Goal: Task Accomplishment & Management: Use online tool/utility

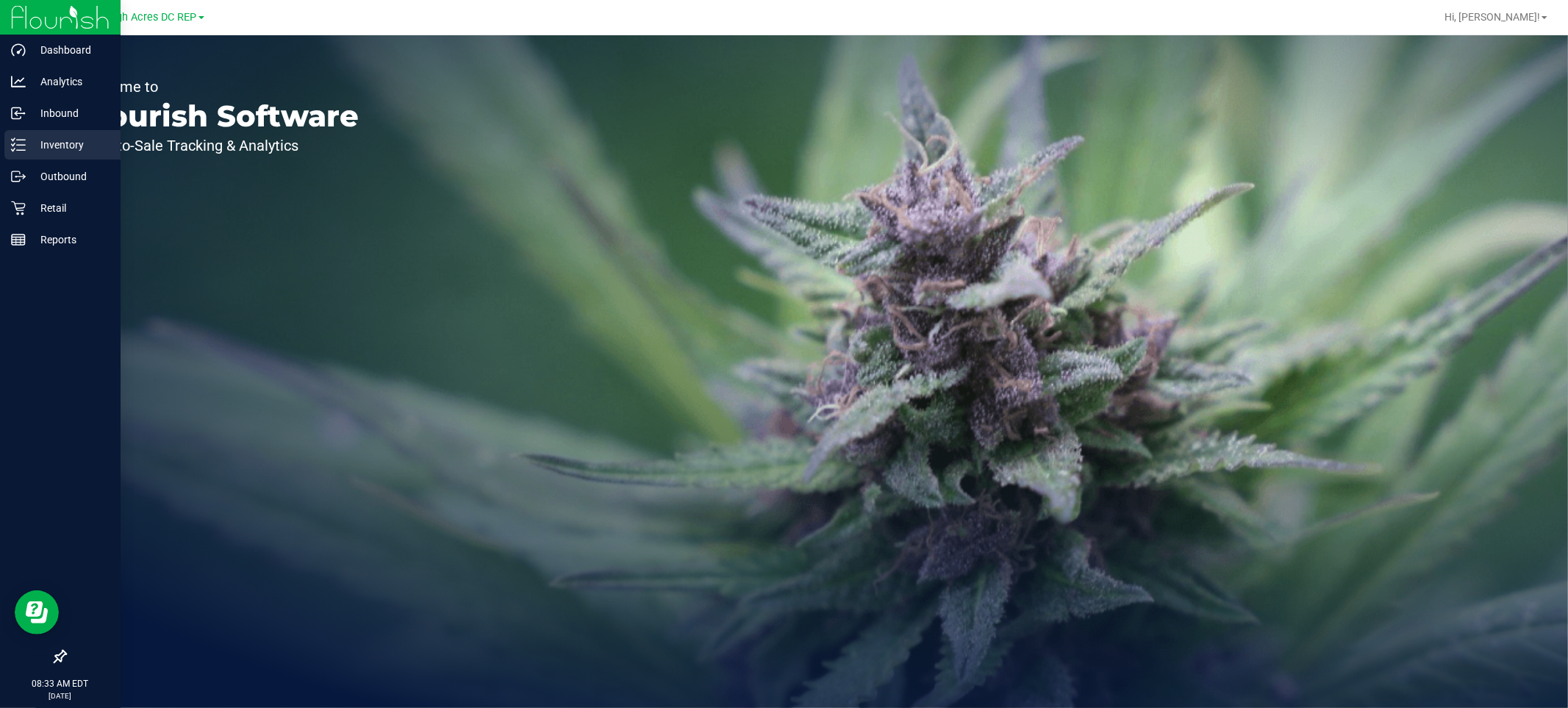
click at [66, 141] on p "Inventory" at bounding box center [70, 144] width 89 height 18
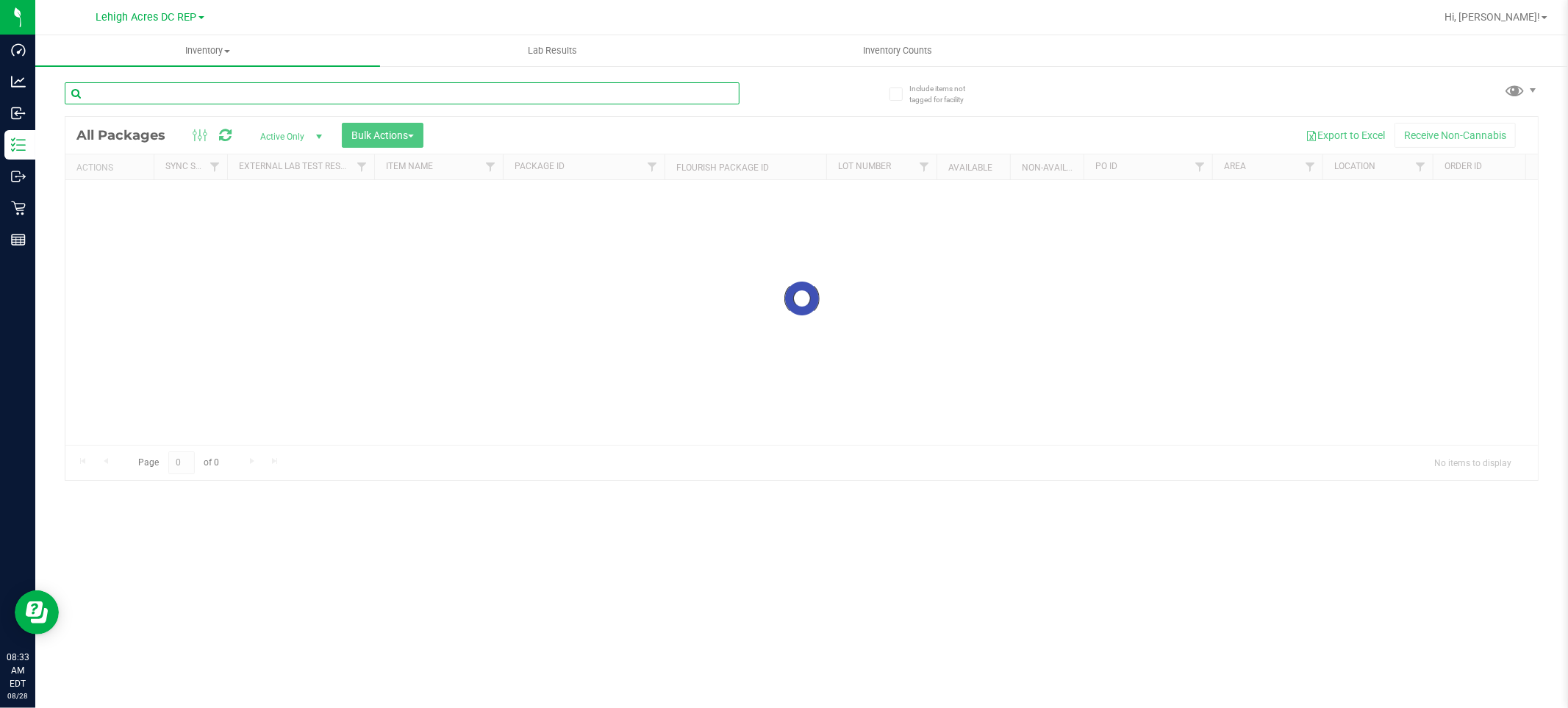
click at [162, 104] on input "text" at bounding box center [402, 93] width 675 height 22
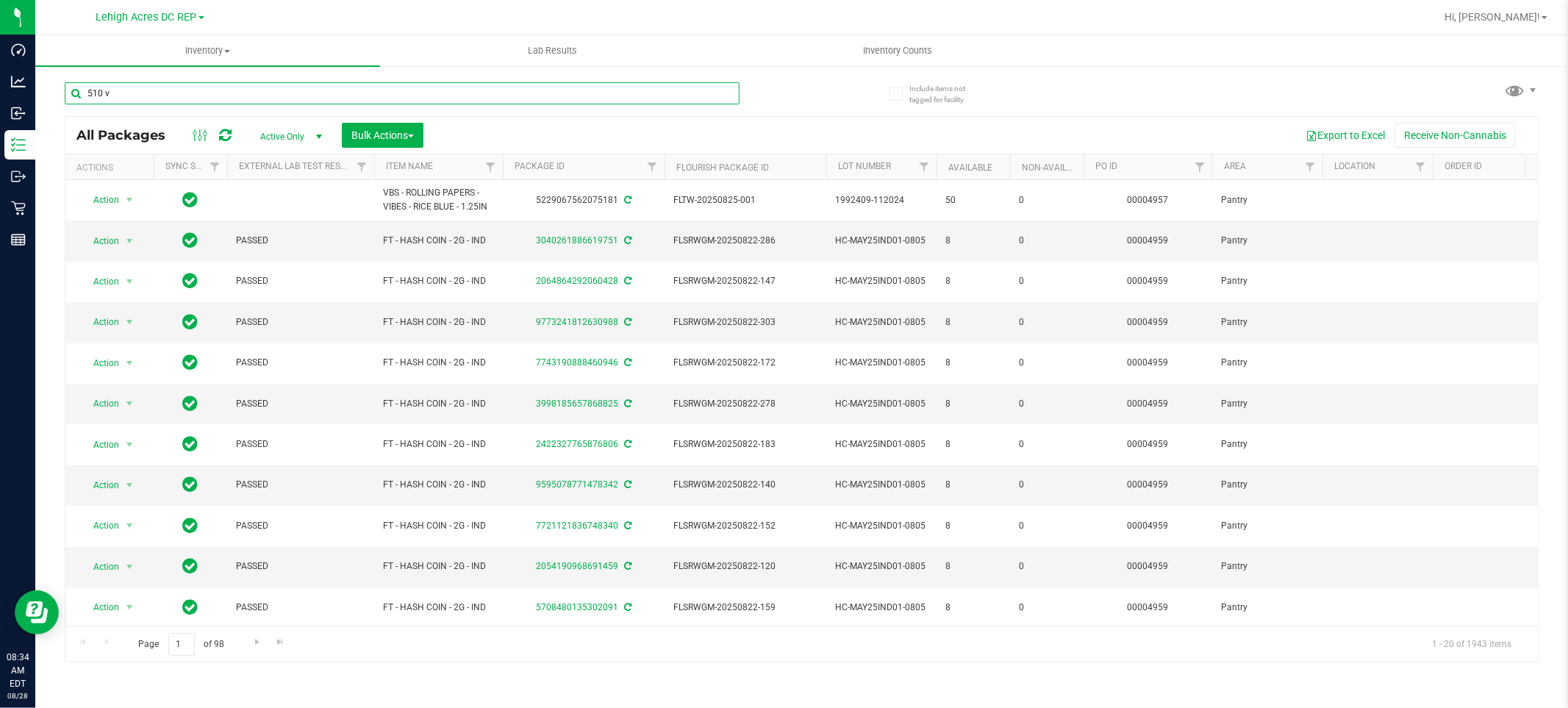
type input "510 v"
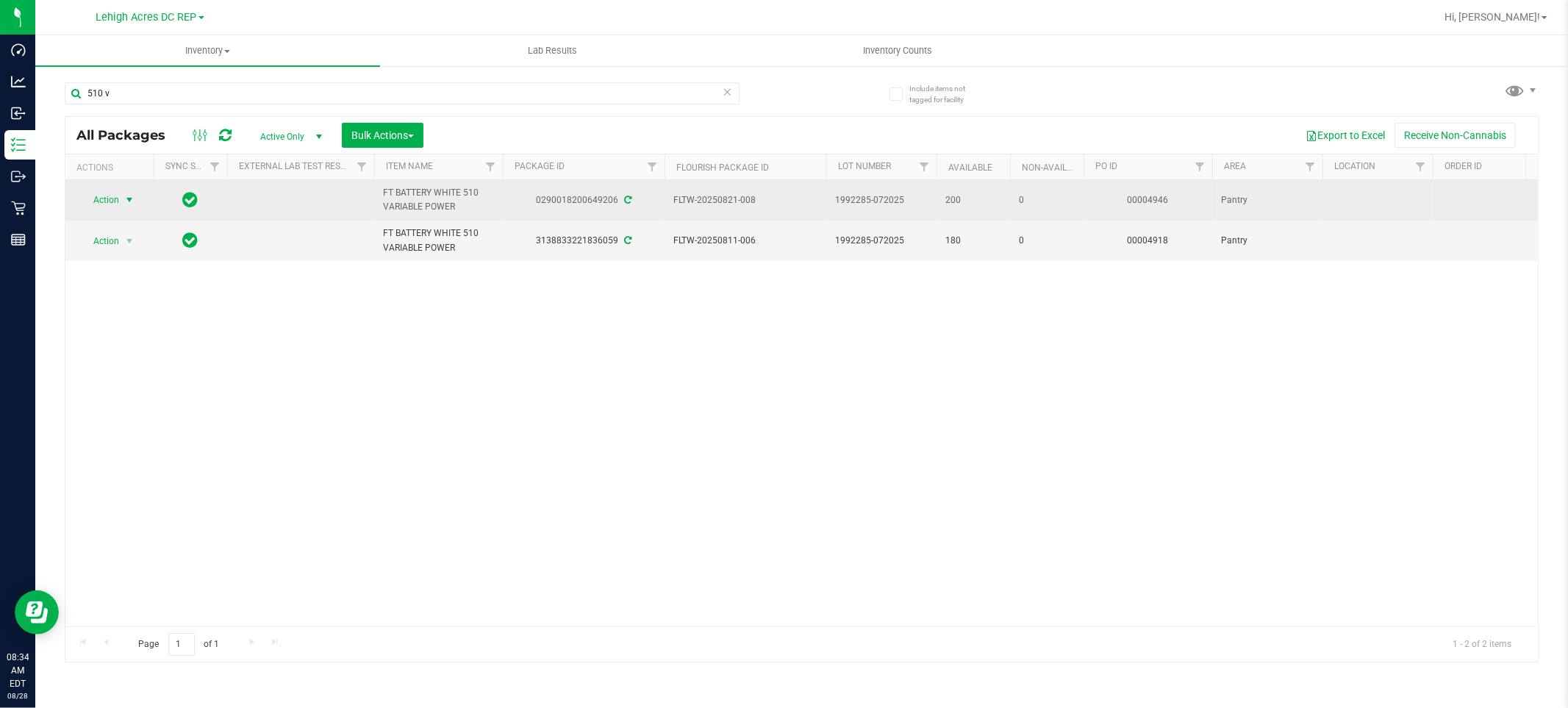
click at [106, 205] on span "Action" at bounding box center [99, 199] width 40 height 20
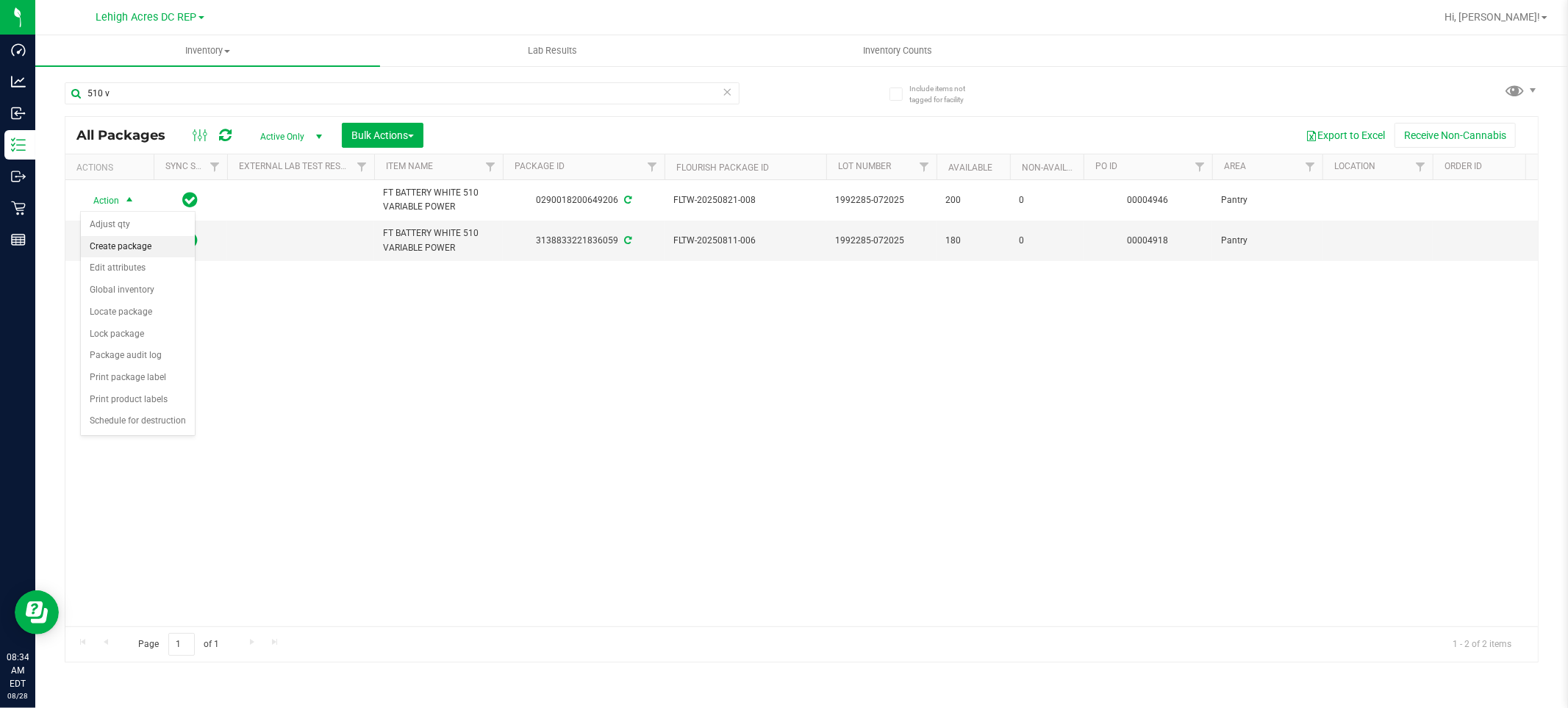
click at [113, 248] on li "Create package" at bounding box center [137, 246] width 114 height 22
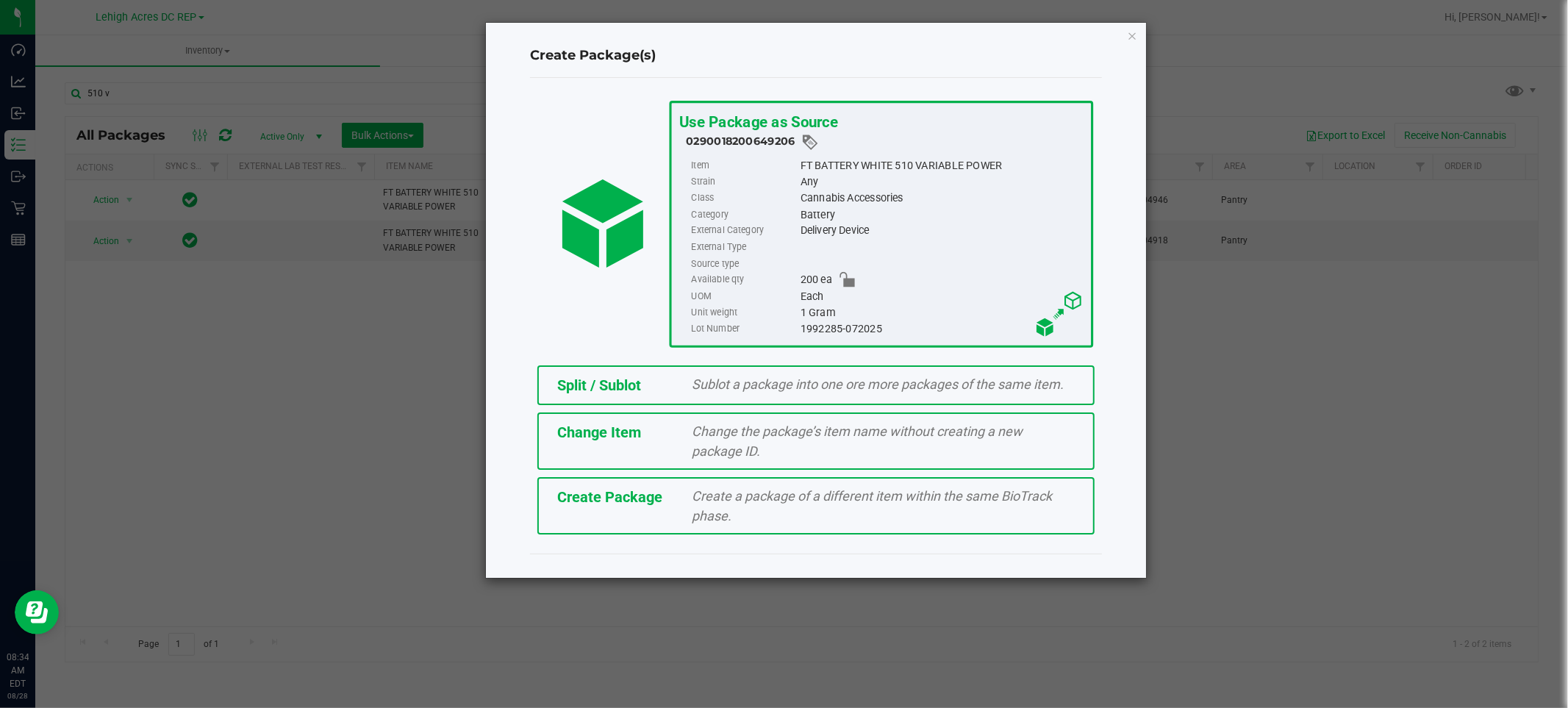
click at [778, 381] on span "Sublot a package into one ore more packages of the same item." at bounding box center [879, 384] width 372 height 15
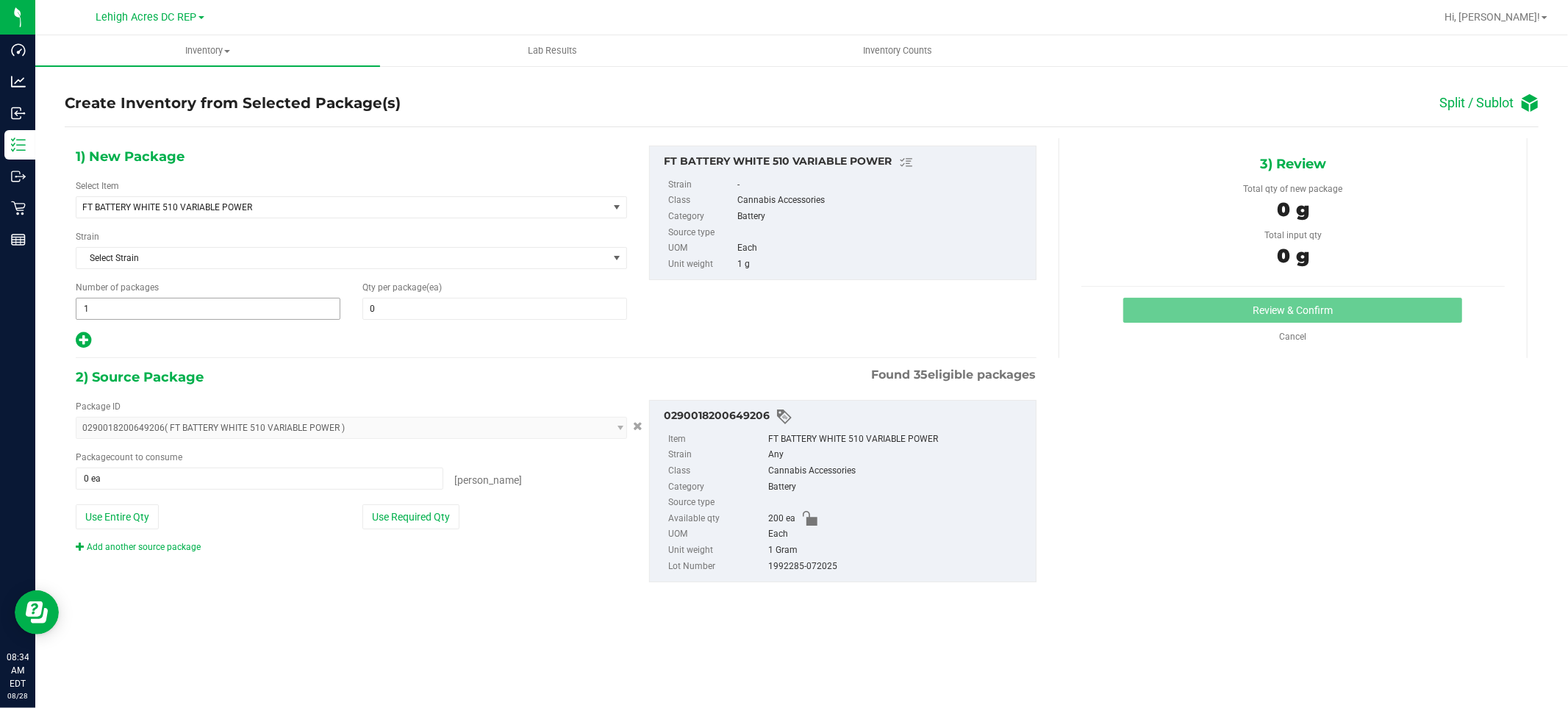
click at [223, 310] on span "1 1" at bounding box center [207, 308] width 265 height 22
type input "9"
click at [446, 300] on span at bounding box center [494, 308] width 265 height 22
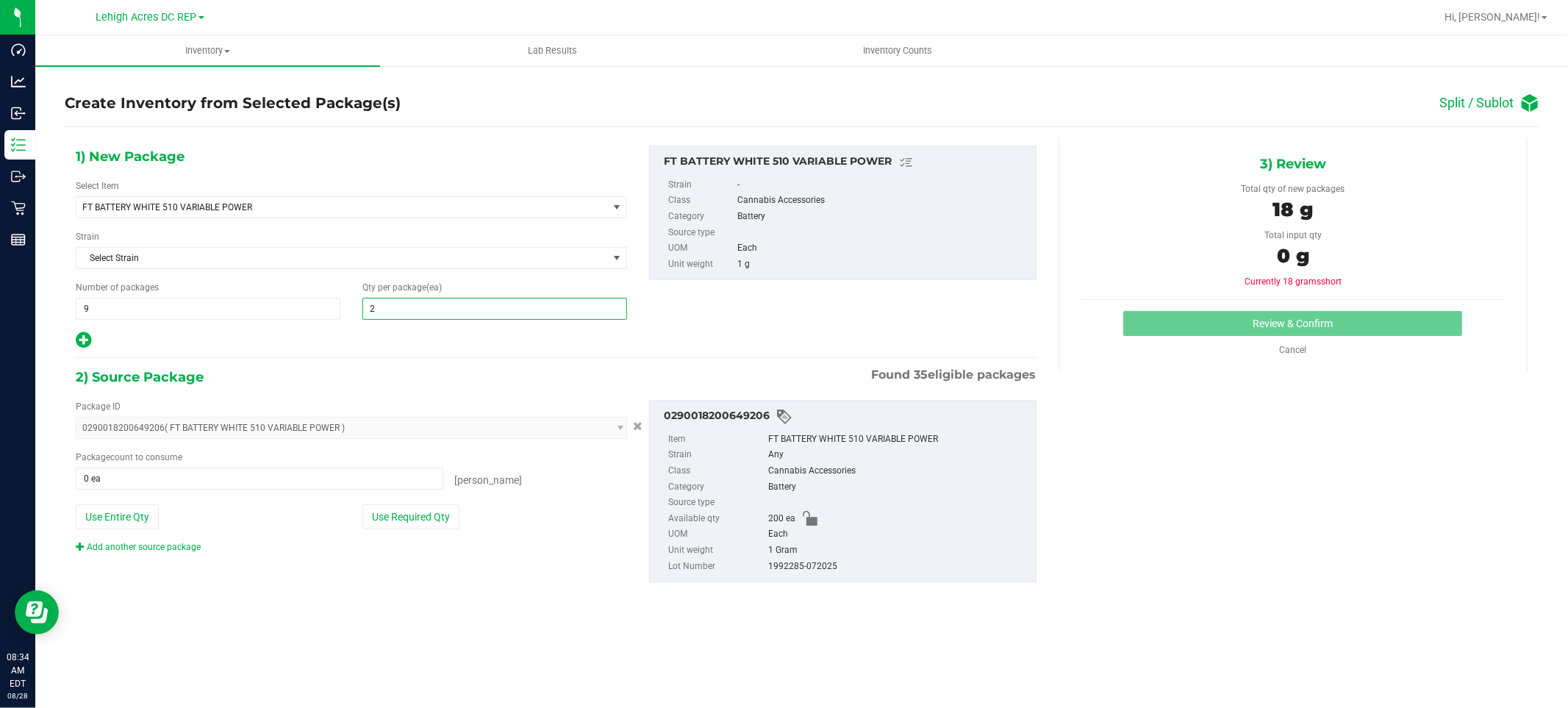
type input "20"
click at [1373, 497] on div "1) New Package Select Item FT BATTERY WHITE 510 VARIABLE POWER FT BATTERY WHITE…" at bounding box center [801, 376] width 1473 height 475
click at [245, 478] on span at bounding box center [259, 478] width 368 height 22
type input "180"
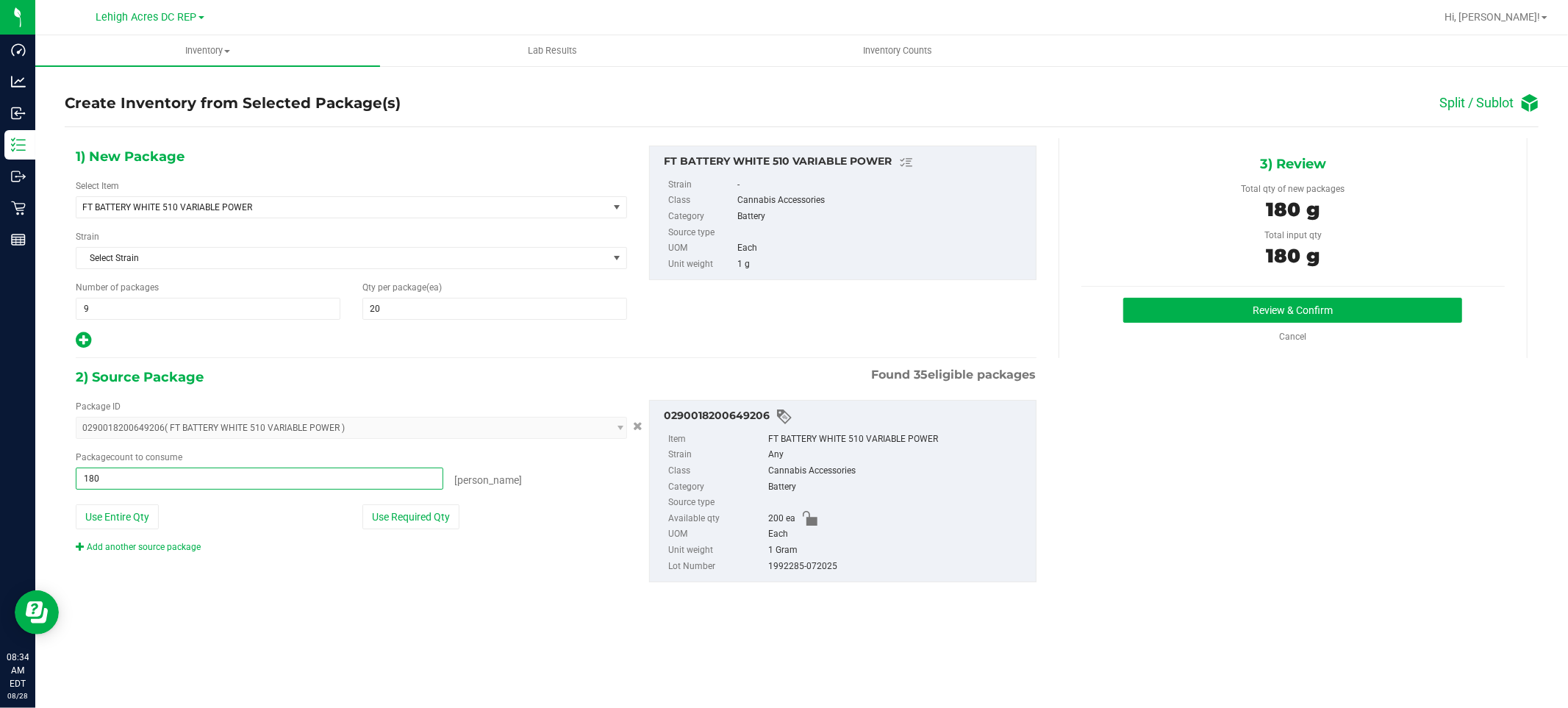
type input "180 ea"
click at [1339, 533] on div "1) New Package Select Item FT BATTERY WHITE 510 VARIABLE POWER FT BATTERY WHITE…" at bounding box center [801, 376] width 1473 height 475
click at [1281, 302] on button "Review & Confirm" at bounding box center [1292, 310] width 338 height 25
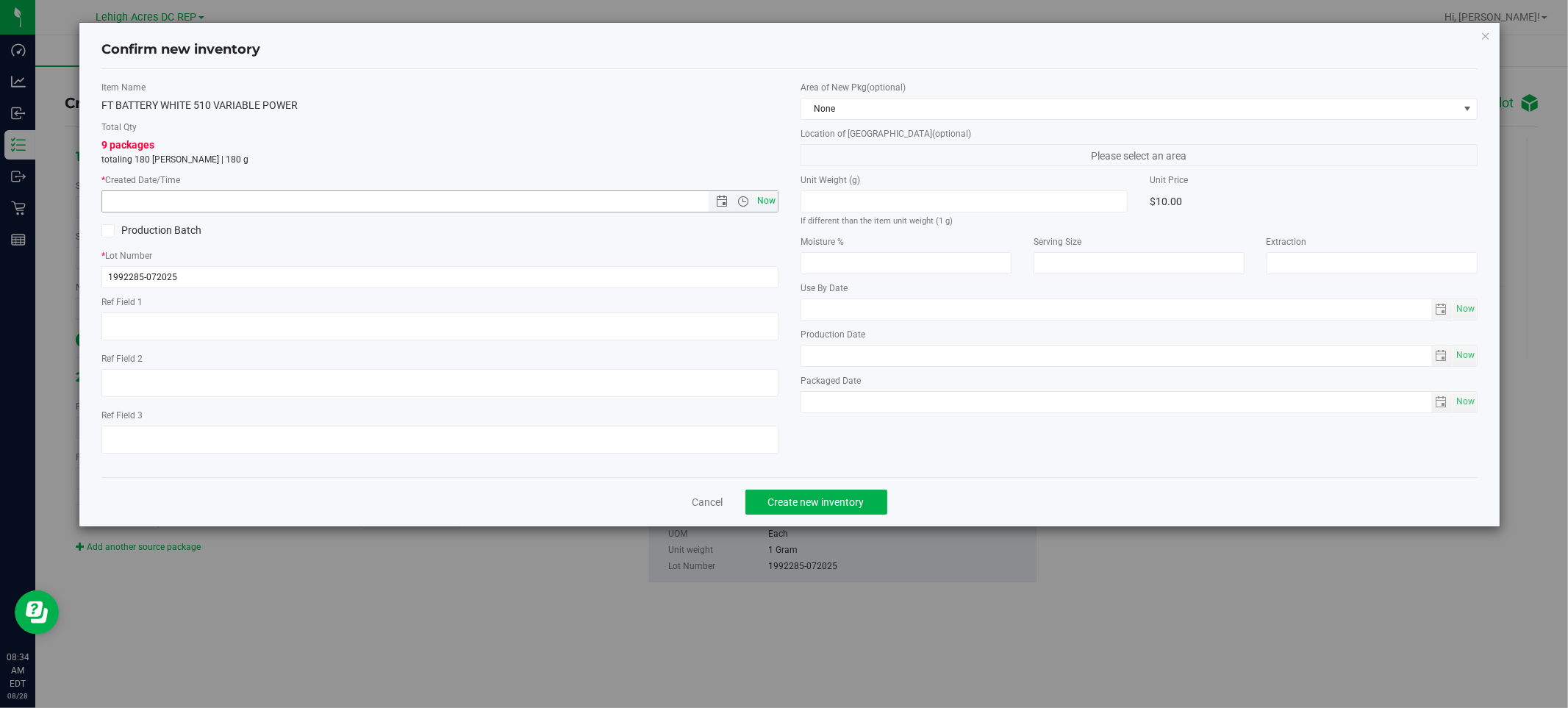
click at [769, 197] on span "Now" at bounding box center [766, 201] width 25 height 21
type input "[DATE] 8:34 AM"
click at [783, 511] on button "Create new inventory" at bounding box center [816, 502] width 142 height 25
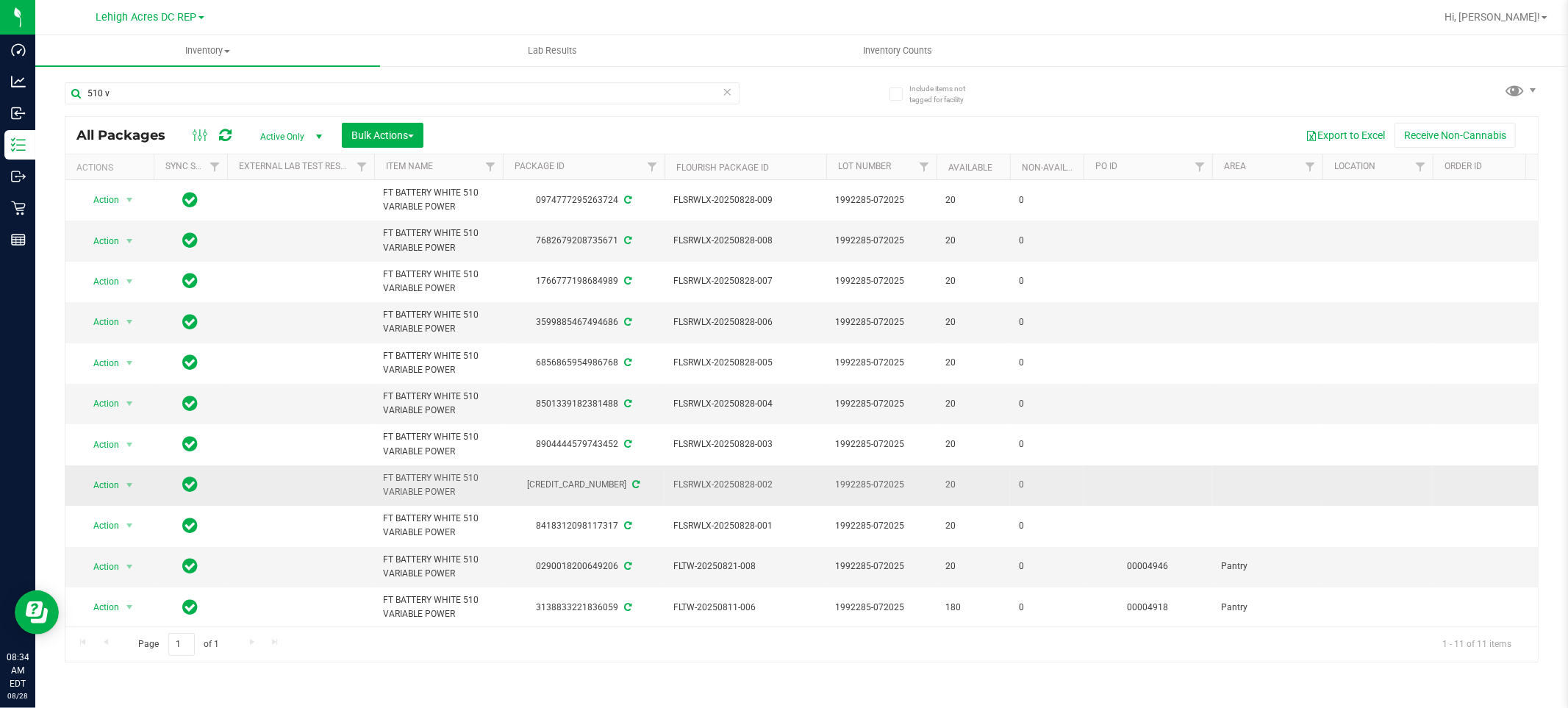
scroll to position [13, 0]
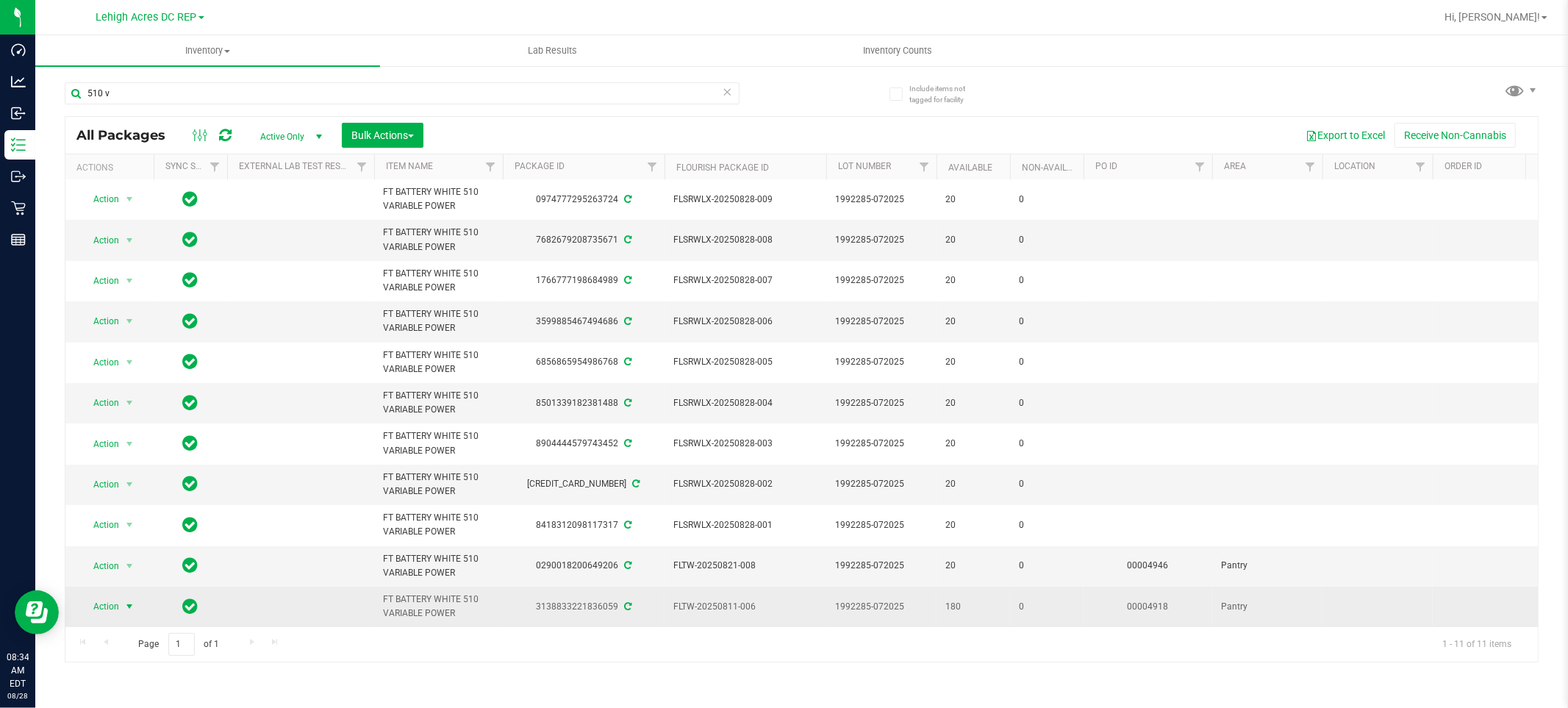
click at [112, 596] on span "Action" at bounding box center [99, 606] width 40 height 20
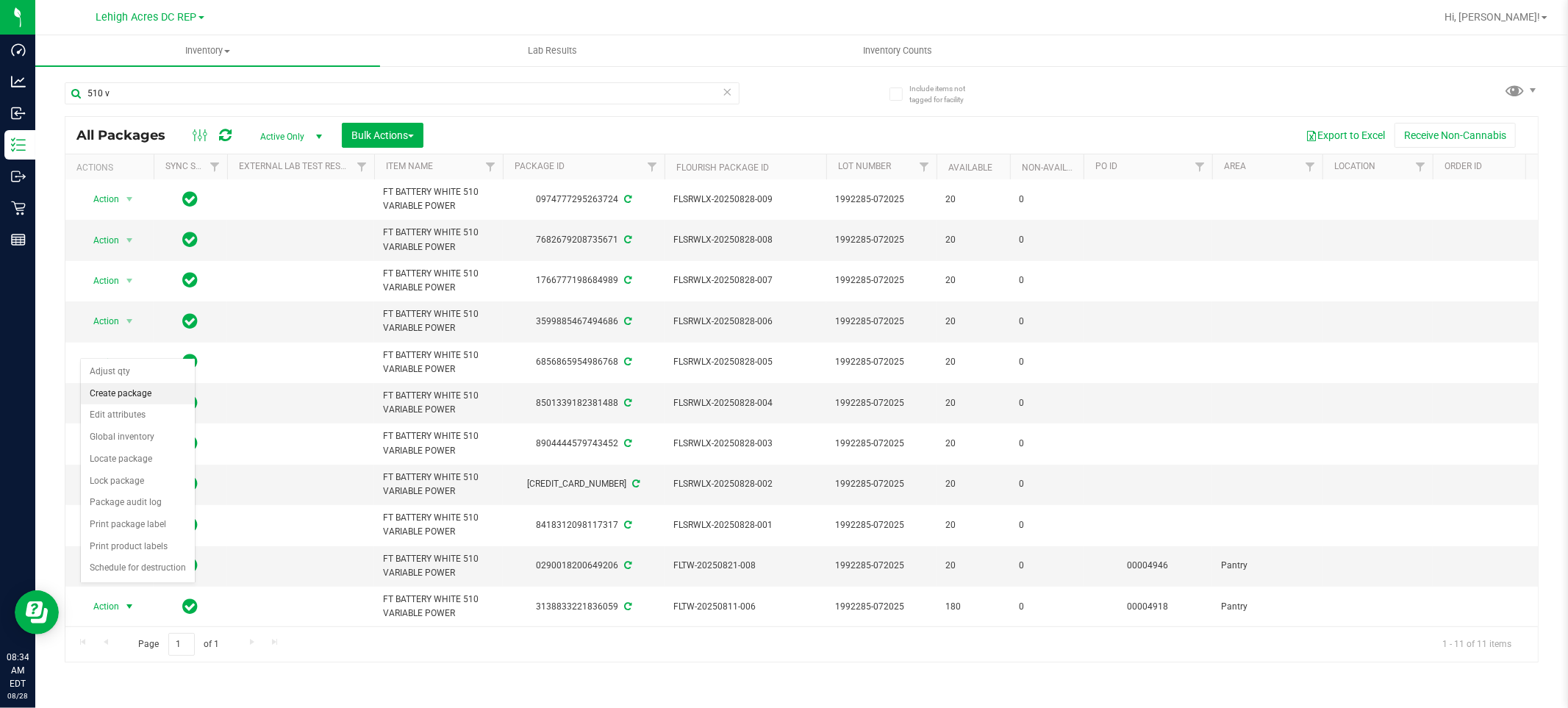
click at [147, 394] on li "Create package" at bounding box center [137, 393] width 114 height 22
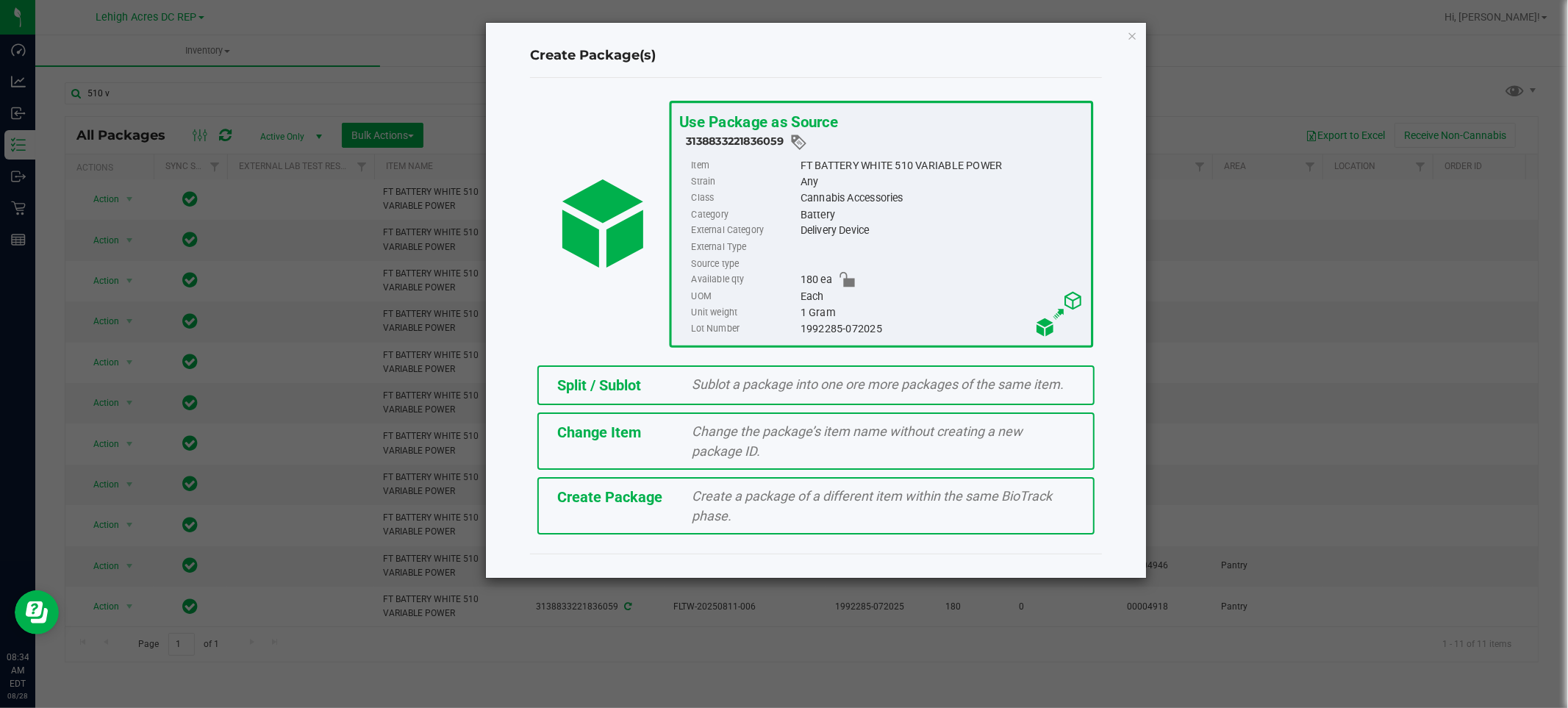
click at [788, 385] on span "Sublot a package into one ore more packages of the same item." at bounding box center [879, 384] width 372 height 15
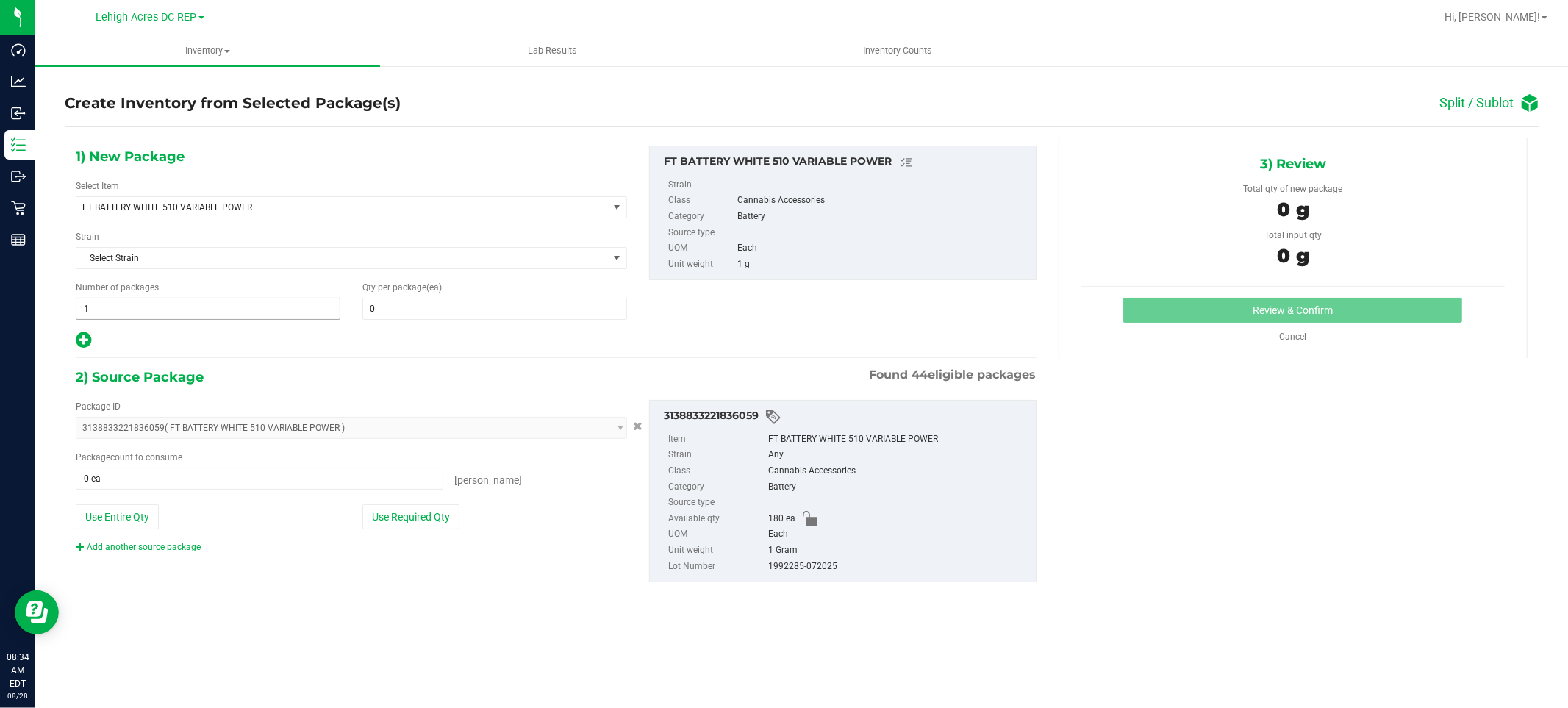
click at [211, 304] on span "1 1" at bounding box center [207, 308] width 265 height 22
type input "2"
click at [392, 311] on span at bounding box center [494, 308] width 265 height 22
type input "20"
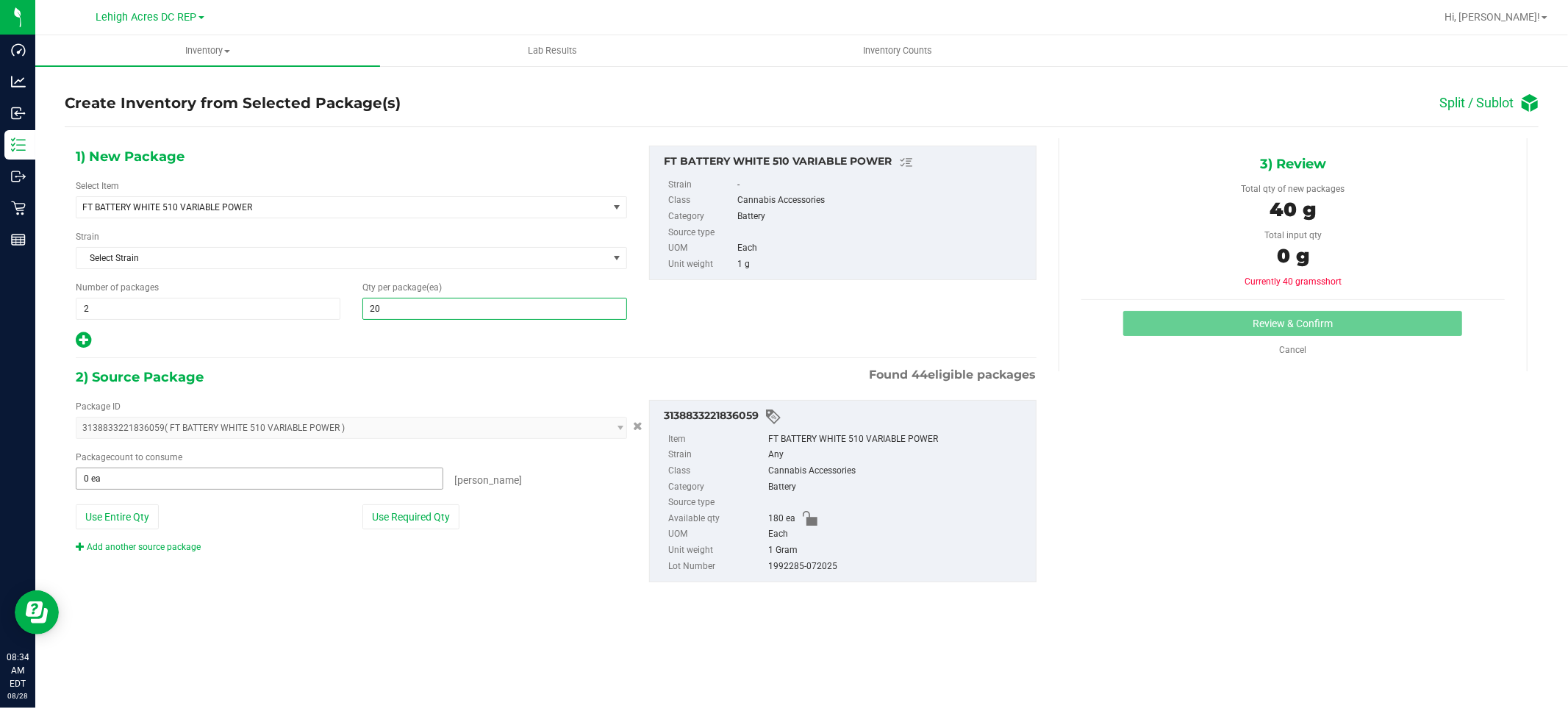
type input "20"
click at [237, 478] on span at bounding box center [259, 478] width 368 height 22
type input "40"
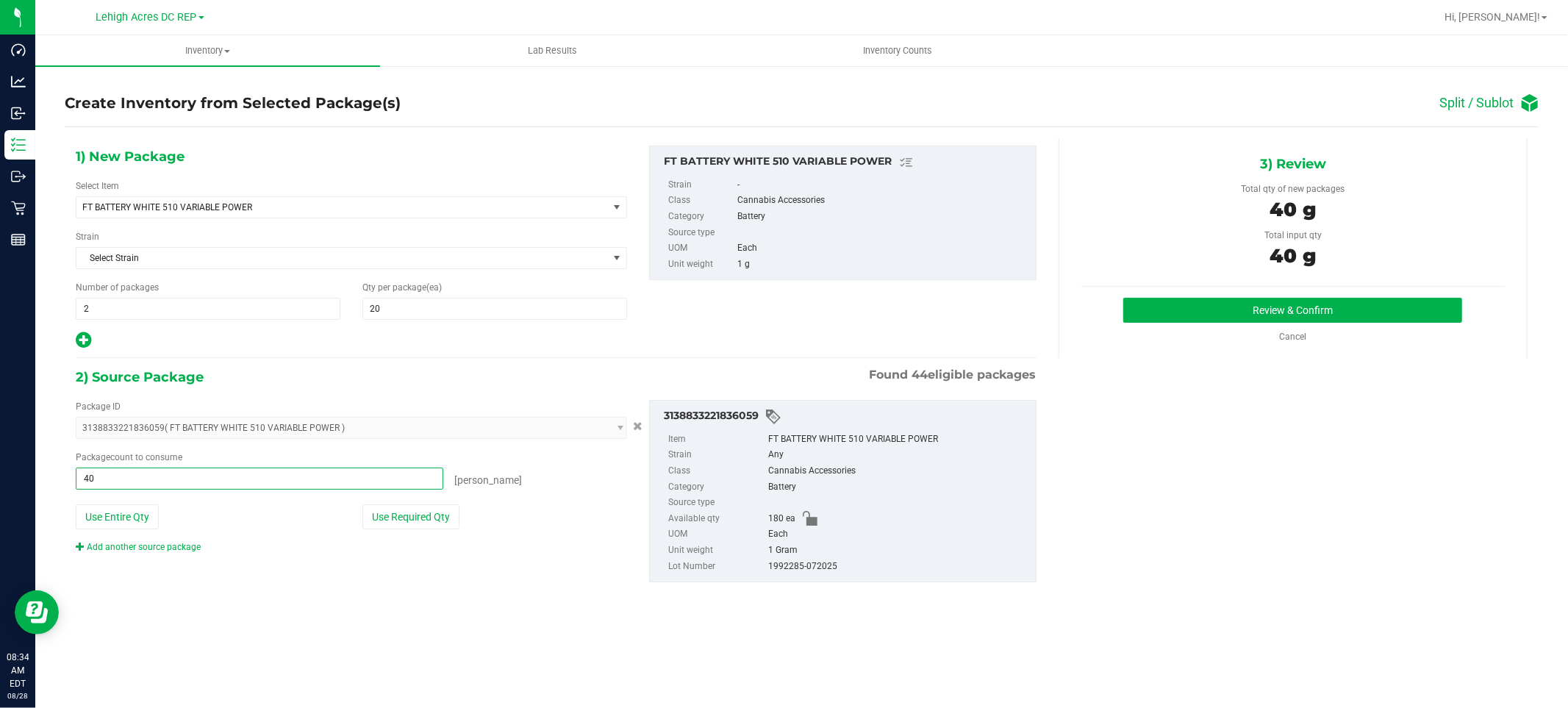
type input "40 ea"
click at [1236, 486] on div "1) New Package Select Item FT BATTERY WHITE 510 VARIABLE POWER FT BATTERY WHITE…" at bounding box center [801, 376] width 1473 height 475
click at [1288, 308] on button "Review & Confirm" at bounding box center [1292, 310] width 338 height 25
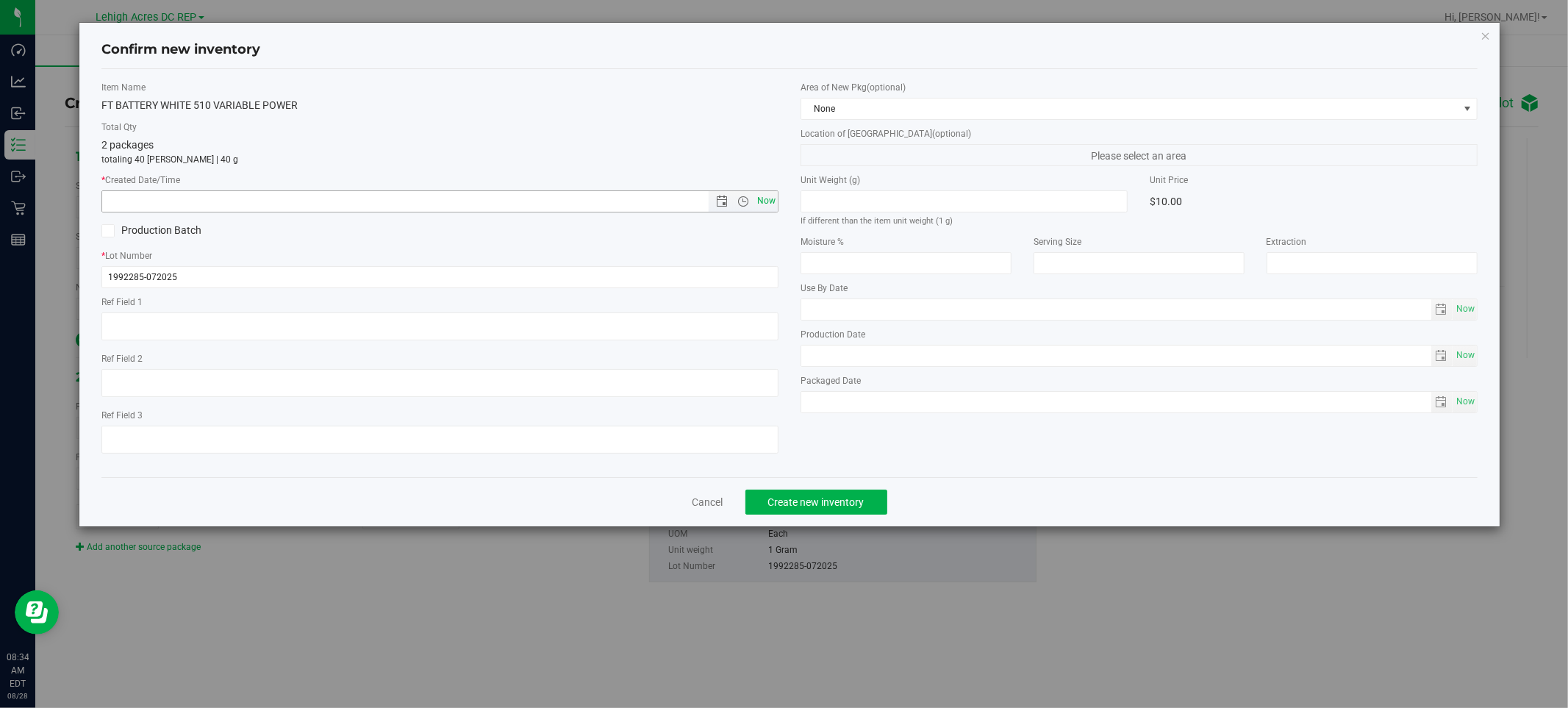
click at [758, 197] on span "Now" at bounding box center [766, 201] width 25 height 21
type input "[DATE] 8:34 AM"
click at [819, 500] on span "Create new inventory" at bounding box center [816, 502] width 97 height 12
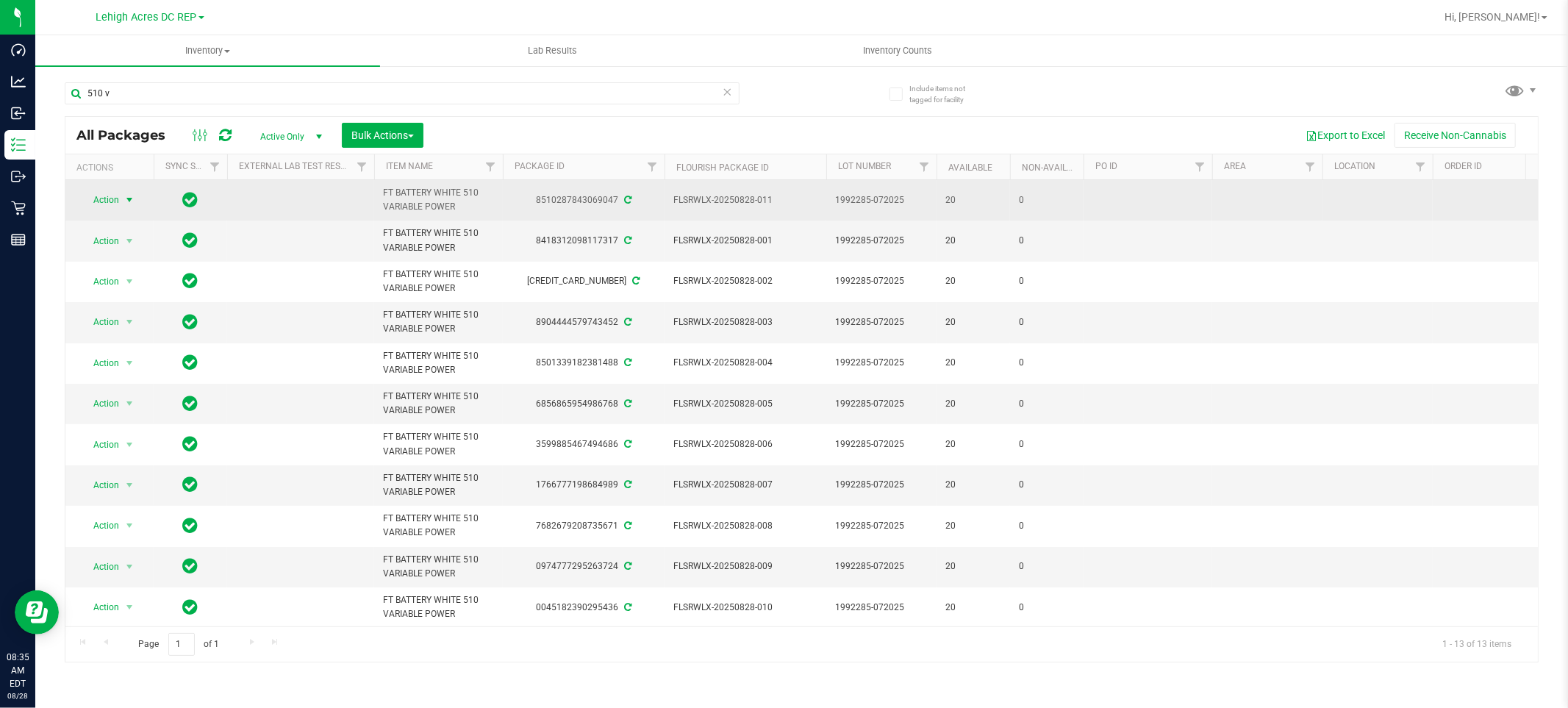
click at [111, 206] on span "Action" at bounding box center [99, 199] width 40 height 20
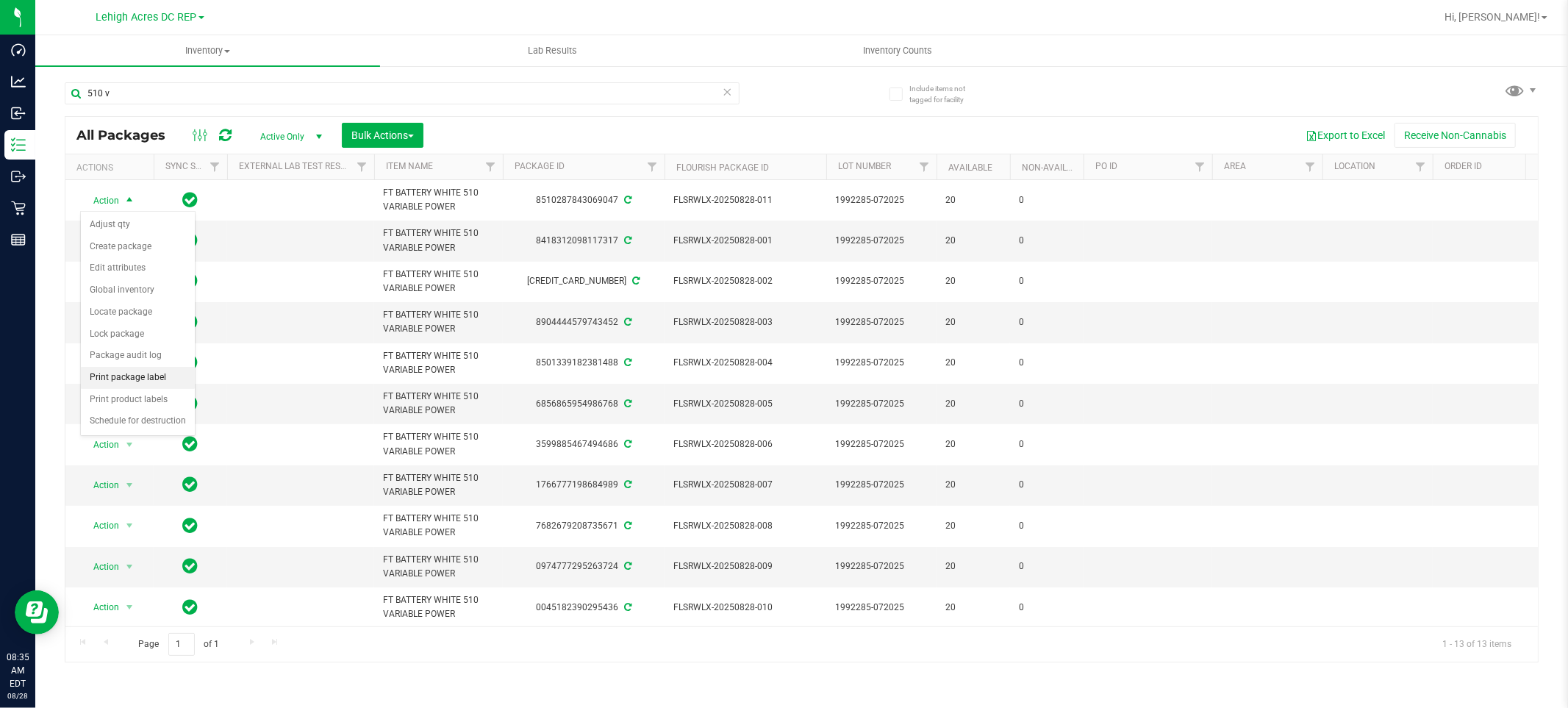
click at [154, 377] on li "Print package label" at bounding box center [137, 377] width 114 height 22
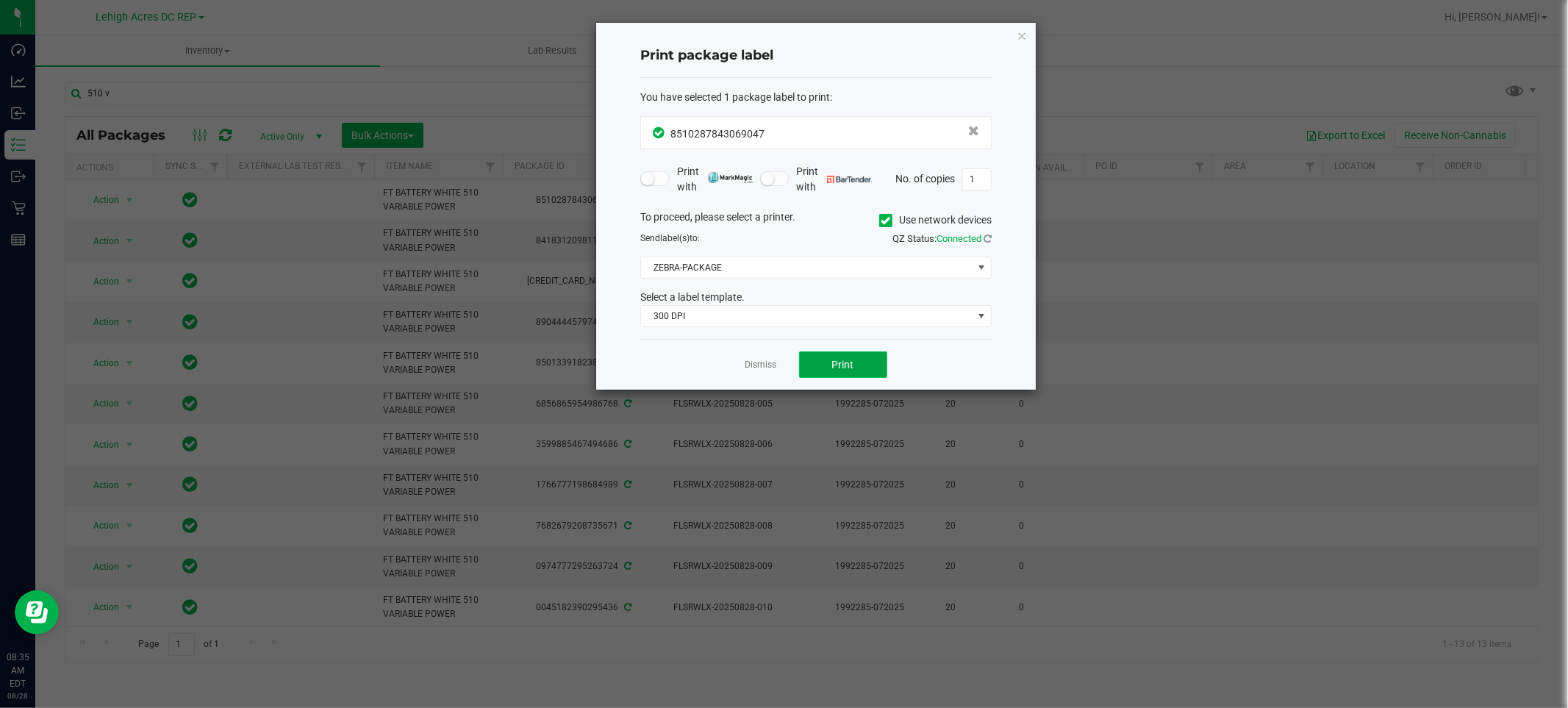
click at [839, 370] on span "Print" at bounding box center [842, 364] width 22 height 12
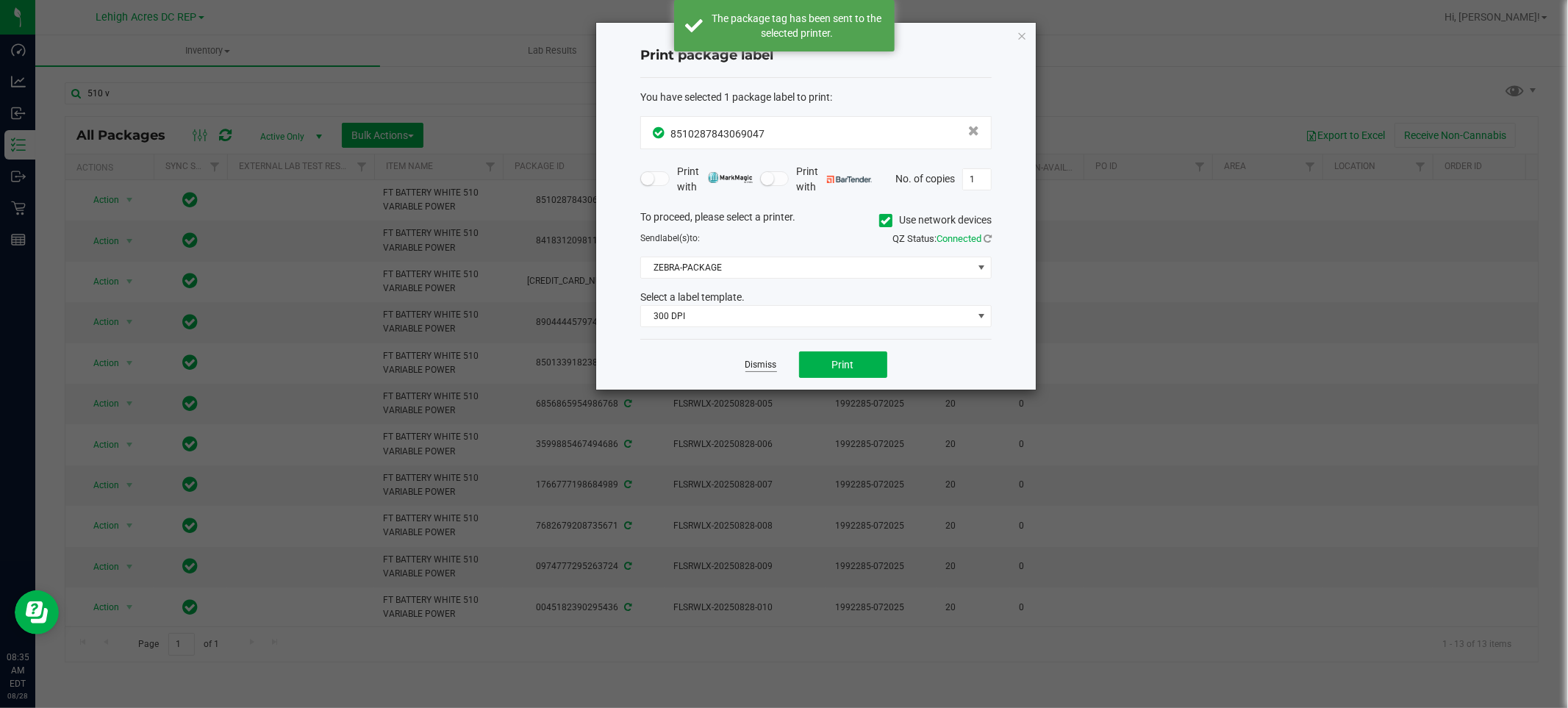
click at [762, 370] on link "Dismiss" at bounding box center [761, 365] width 32 height 12
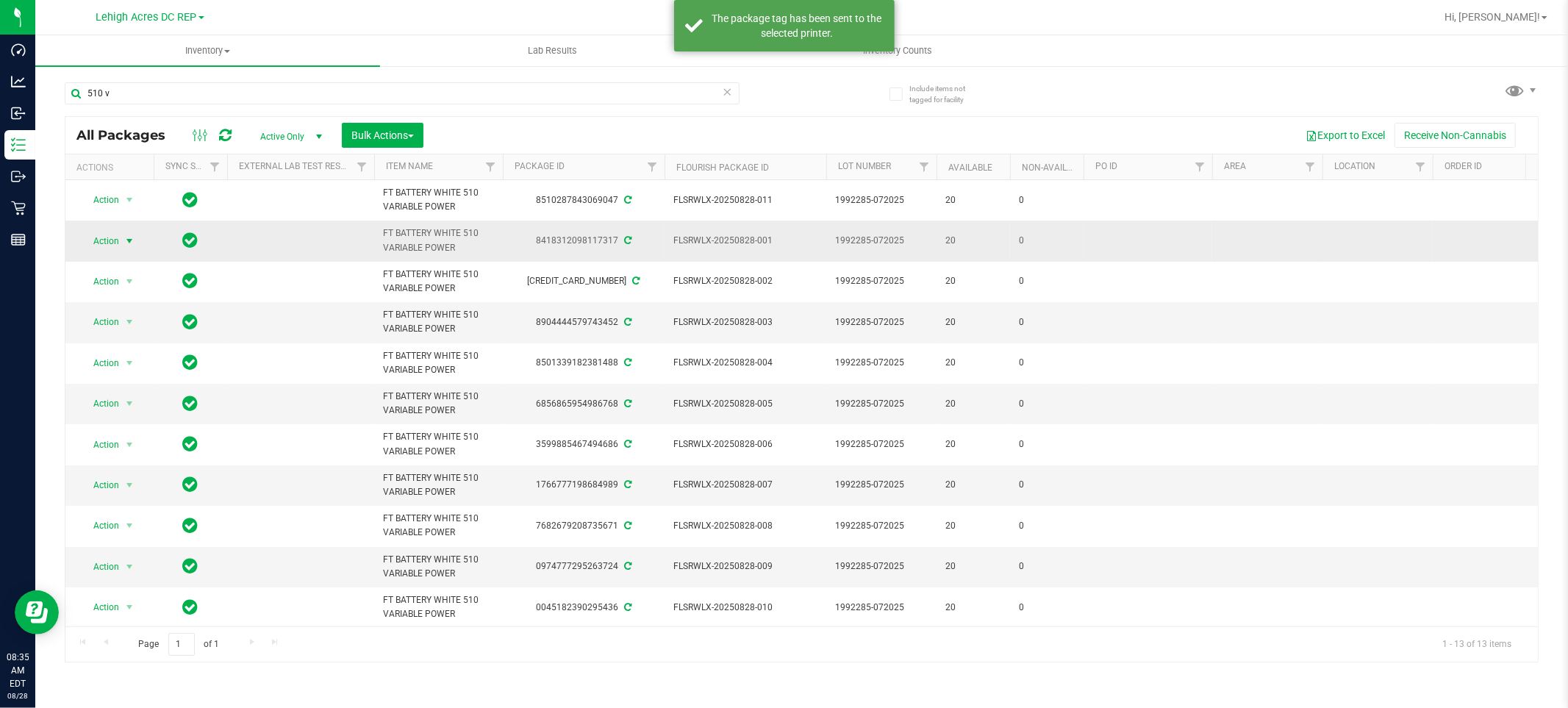
click at [97, 244] on span "Action" at bounding box center [99, 241] width 40 height 20
click at [121, 421] on li "Print package label" at bounding box center [137, 418] width 114 height 22
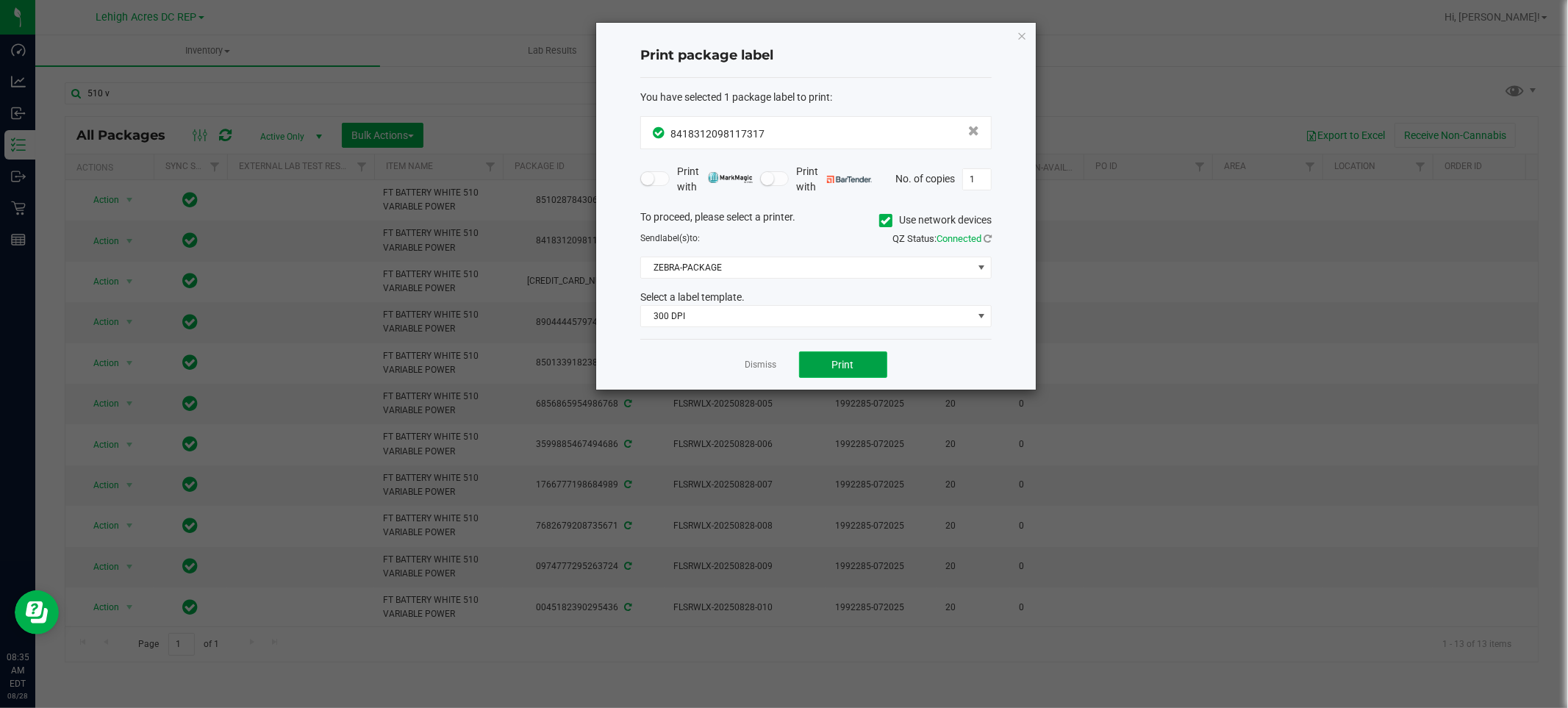
click at [823, 356] on button "Print" at bounding box center [843, 365] width 89 height 27
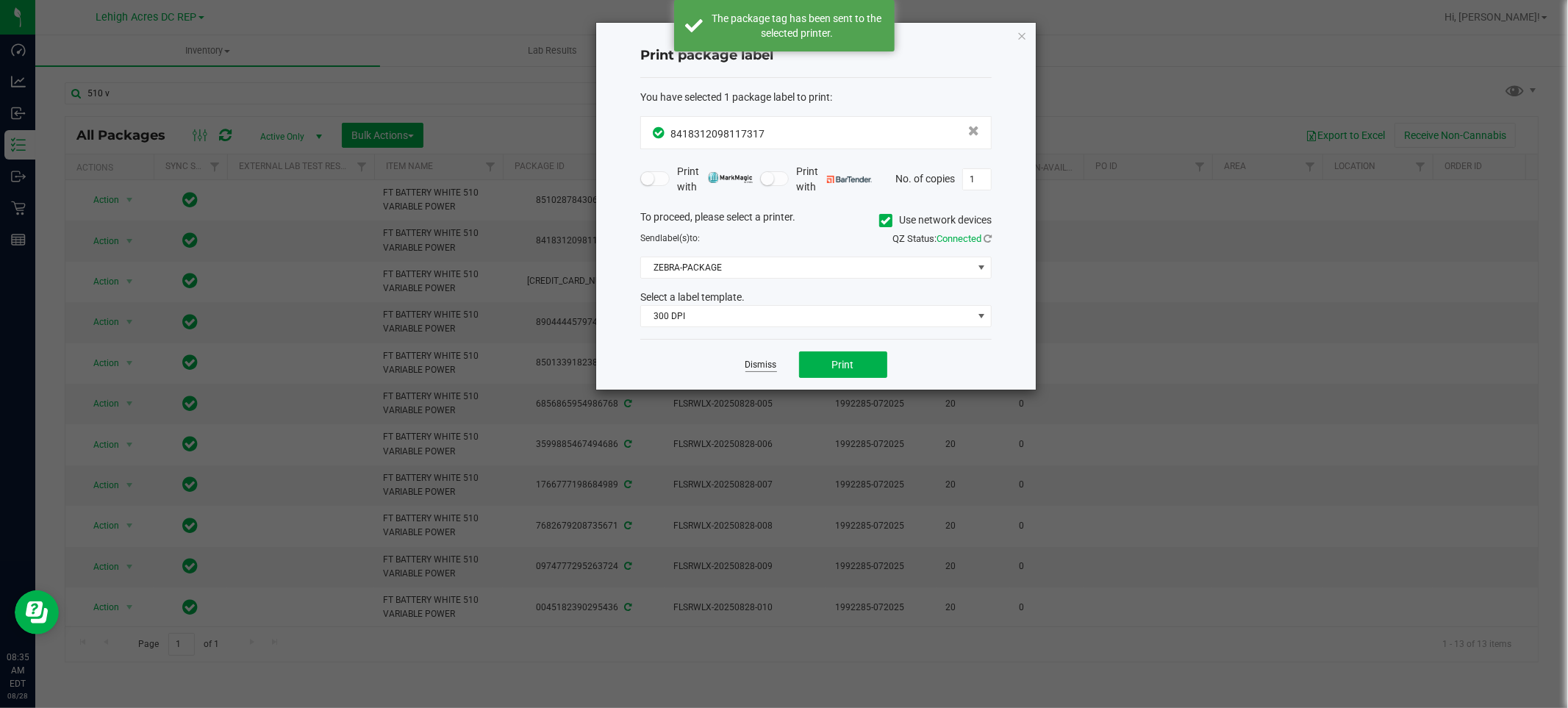
click at [753, 365] on link "Dismiss" at bounding box center [761, 365] width 32 height 12
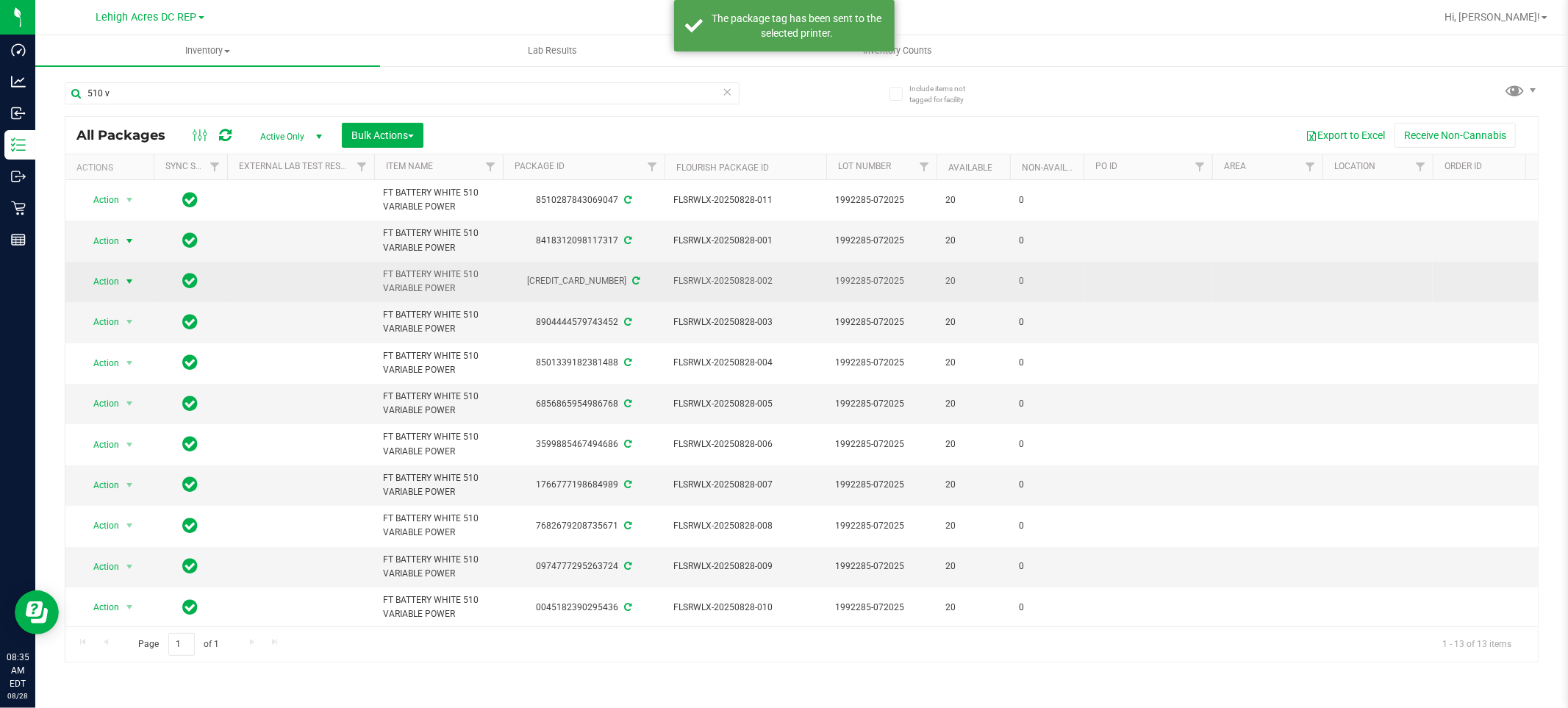
click at [114, 284] on span "Action" at bounding box center [99, 281] width 40 height 20
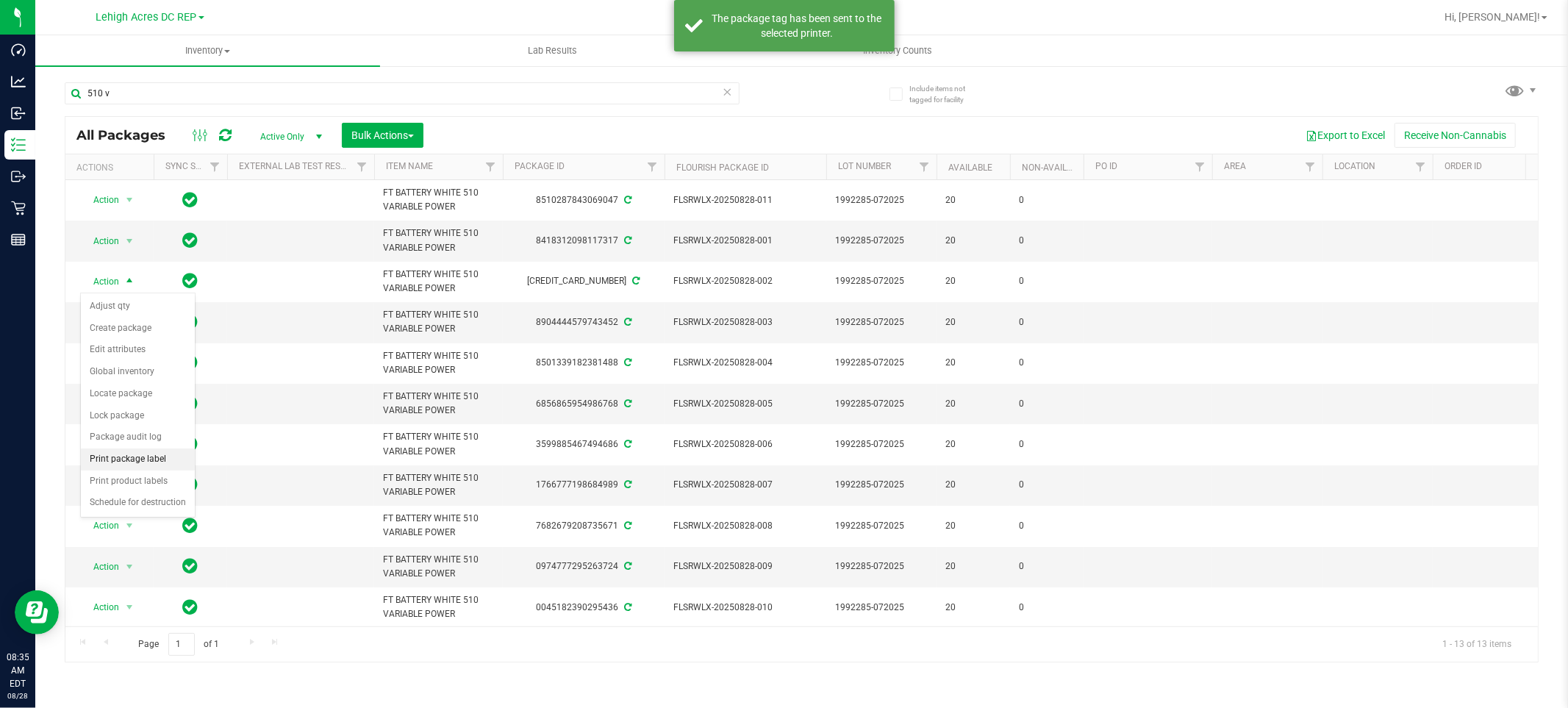
click at [157, 454] on li "Print package label" at bounding box center [137, 459] width 114 height 22
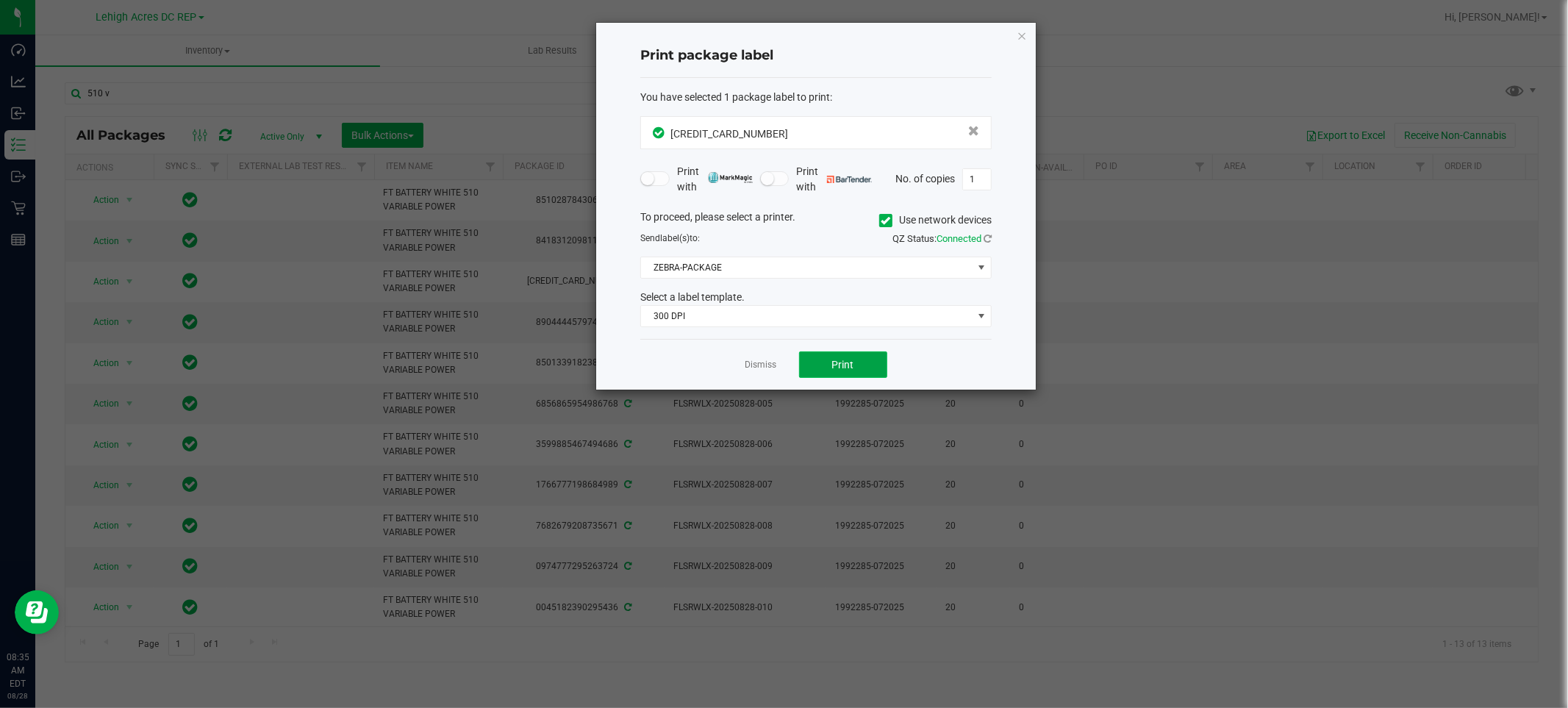
click at [828, 366] on button "Print" at bounding box center [843, 365] width 89 height 27
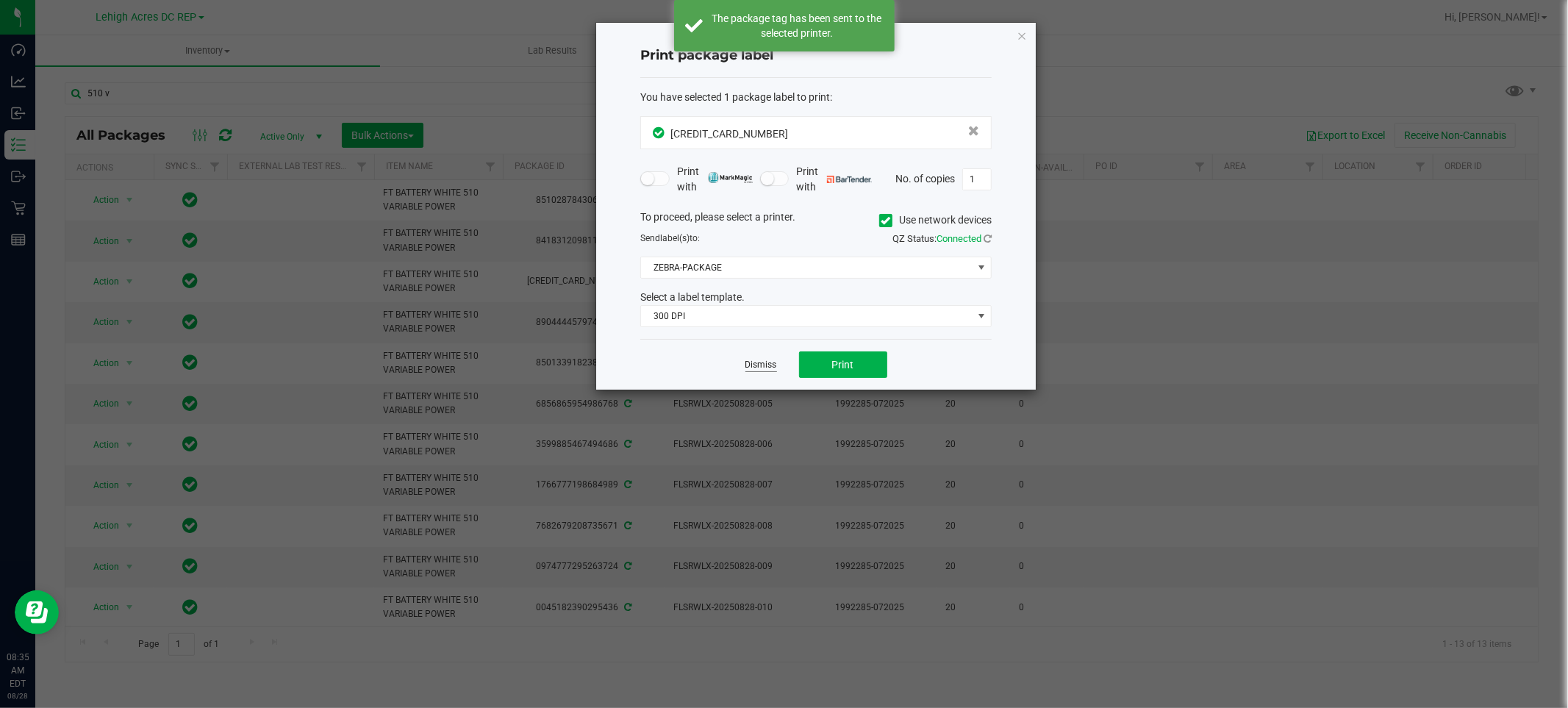
click at [762, 366] on link "Dismiss" at bounding box center [761, 365] width 32 height 12
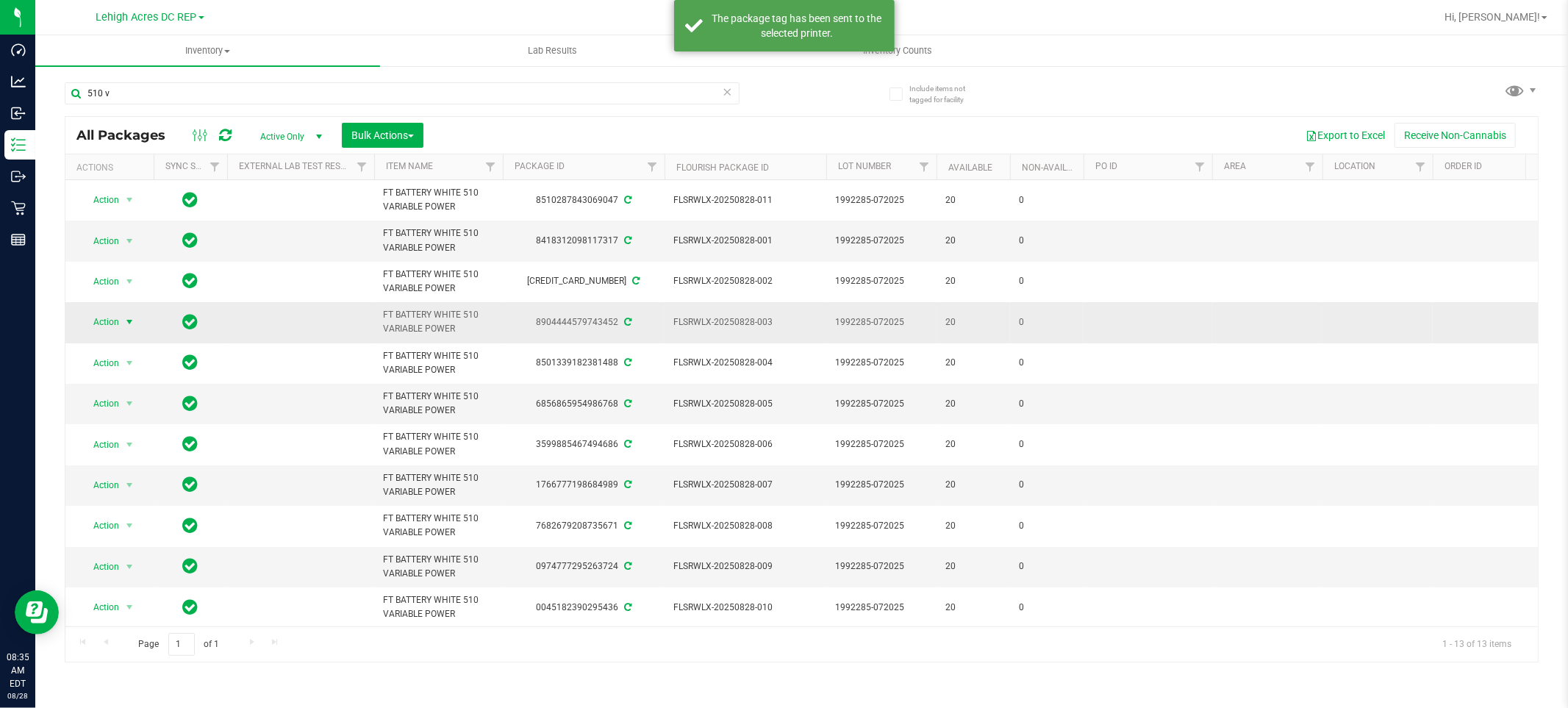
click at [106, 327] on span "Action" at bounding box center [99, 322] width 40 height 20
click at [144, 497] on li "Print package label" at bounding box center [137, 501] width 114 height 22
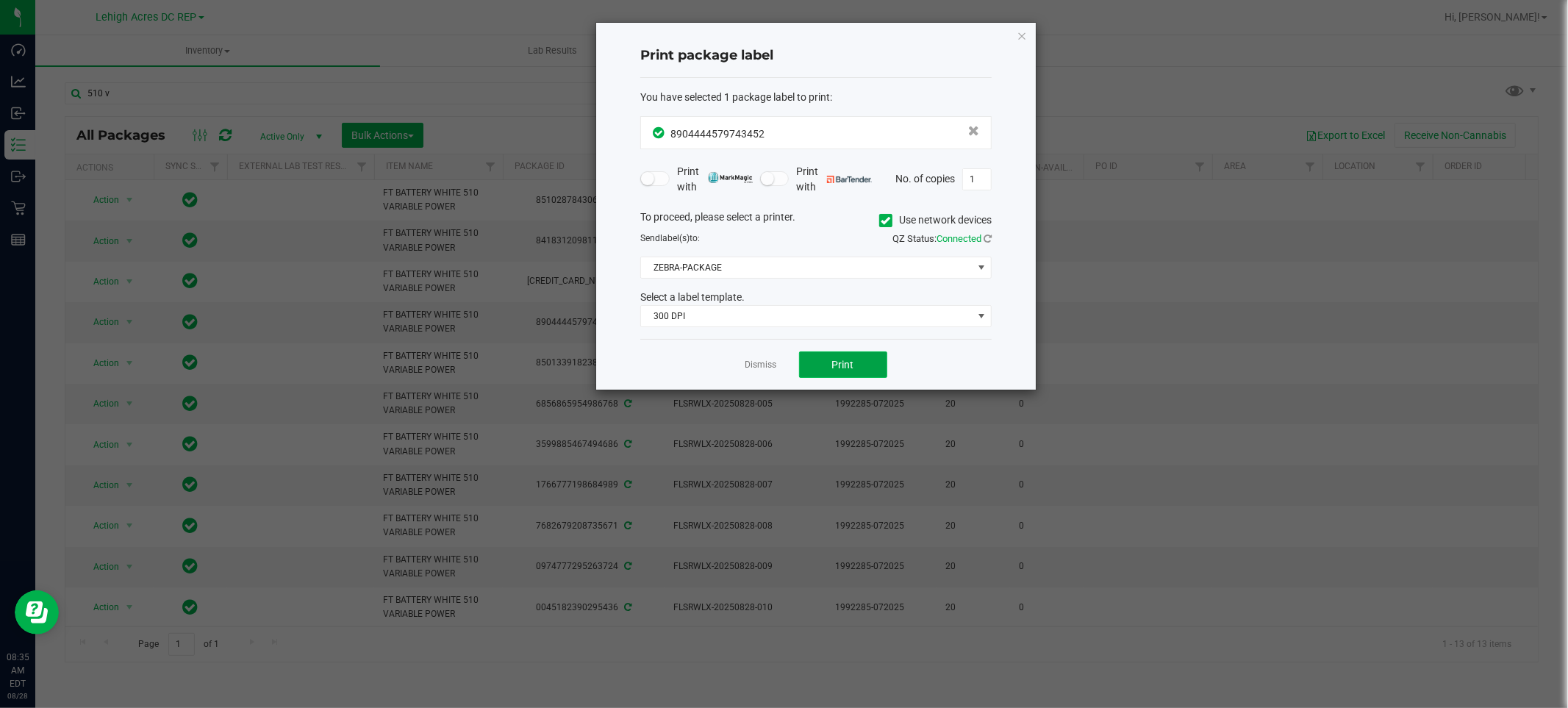
click at [843, 353] on button "Print" at bounding box center [843, 365] width 89 height 27
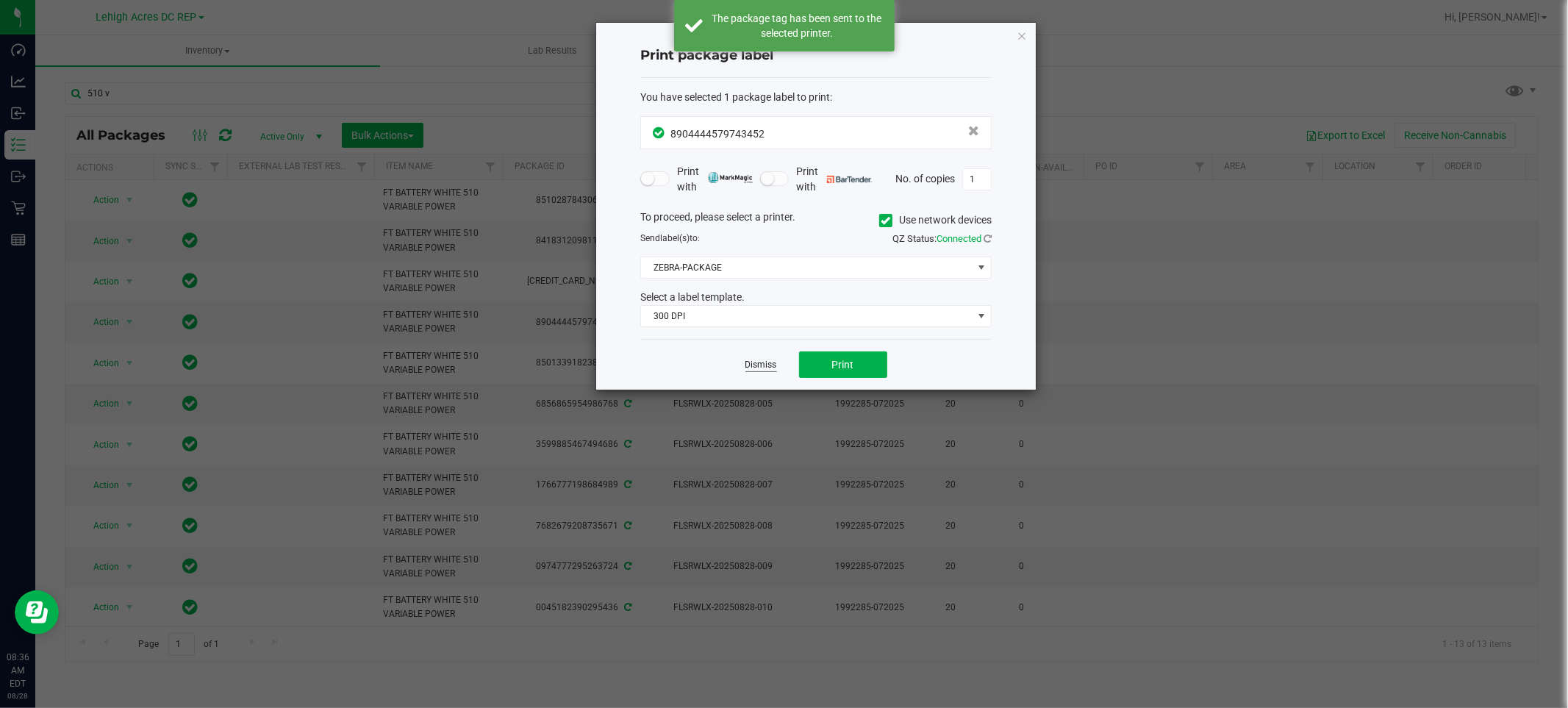
click at [752, 363] on link "Dismiss" at bounding box center [761, 365] width 32 height 12
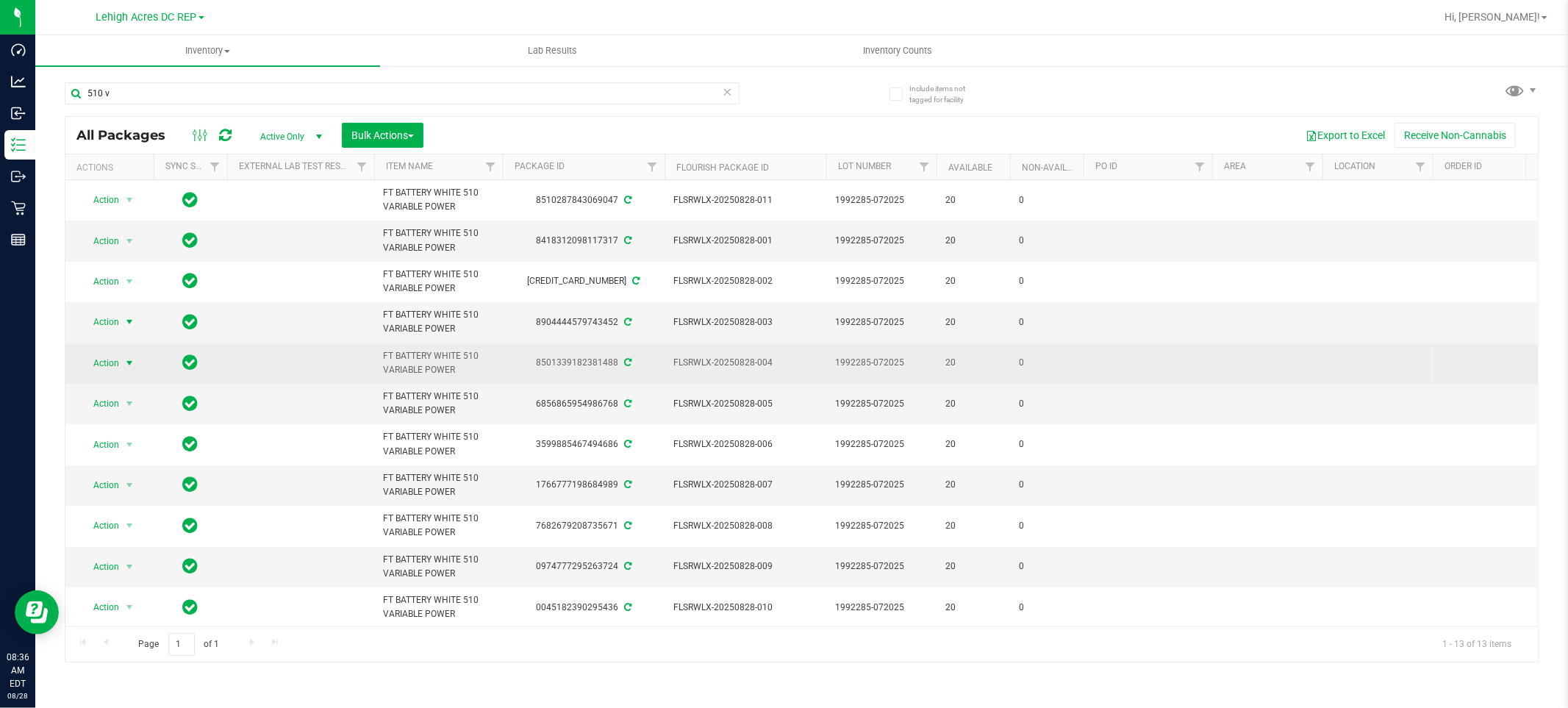
click at [93, 365] on span "Action" at bounding box center [99, 362] width 40 height 20
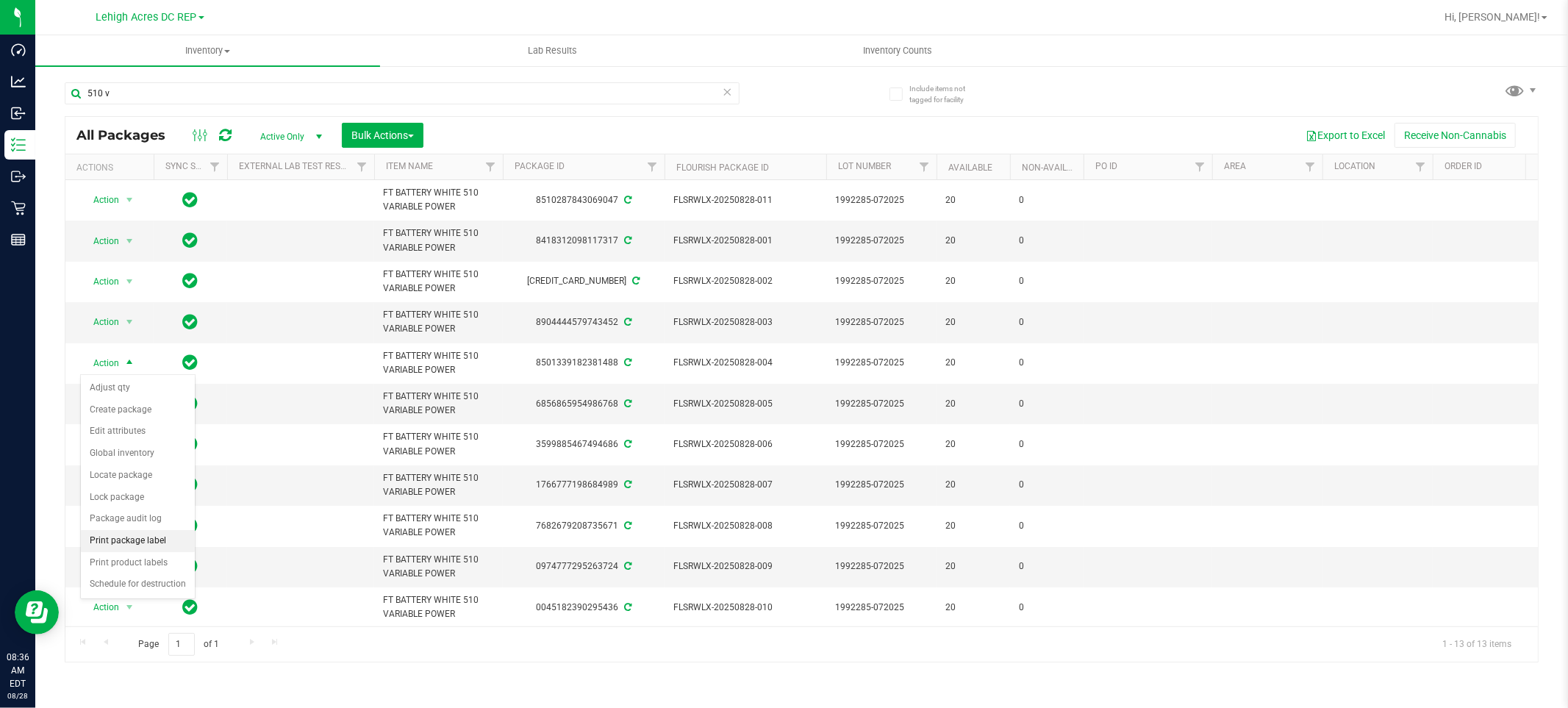
click at [120, 538] on li "Print package label" at bounding box center [137, 541] width 114 height 22
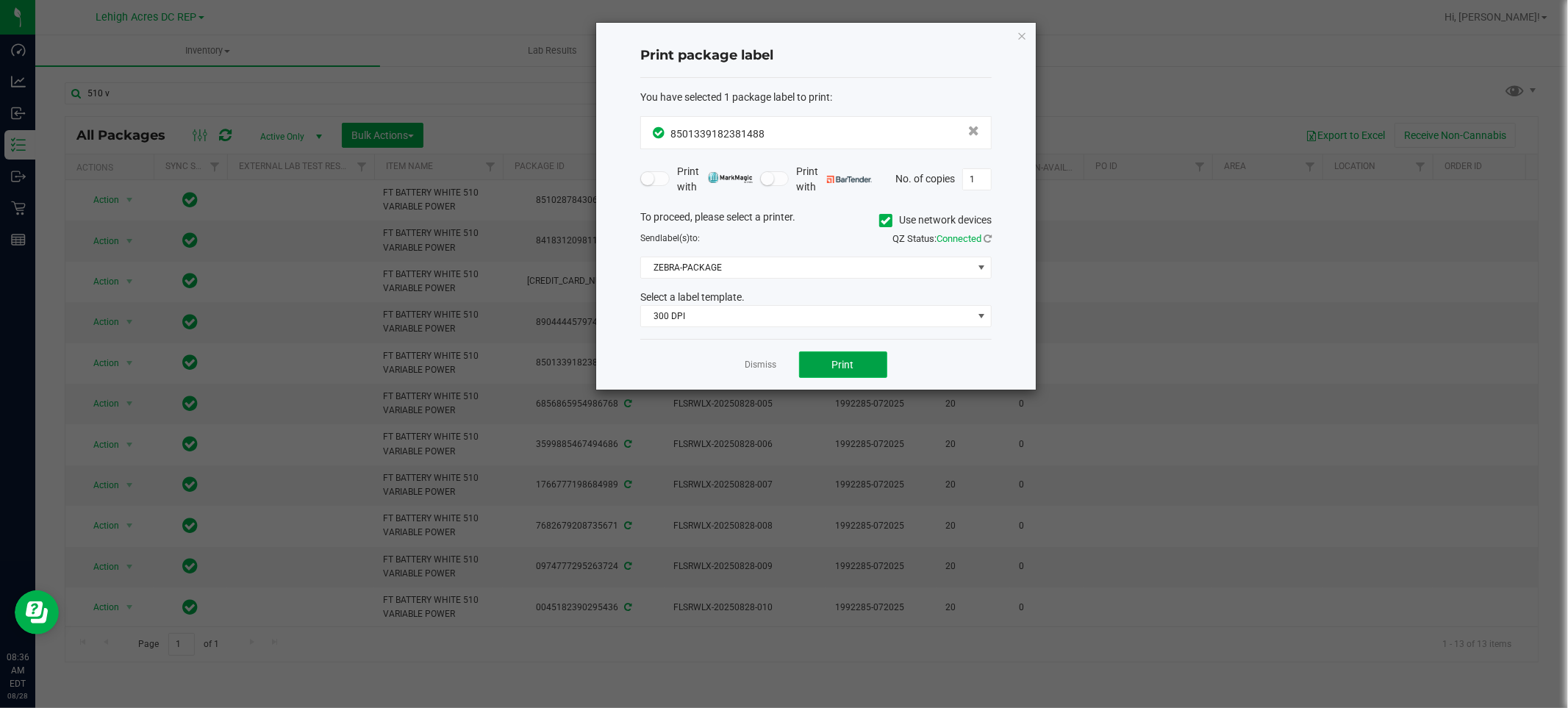
click at [827, 357] on button "Print" at bounding box center [843, 365] width 89 height 27
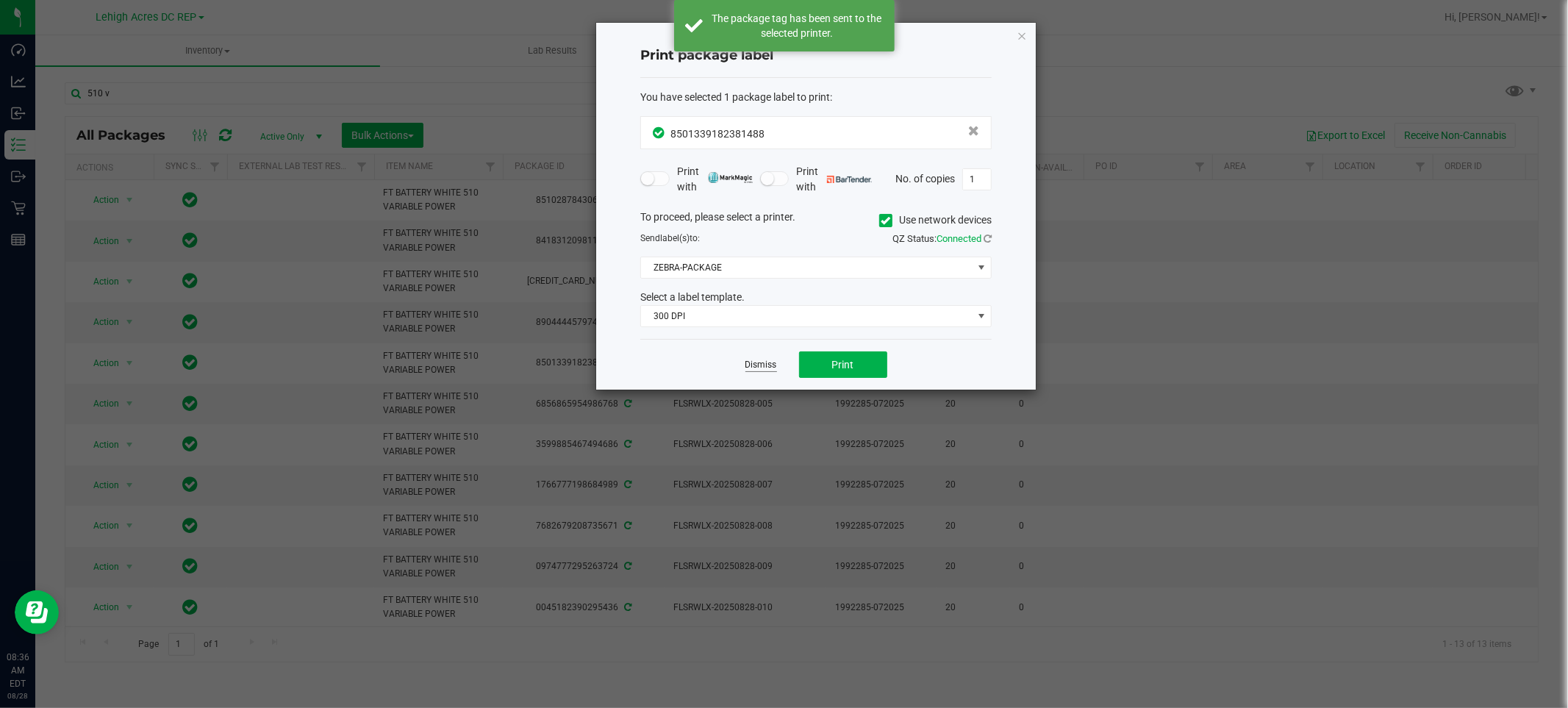
click at [765, 365] on link "Dismiss" at bounding box center [761, 365] width 32 height 12
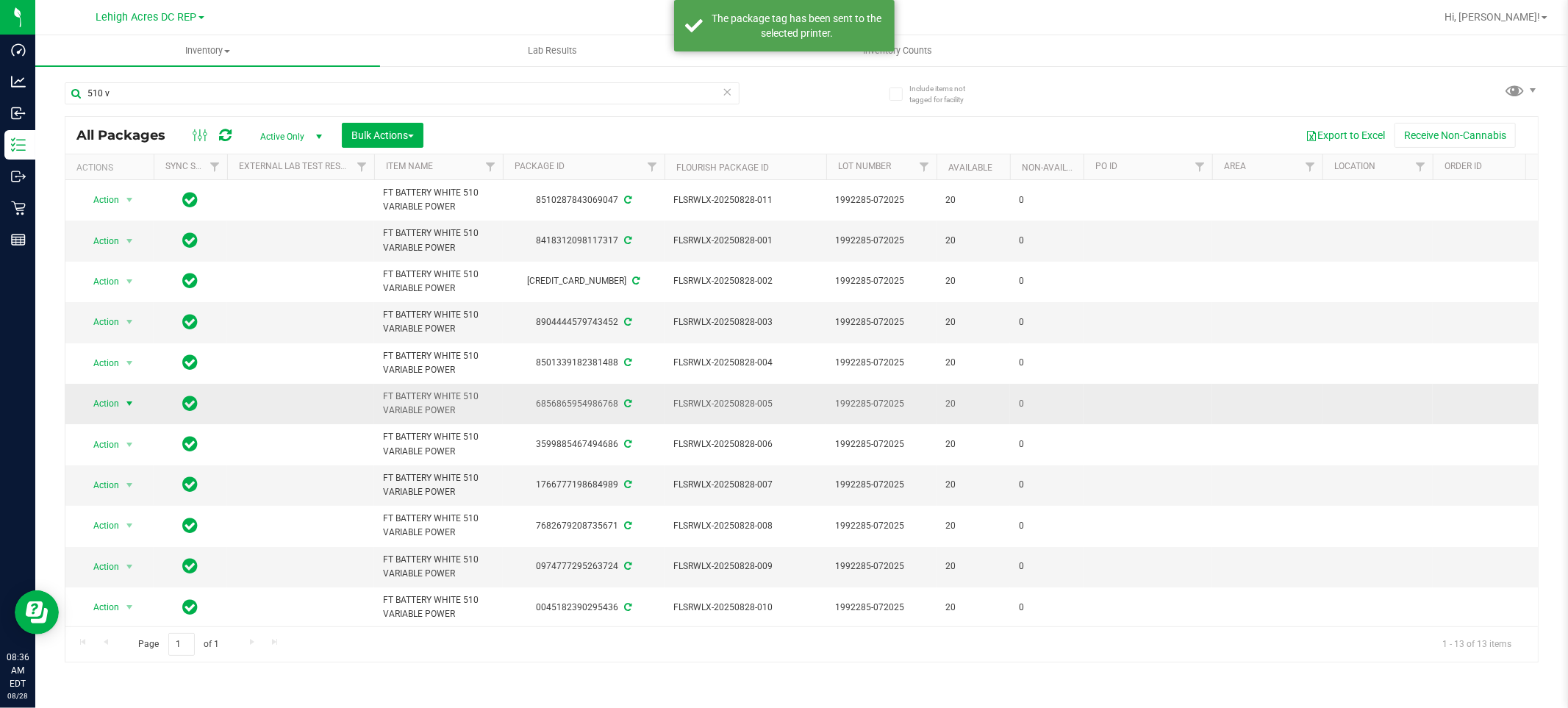
click at [113, 406] on span "Action" at bounding box center [99, 403] width 40 height 20
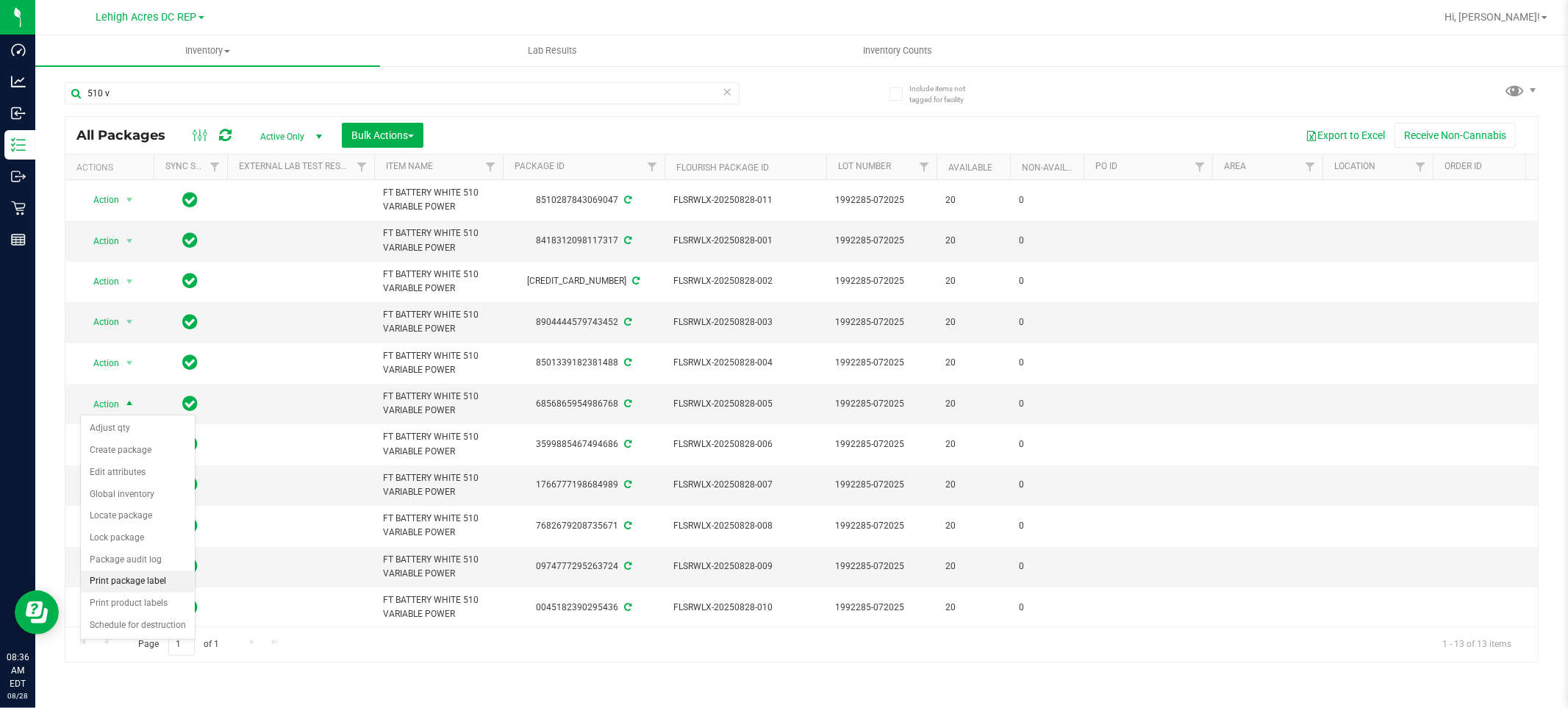
click at [112, 585] on li "Print package label" at bounding box center [137, 581] width 114 height 22
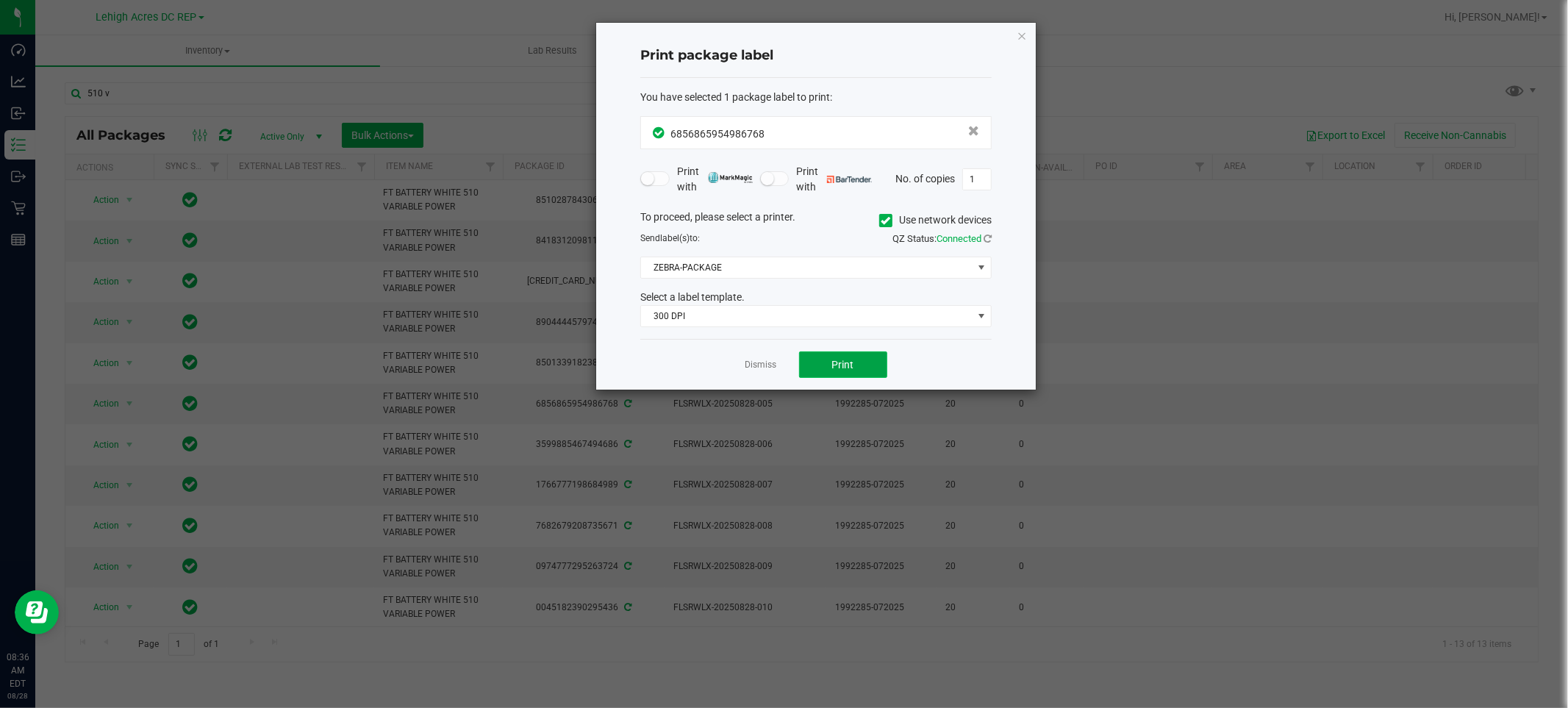
click at [851, 361] on span "Print" at bounding box center [842, 364] width 22 height 12
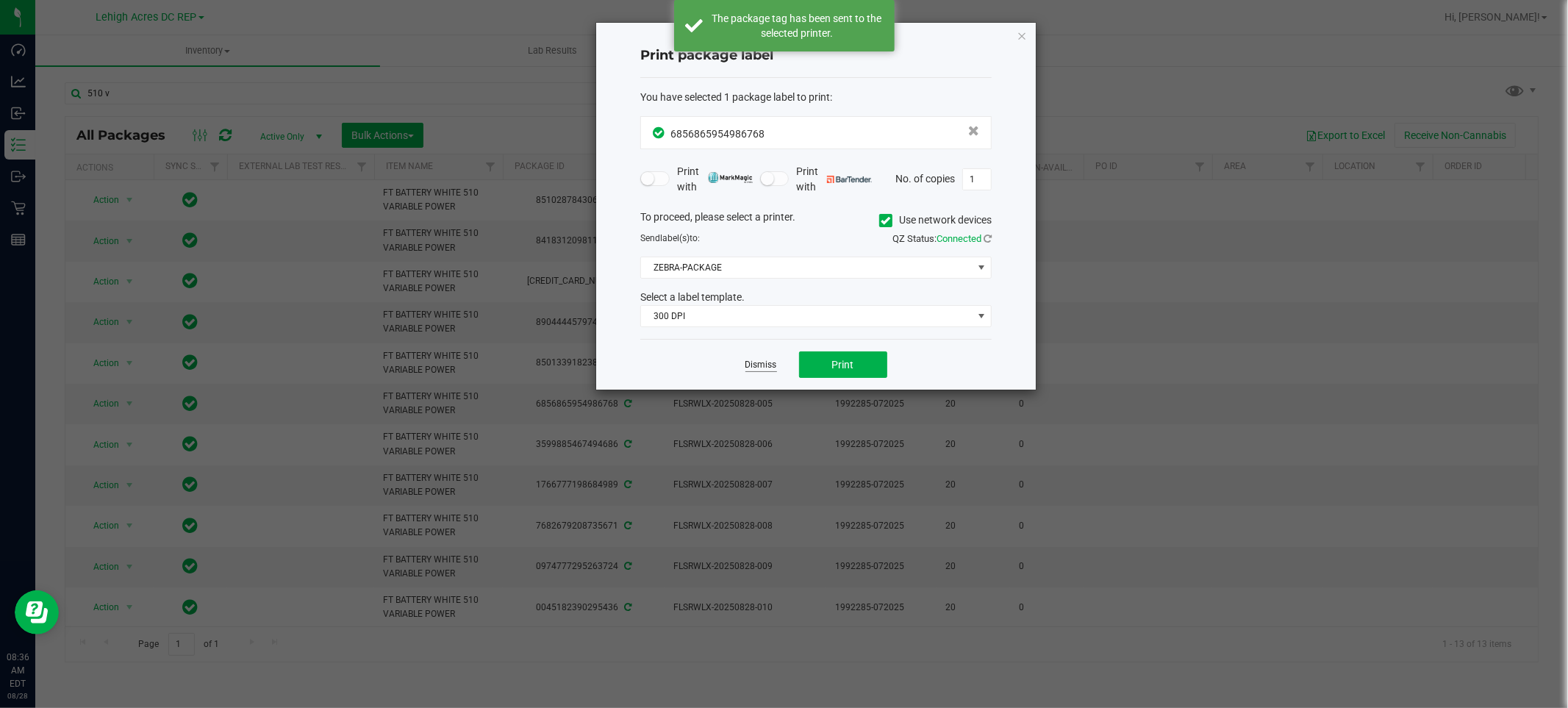
click at [753, 369] on link "Dismiss" at bounding box center [761, 365] width 32 height 12
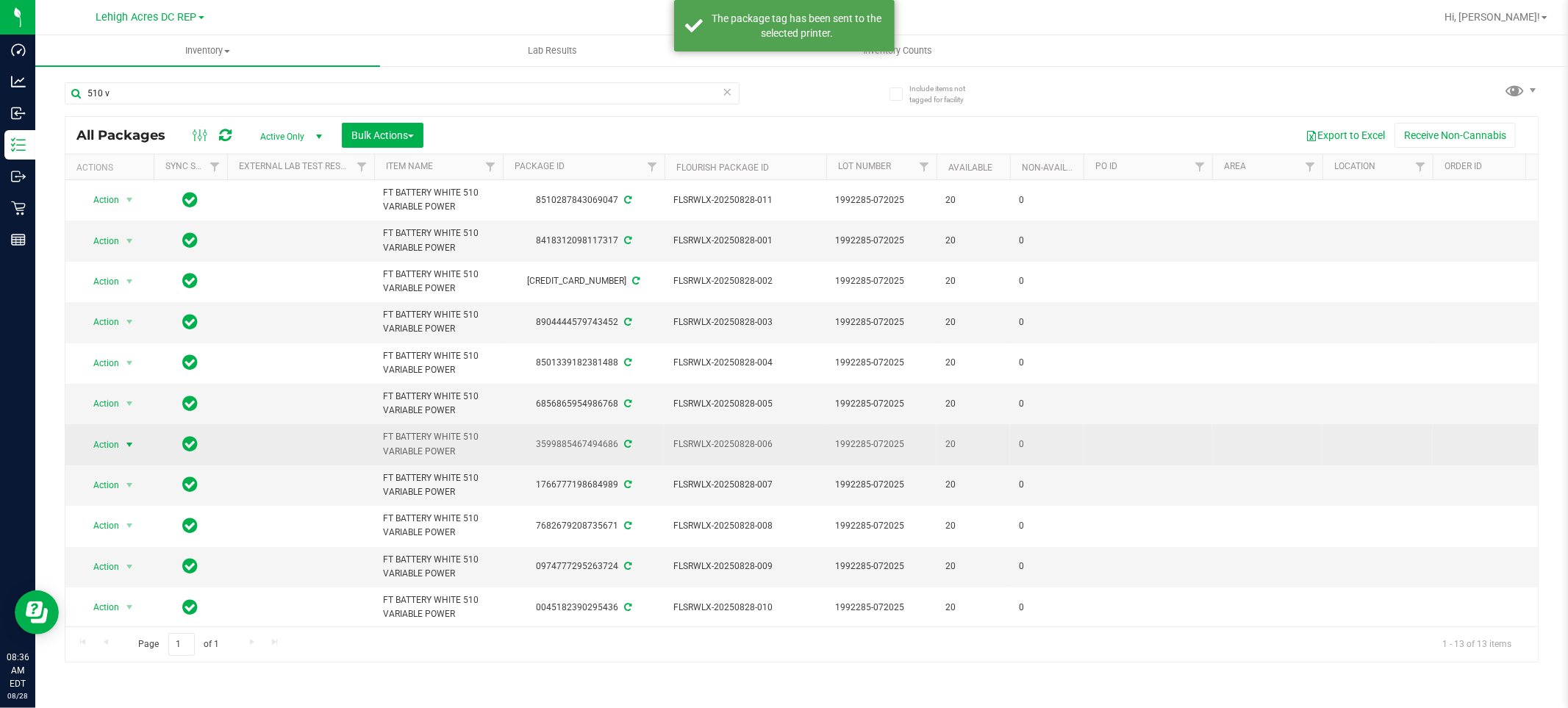
click at [109, 446] on span "Action" at bounding box center [99, 444] width 40 height 20
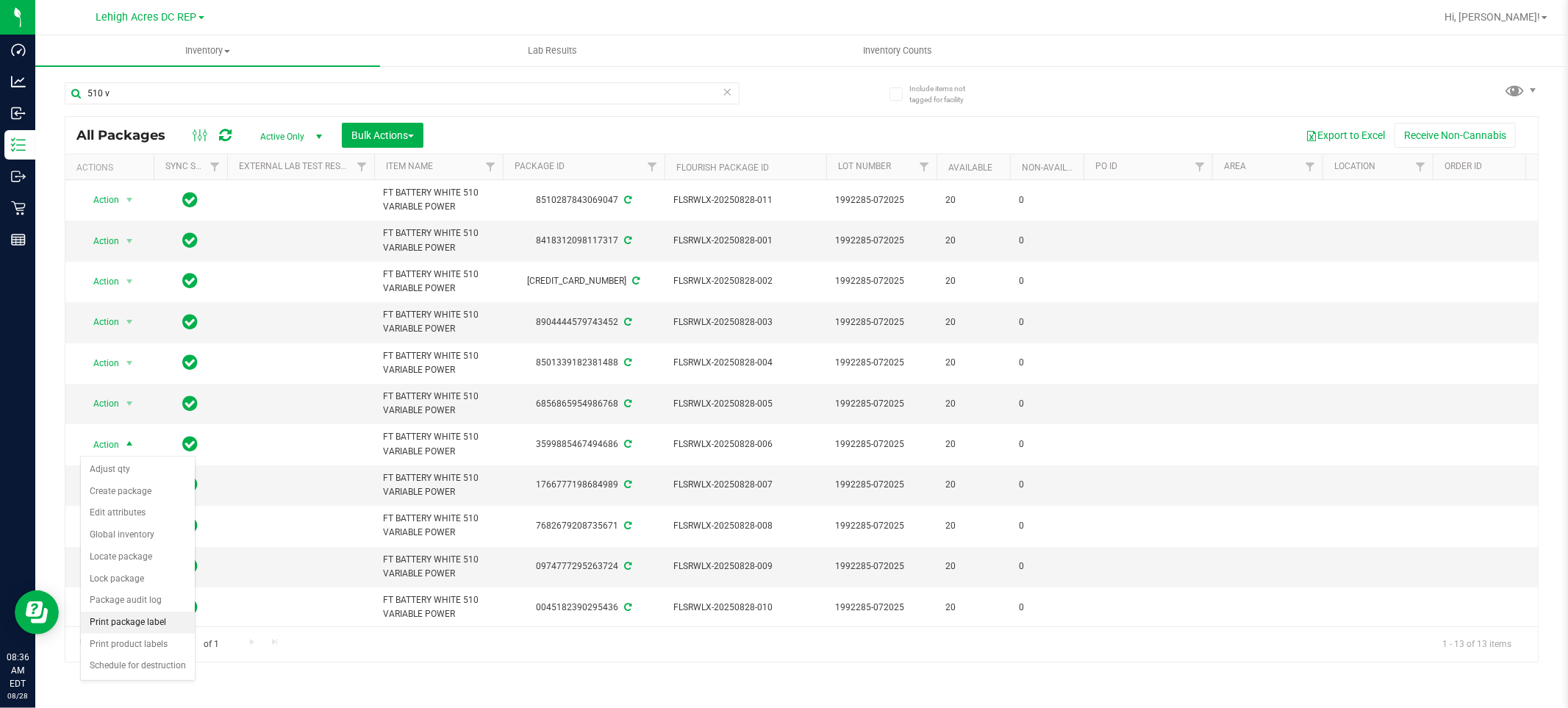
click at [100, 616] on li "Print package label" at bounding box center [137, 622] width 114 height 22
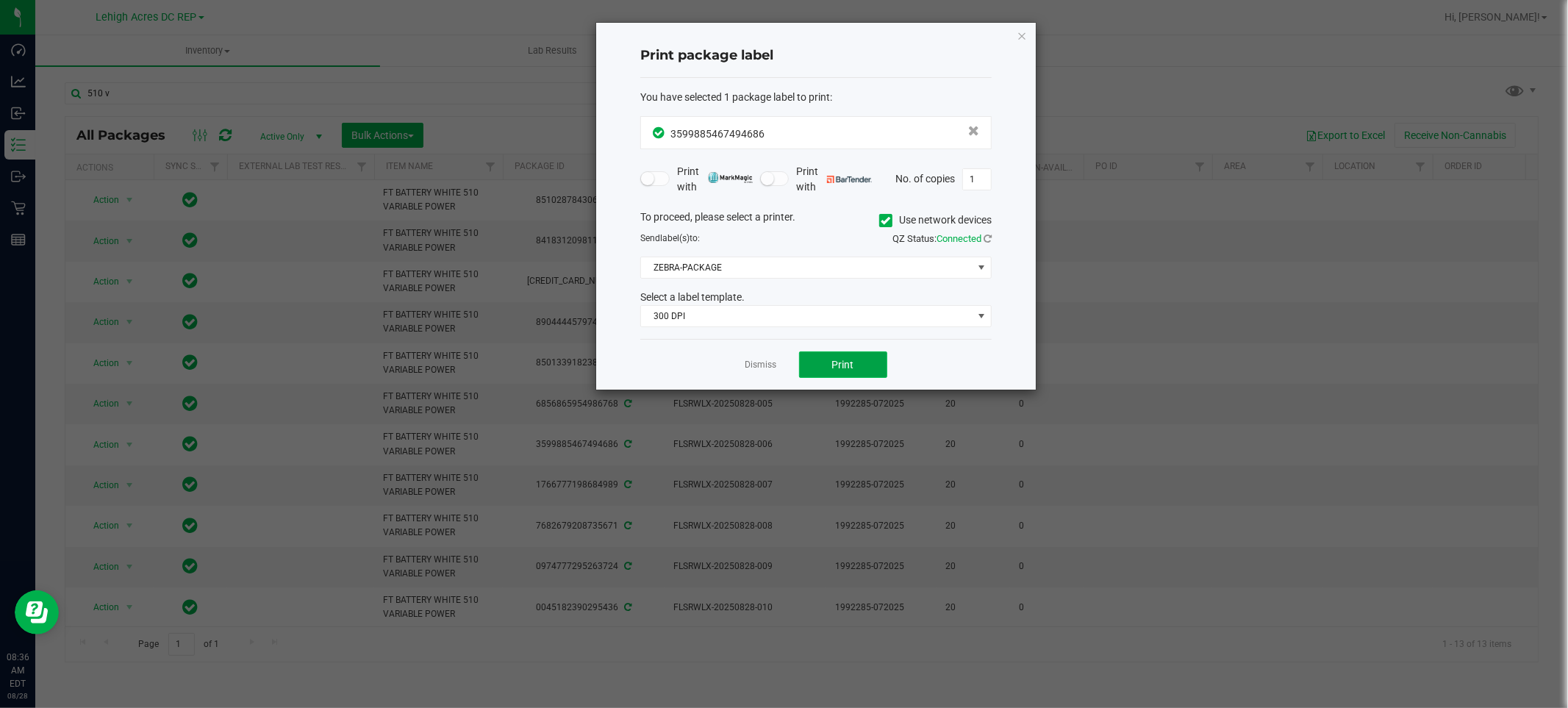
click at [841, 355] on button "Print" at bounding box center [843, 365] width 89 height 27
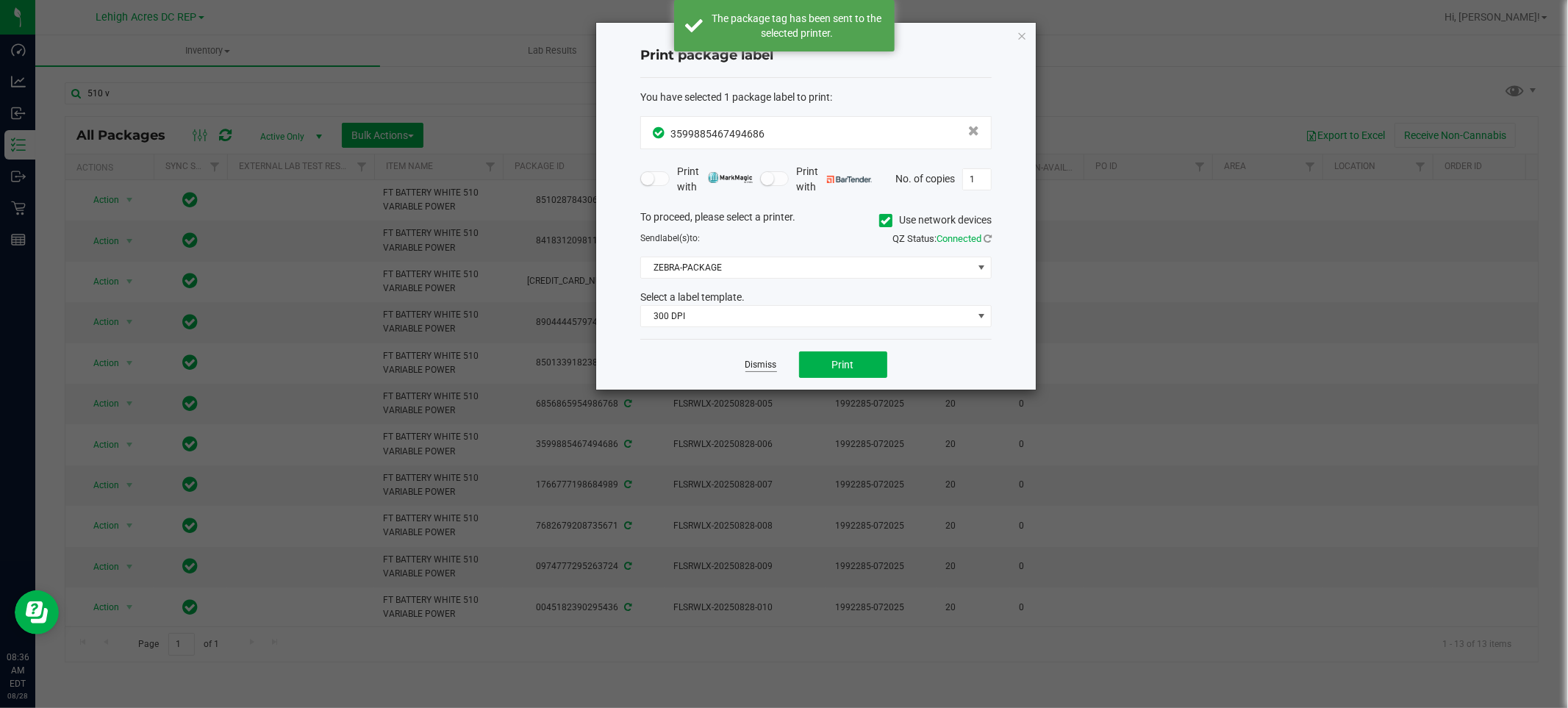
click at [760, 362] on link "Dismiss" at bounding box center [761, 365] width 32 height 12
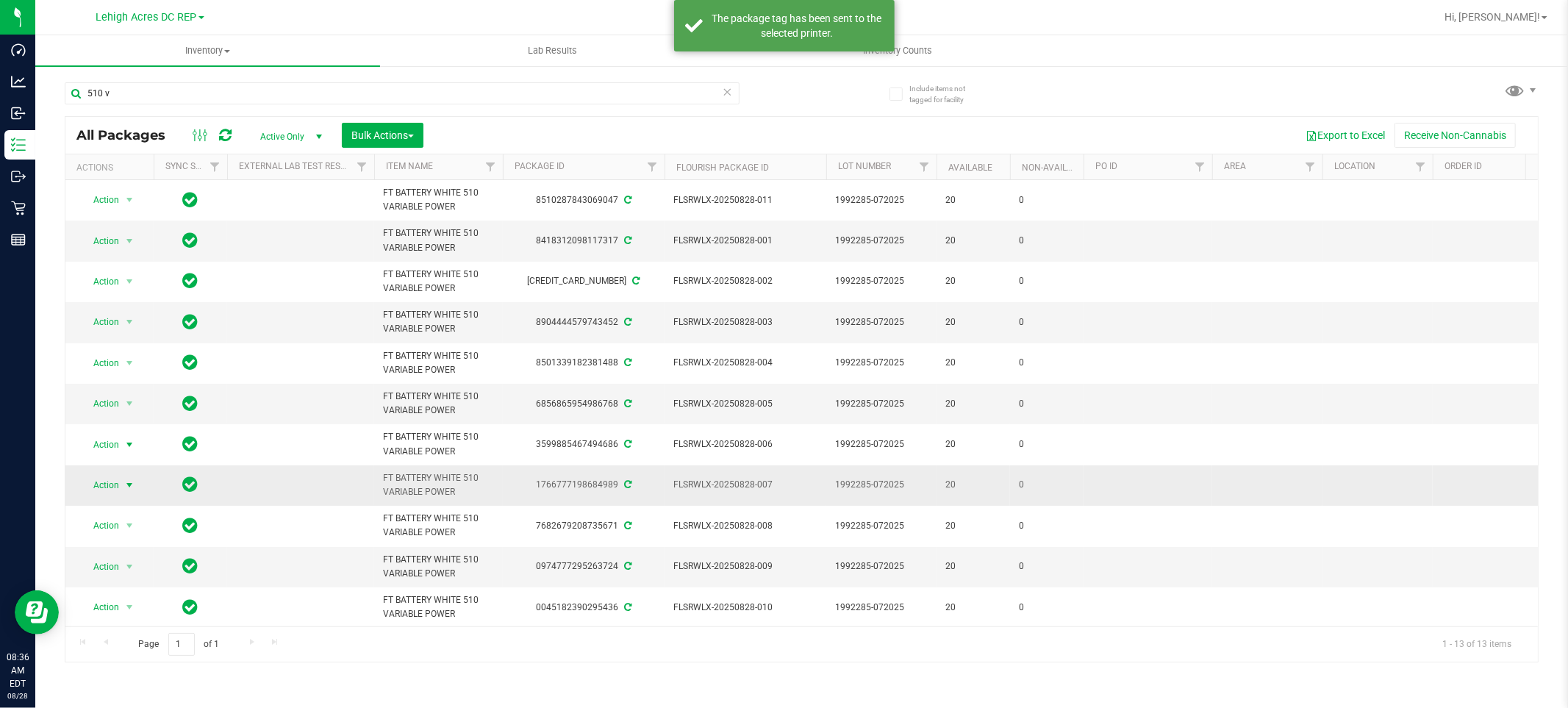
click at [101, 486] on span "Action" at bounding box center [99, 485] width 40 height 20
click at [116, 421] on li "Print package label" at bounding box center [137, 416] width 114 height 22
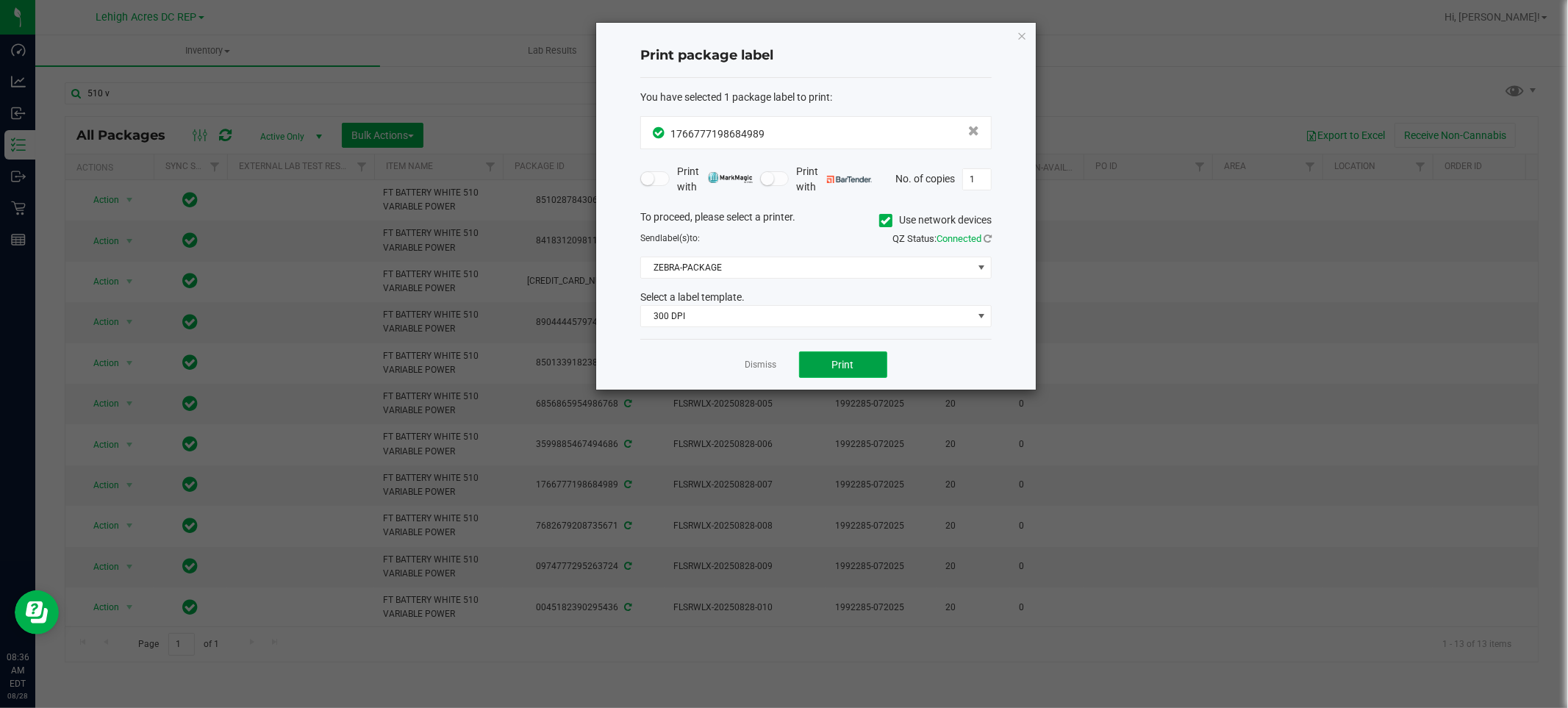
click at [855, 365] on button "Print" at bounding box center [843, 365] width 89 height 27
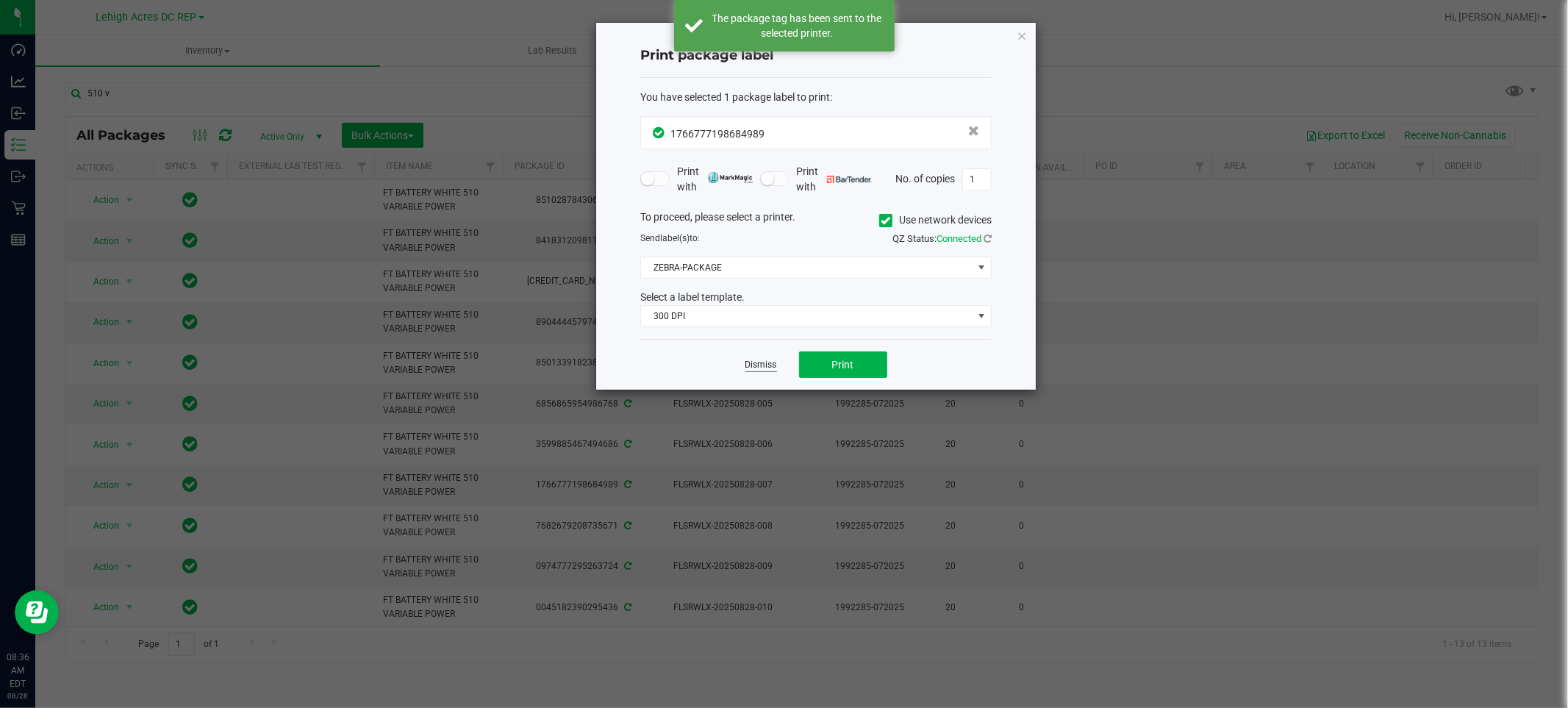
click at [770, 365] on link "Dismiss" at bounding box center [761, 365] width 32 height 12
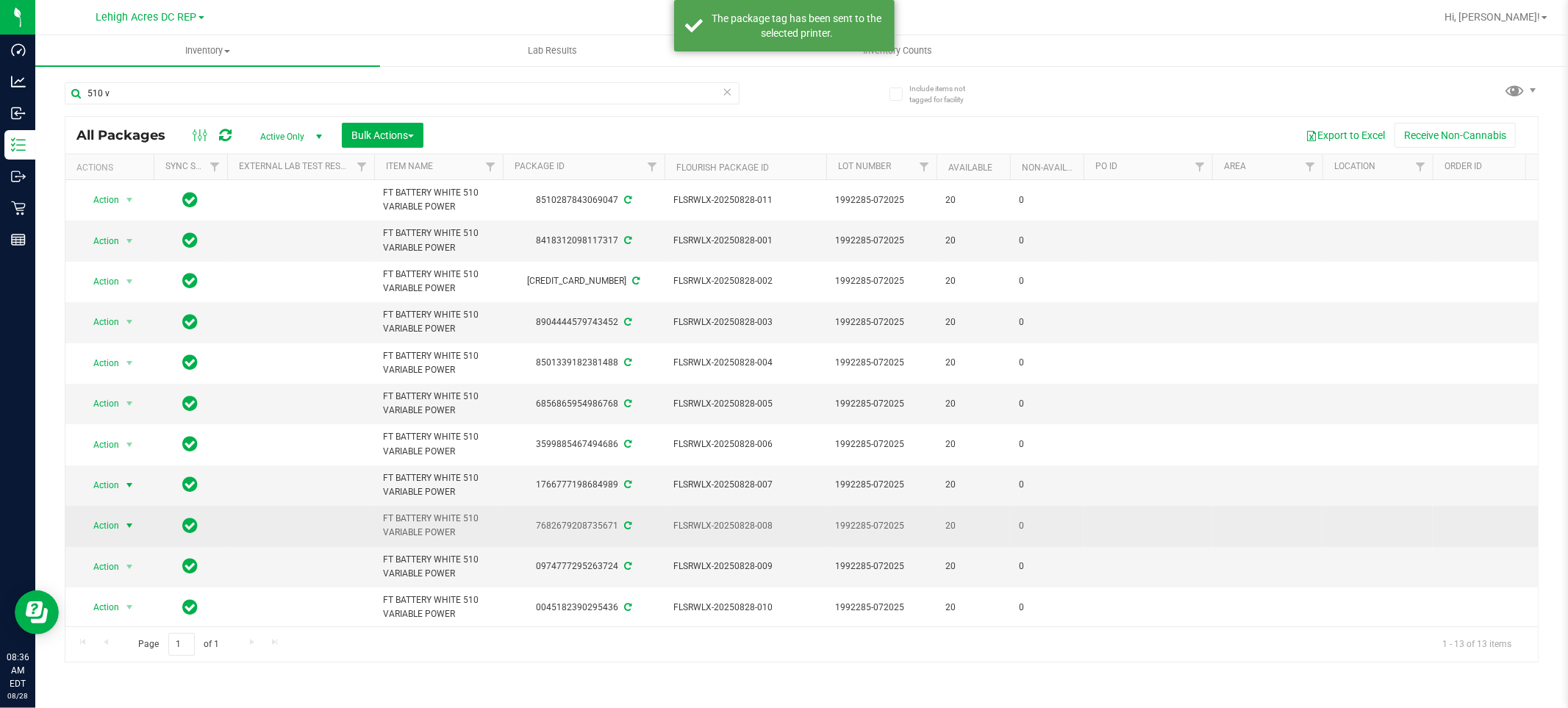
click at [113, 525] on span "Action" at bounding box center [99, 525] width 40 height 20
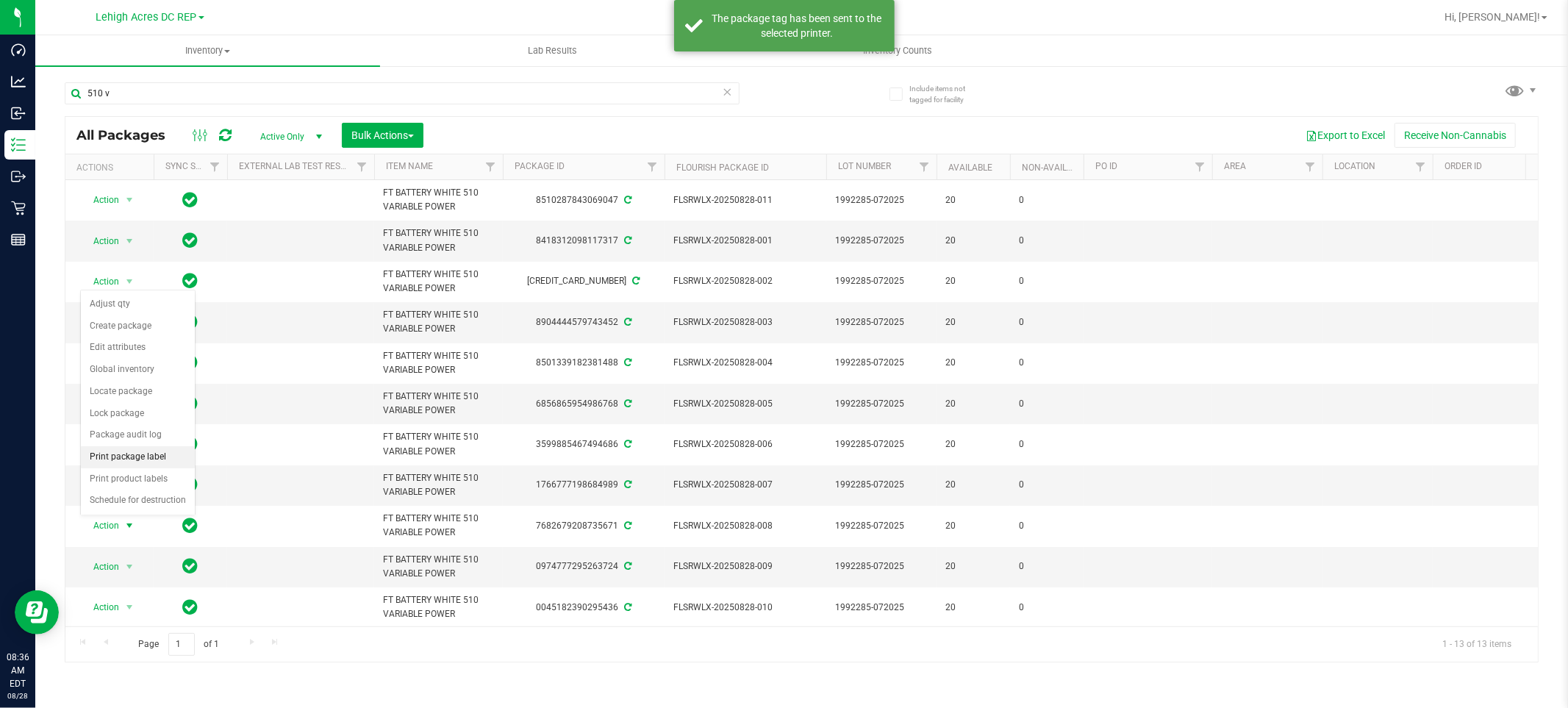
click at [133, 449] on li "Print package label" at bounding box center [137, 457] width 114 height 22
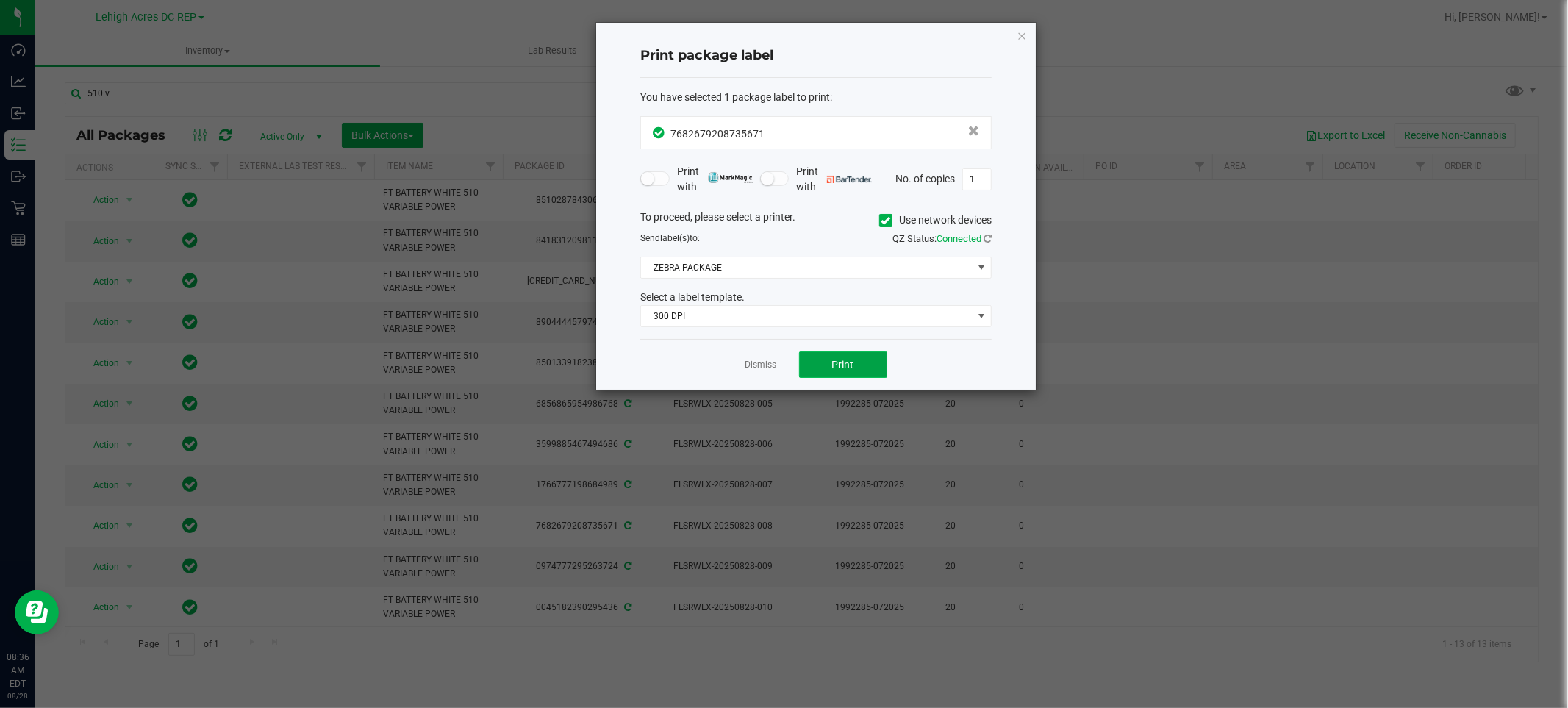
click at [834, 356] on button "Print" at bounding box center [843, 365] width 89 height 27
click at [763, 364] on link "Dismiss" at bounding box center [761, 365] width 32 height 12
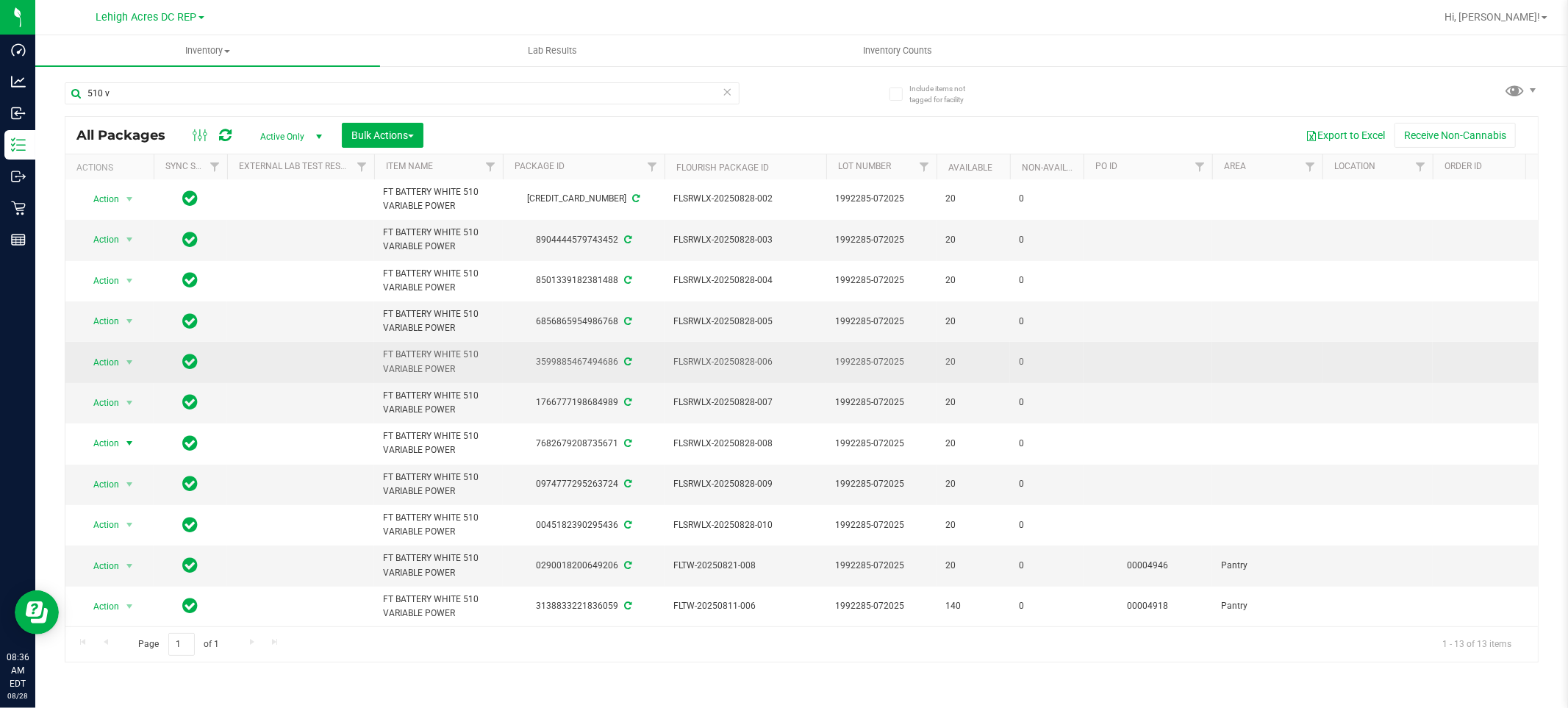
scroll to position [96, 0]
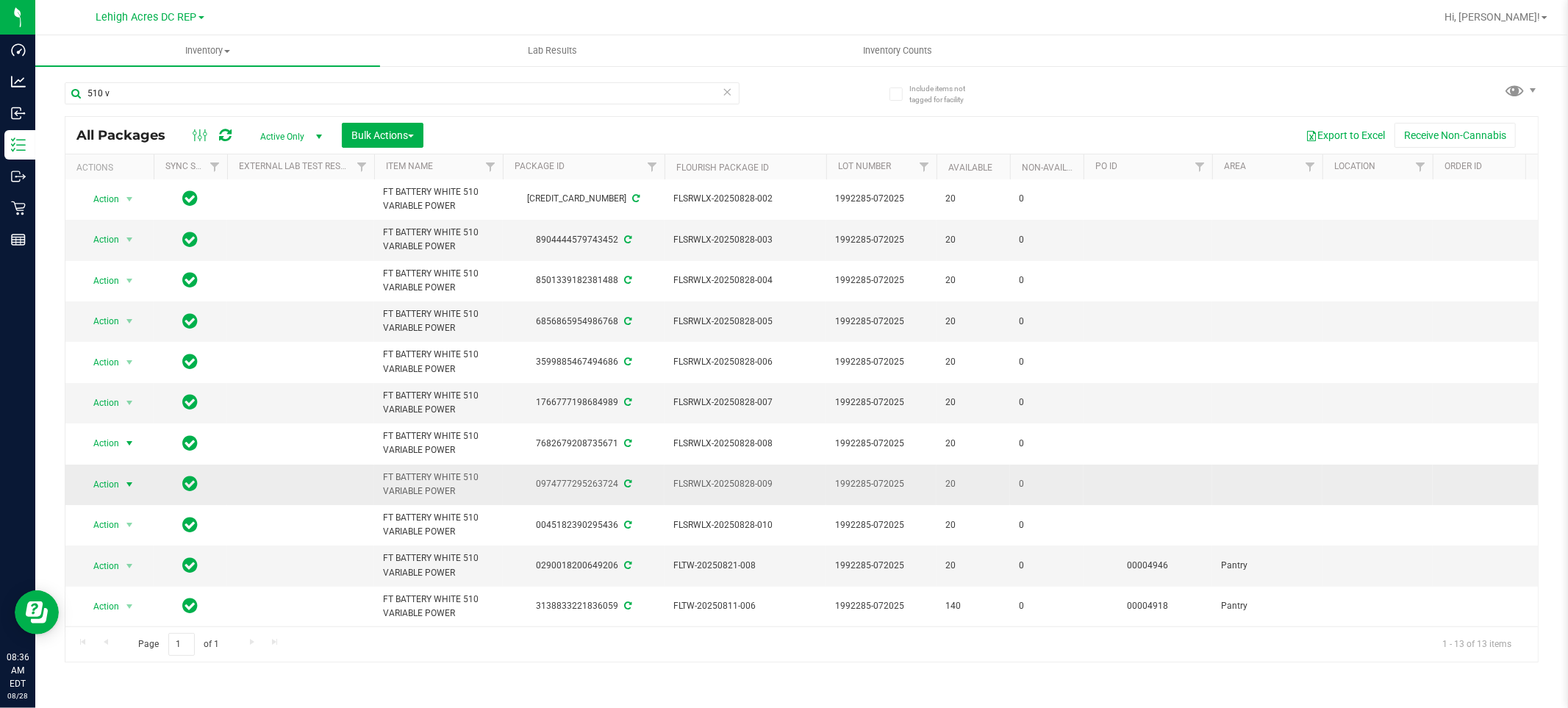
click at [113, 474] on span "Action" at bounding box center [99, 484] width 40 height 20
click at [130, 408] on li "Print package label" at bounding box center [137, 401] width 114 height 22
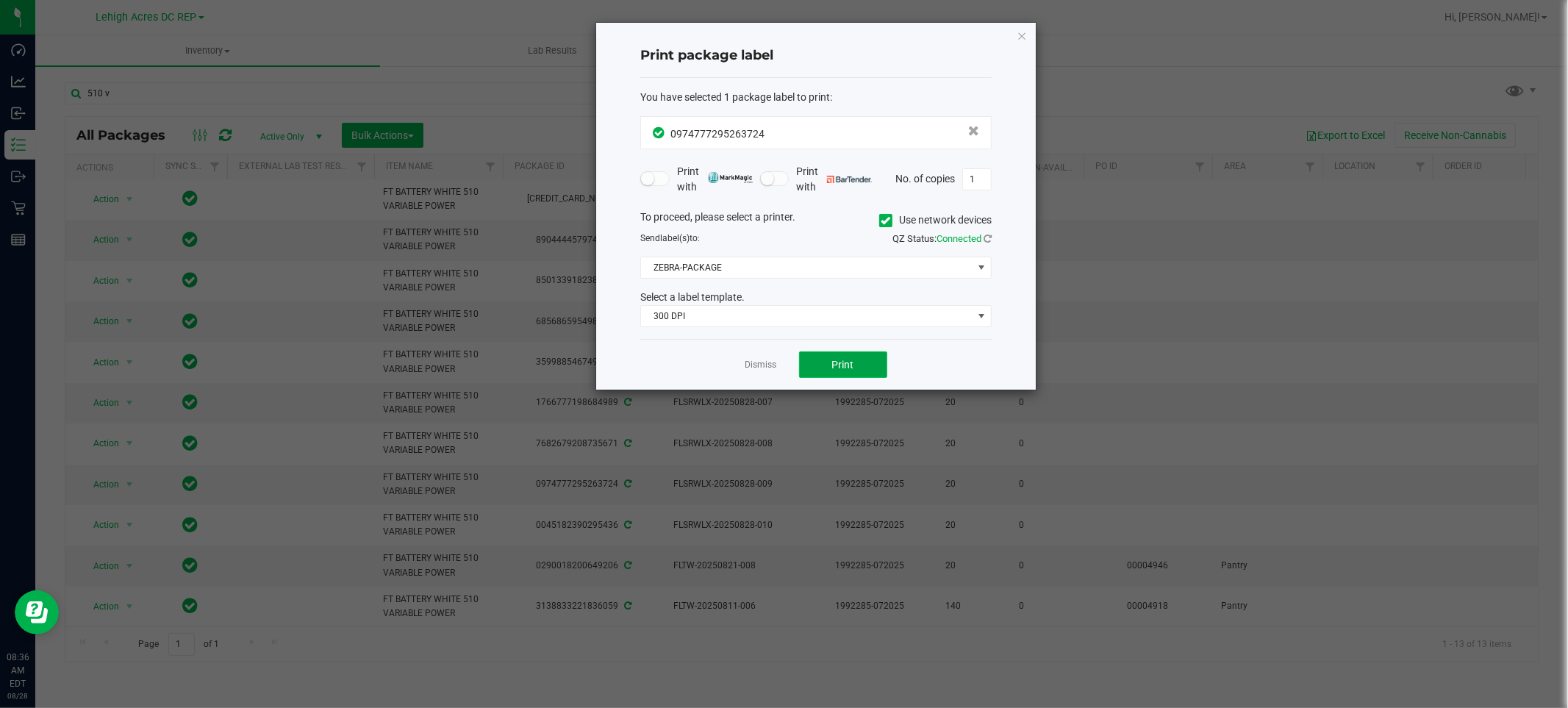
click at [843, 364] on span "Print" at bounding box center [842, 364] width 22 height 12
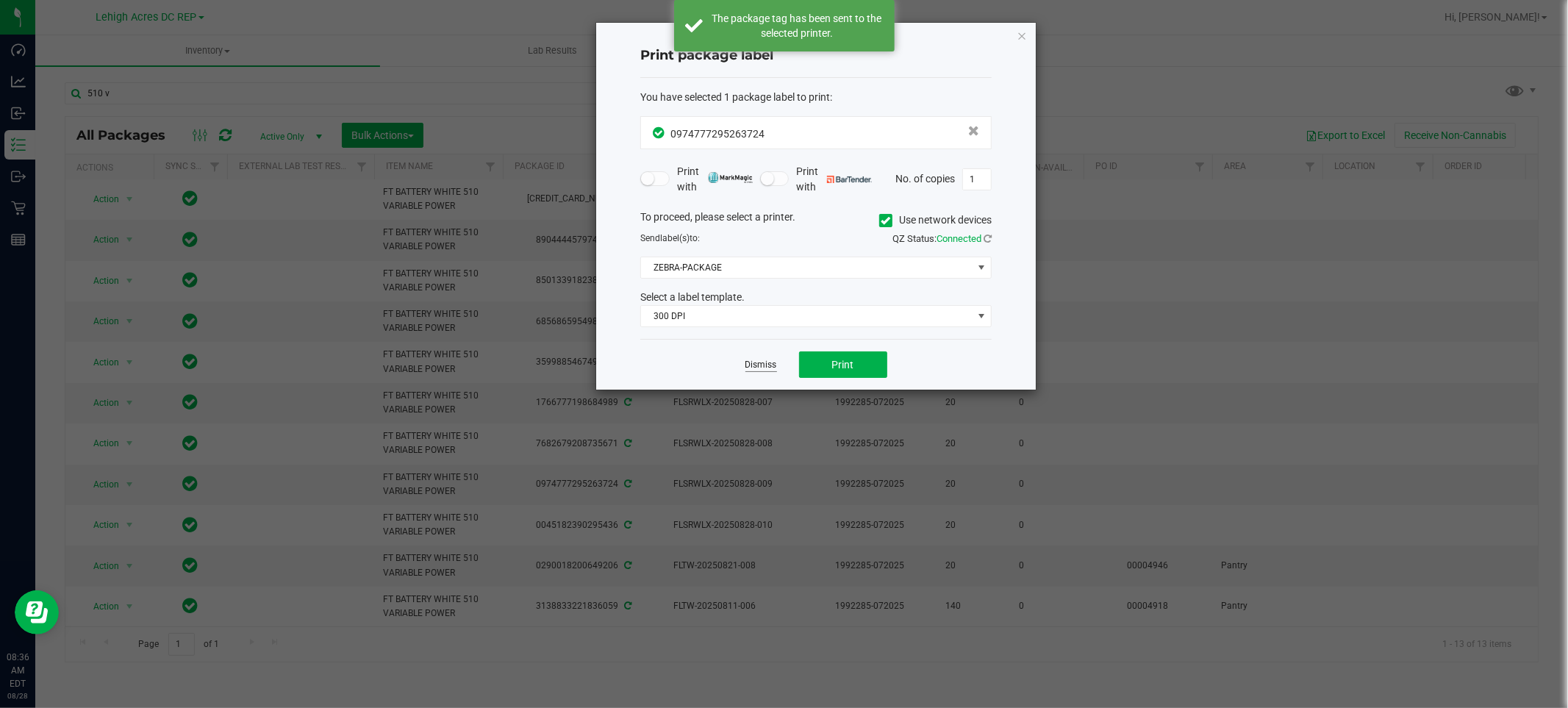
click at [753, 364] on link "Dismiss" at bounding box center [761, 365] width 32 height 12
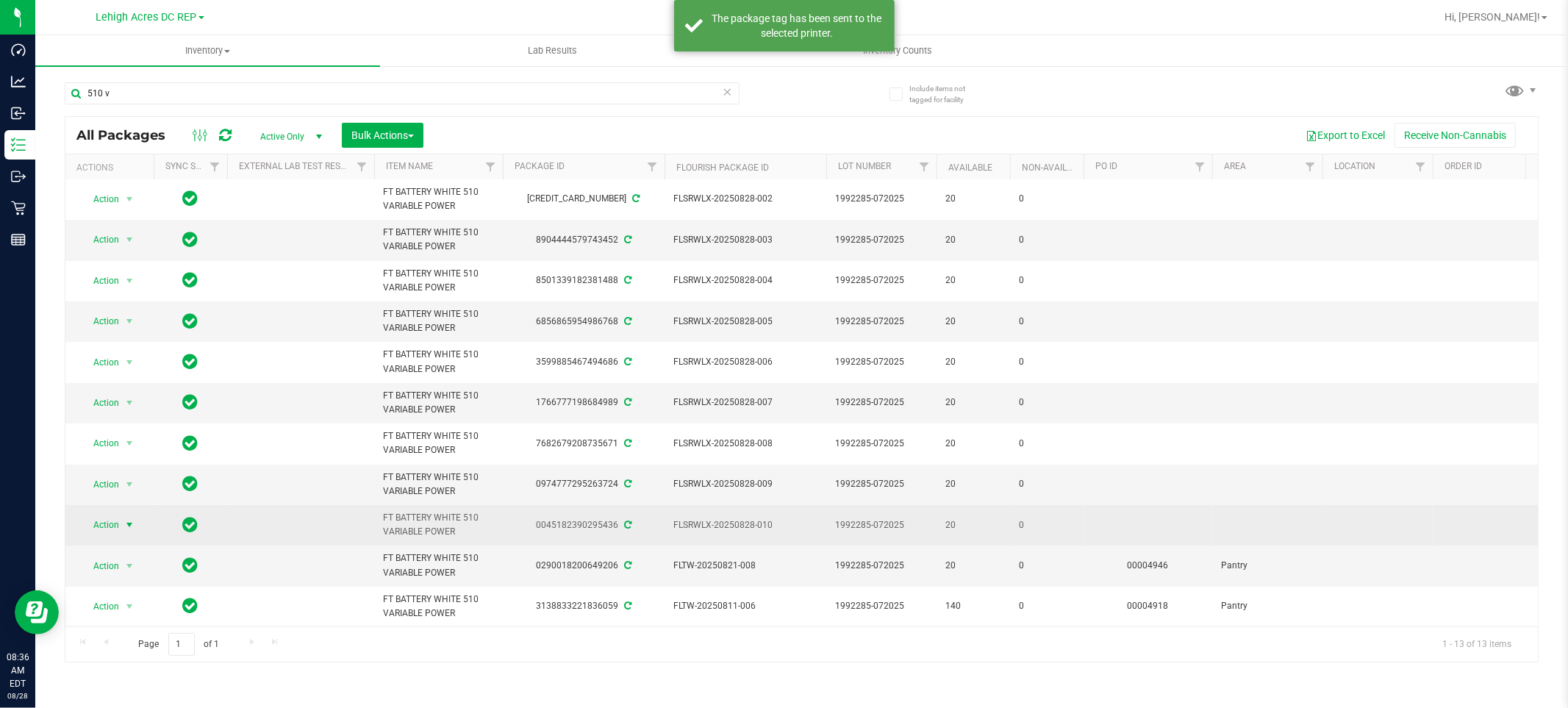
click at [105, 515] on span "Action" at bounding box center [99, 525] width 40 height 20
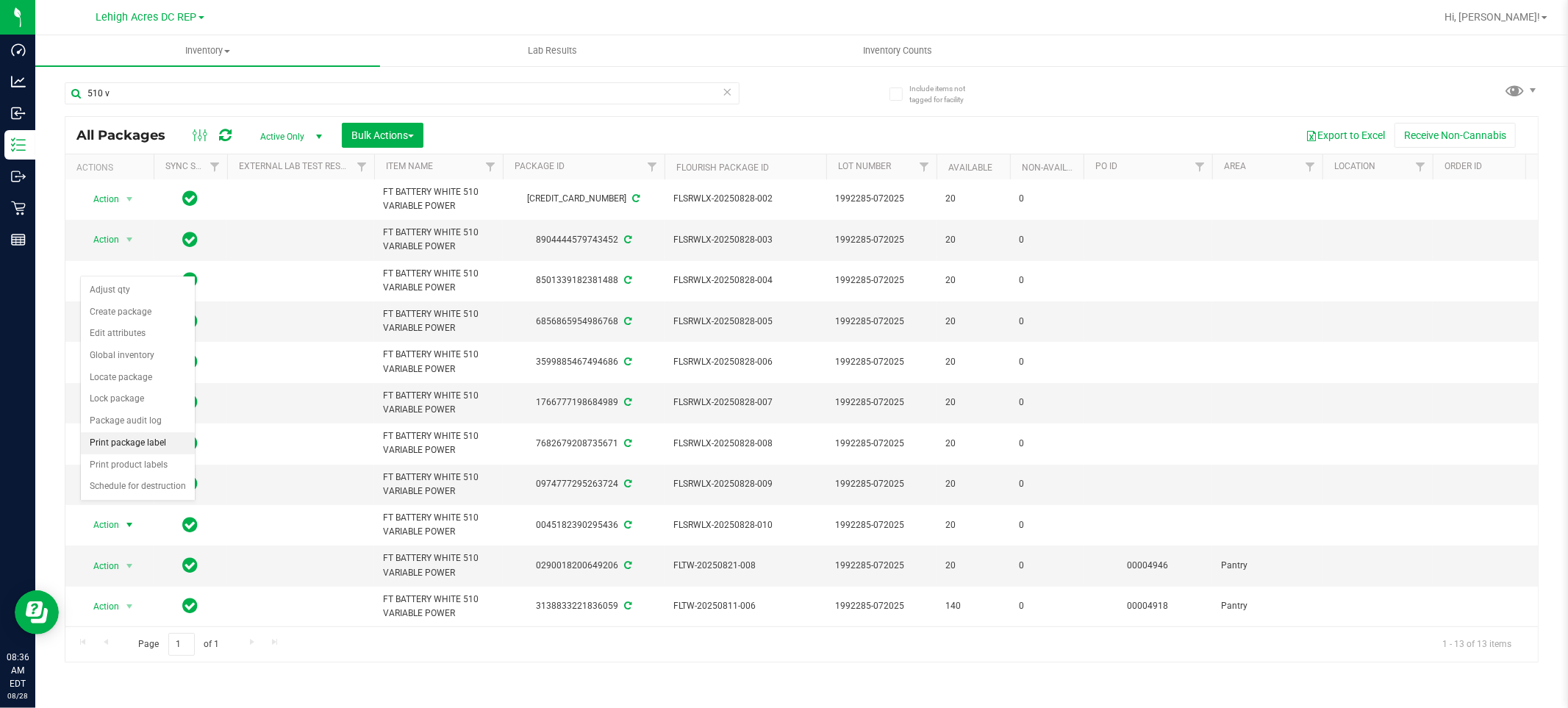
click at [141, 444] on li "Print package label" at bounding box center [137, 443] width 114 height 22
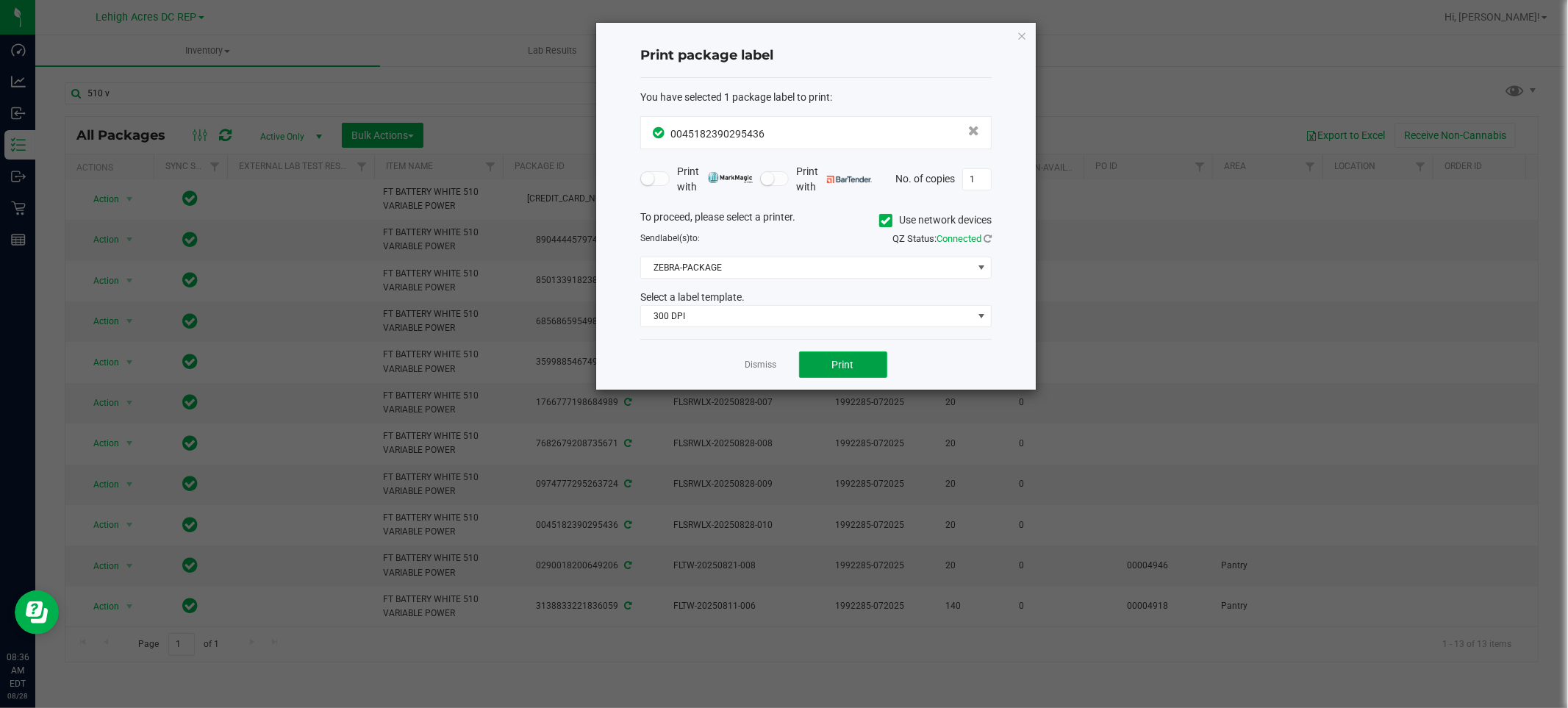
click at [848, 356] on button "Print" at bounding box center [843, 365] width 89 height 27
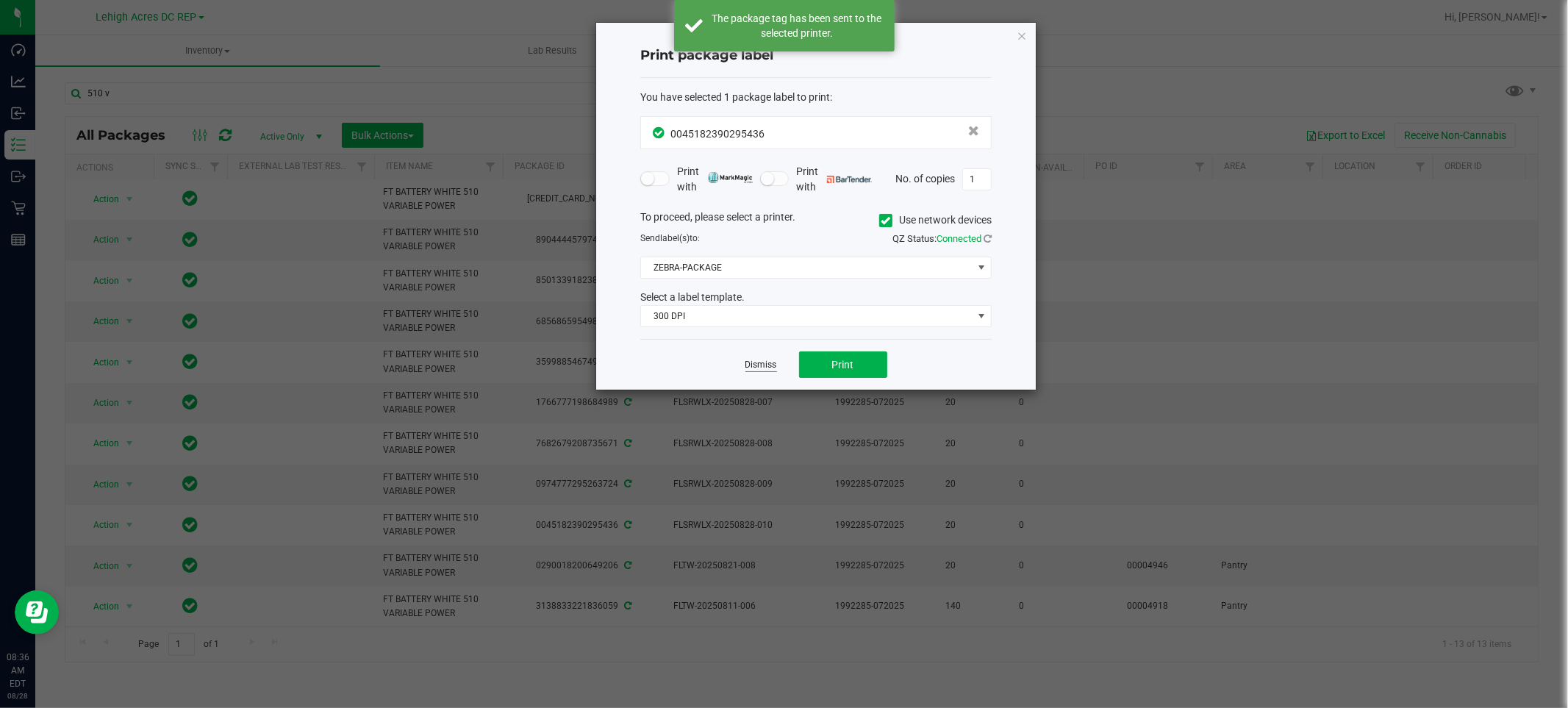
click at [772, 362] on link "Dismiss" at bounding box center [761, 365] width 32 height 12
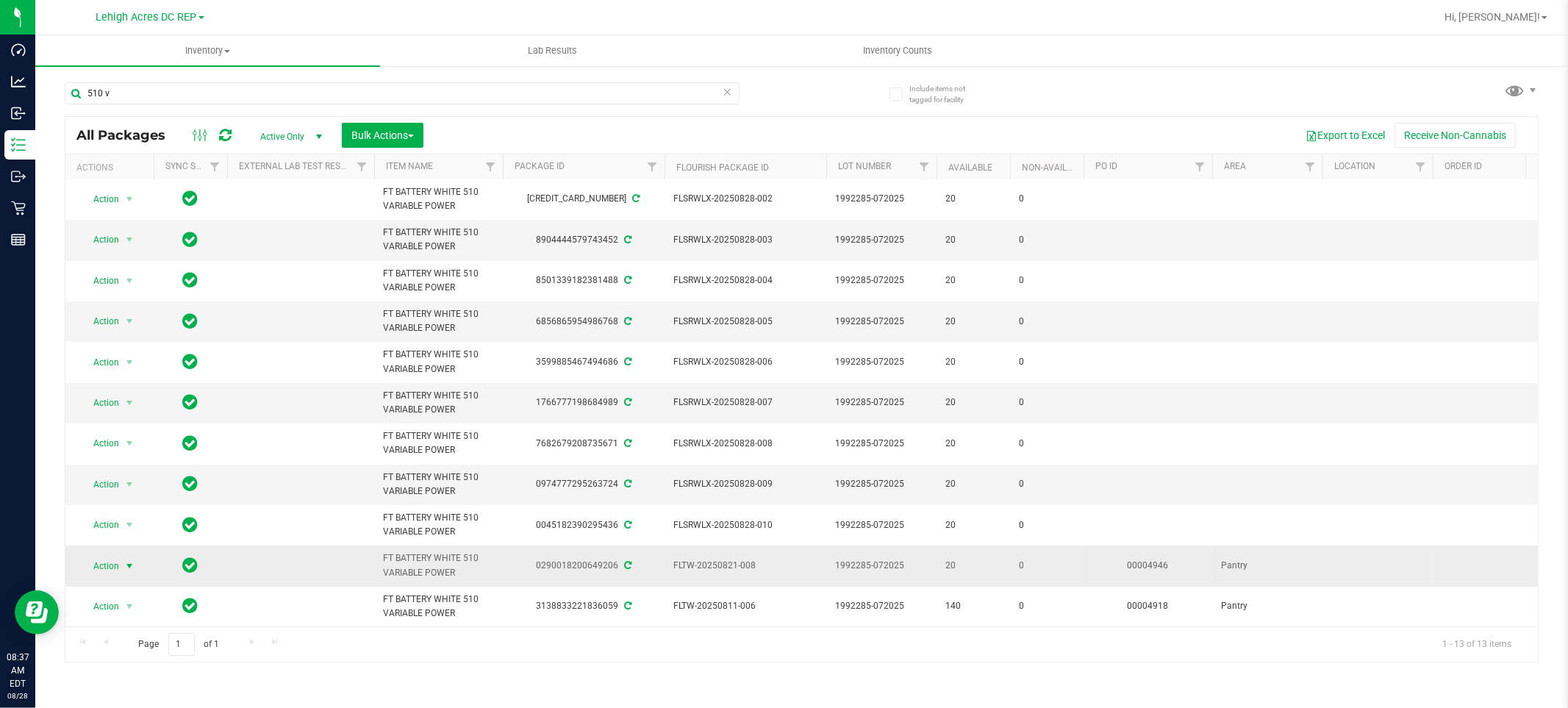
click at [101, 556] on span "Action" at bounding box center [99, 565] width 40 height 20
click at [114, 486] on li "Print package label" at bounding box center [137, 483] width 114 height 22
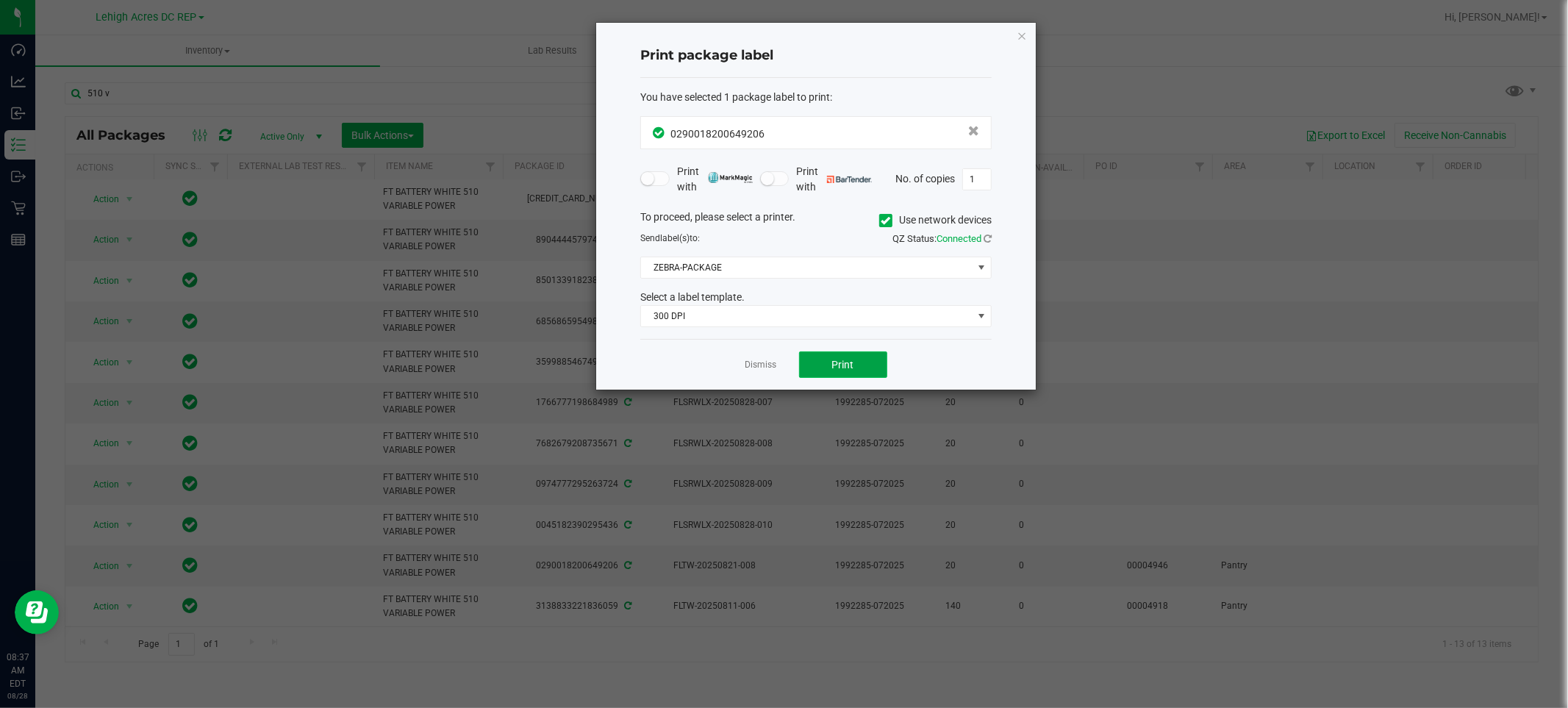
click at [839, 356] on button "Print" at bounding box center [843, 365] width 89 height 27
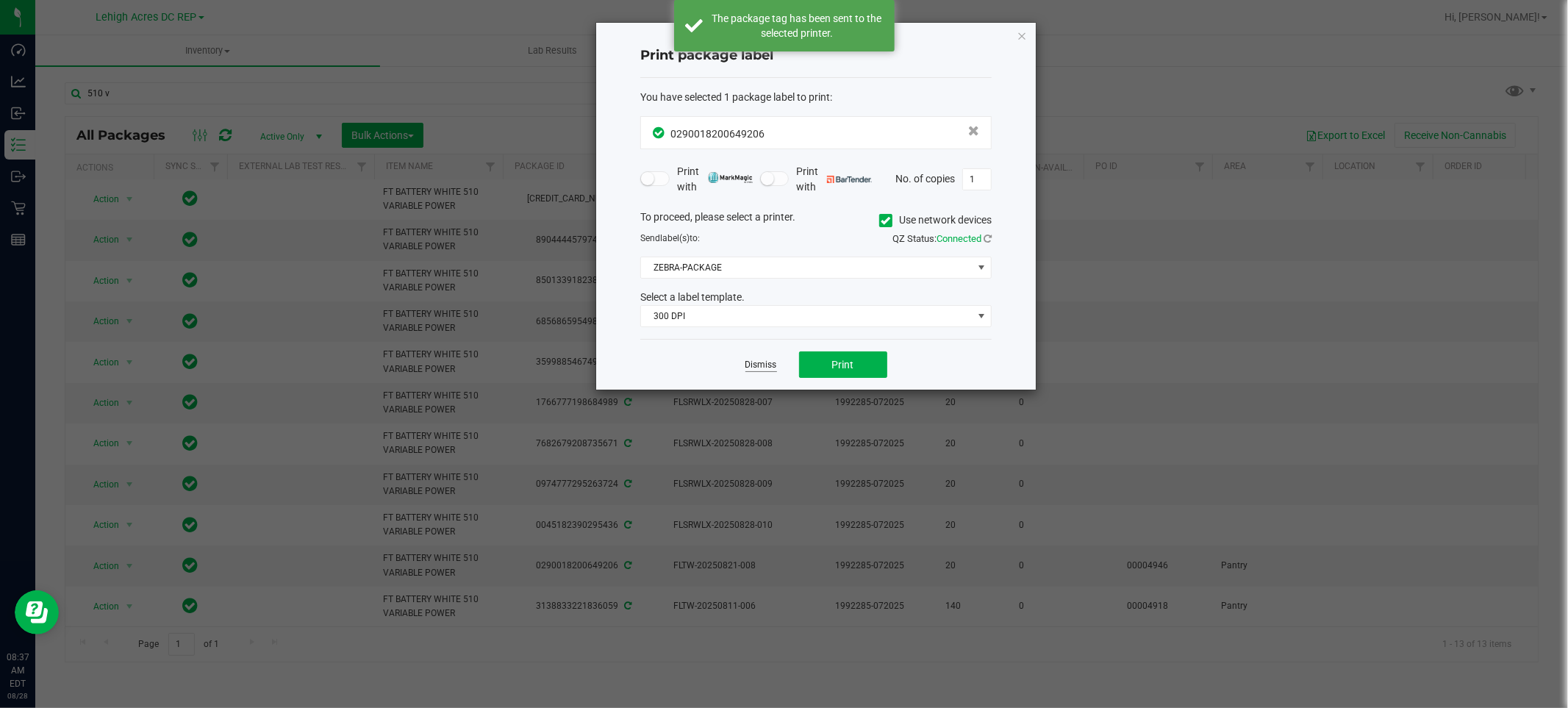
click at [770, 366] on link "Dismiss" at bounding box center [761, 365] width 32 height 12
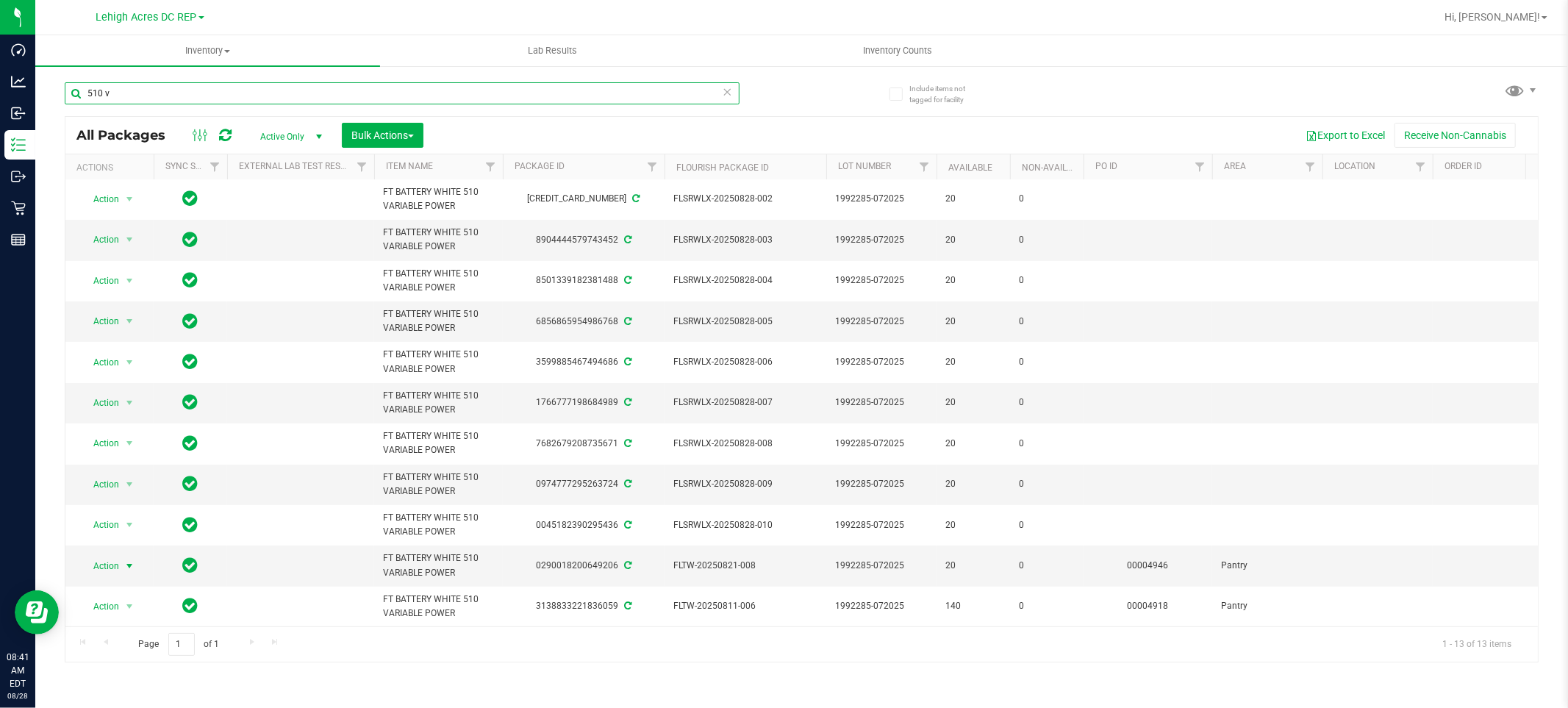
click at [640, 86] on input "510 v" at bounding box center [402, 93] width 675 height 22
type input "5"
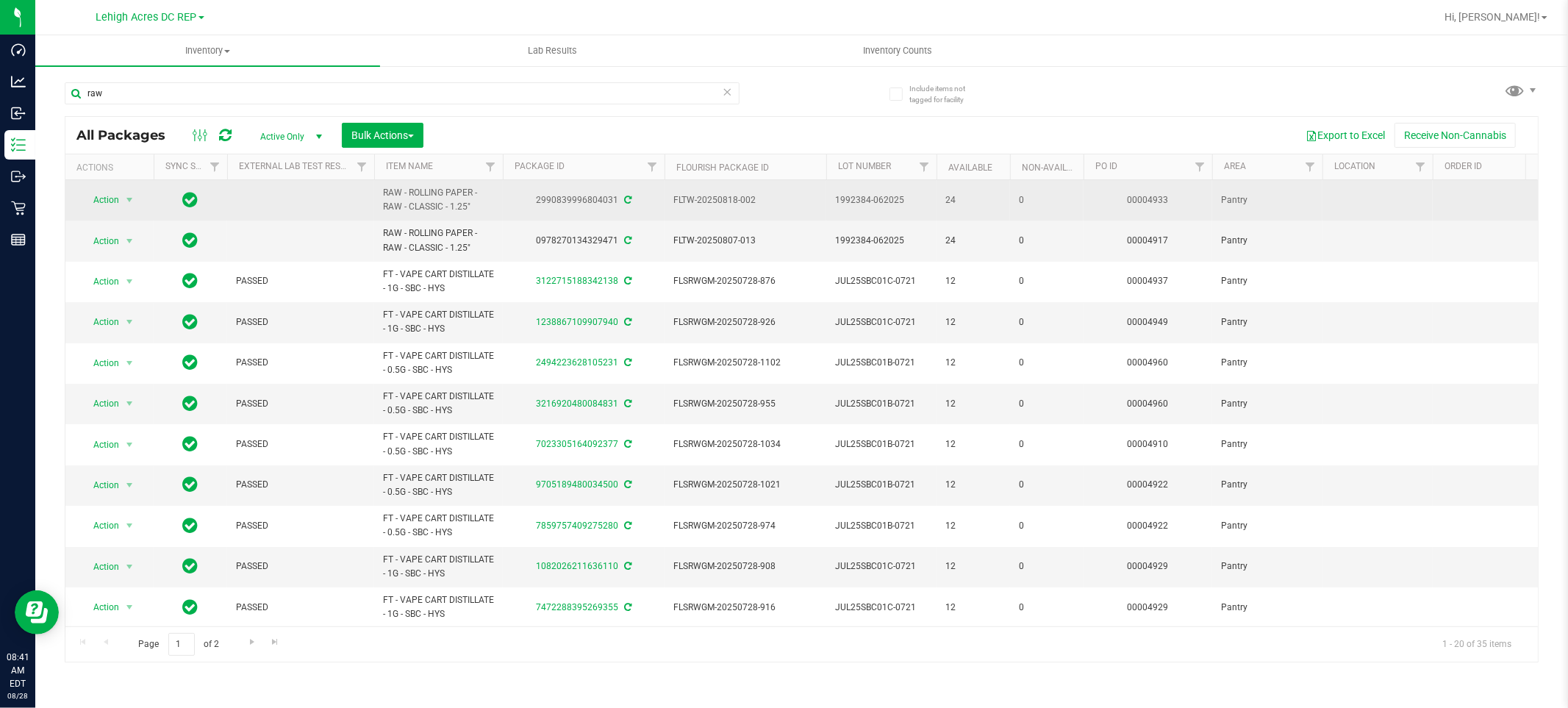
drag, startPoint x: 480, startPoint y: 205, endPoint x: 372, endPoint y: 196, distance: 108.4
copy tr "RAW - ROLLING PAPER - RAW - CLASSIC - 1.25""
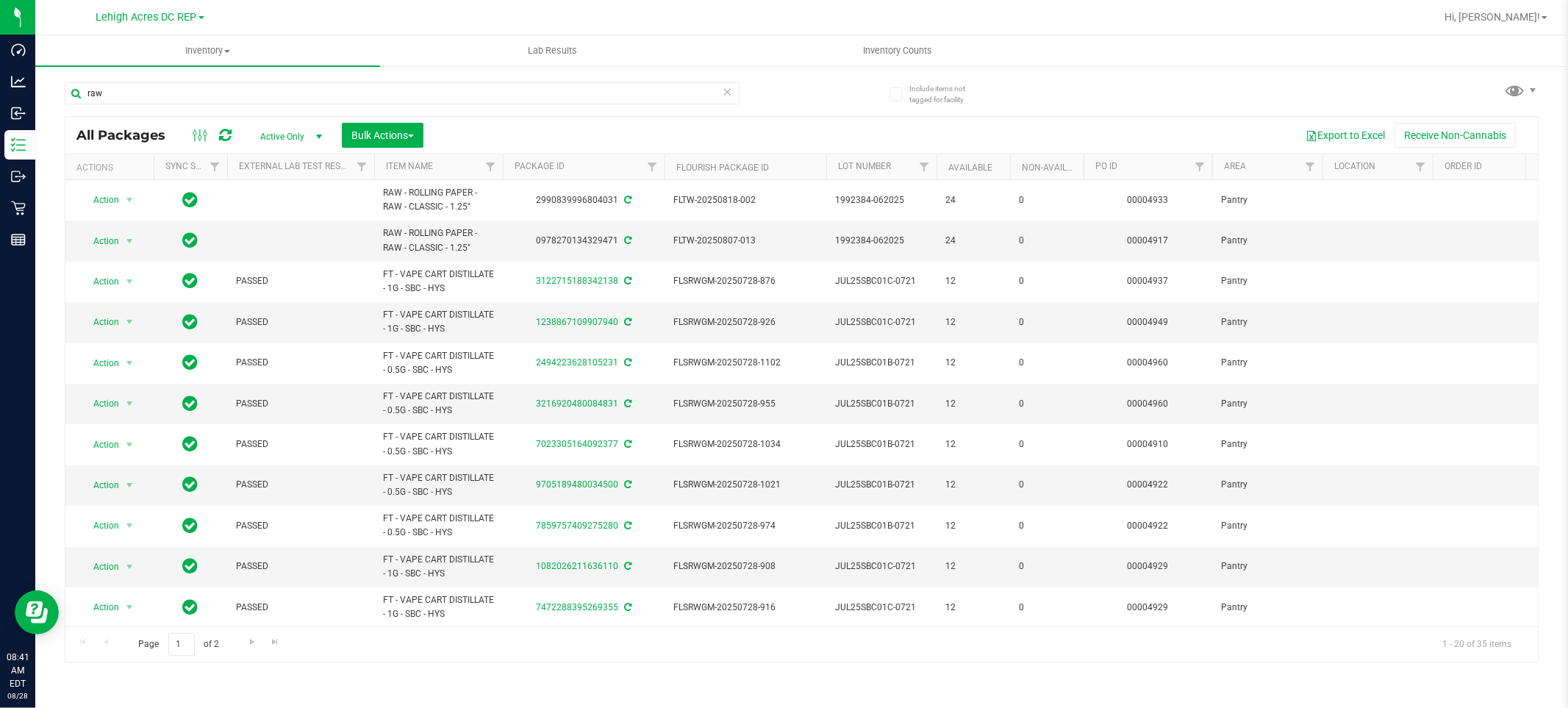
click at [218, 72] on div "raw" at bounding box center [433, 92] width 737 height 47
click at [197, 96] on input "raw" at bounding box center [402, 93] width 675 height 22
type input "r"
paste input "RAW - ROLLING PAPER - RAW - CLASSIC - 1.25""
type input "RAW - ROLLING PAPER - RAW - CLASSIC - 1.25""
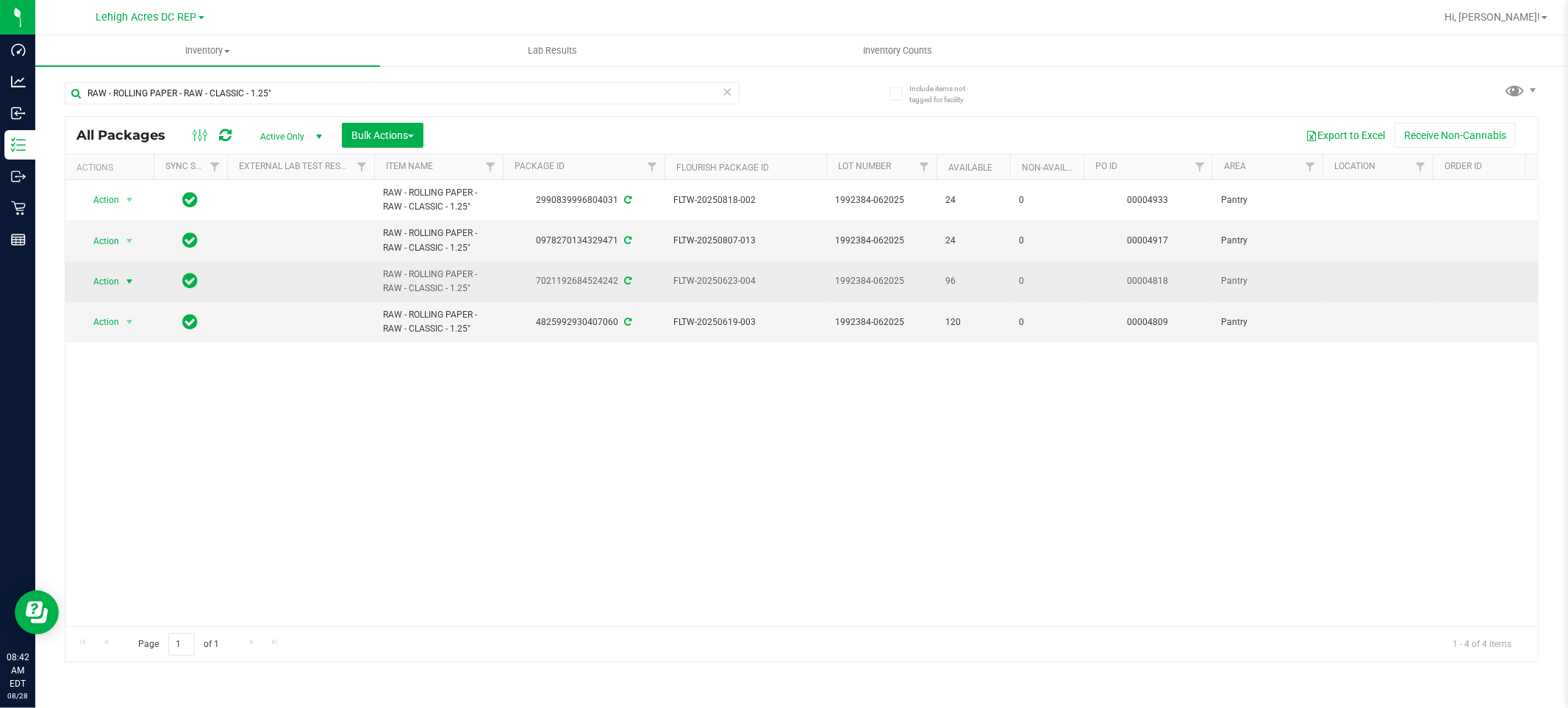
click at [113, 284] on span "Action" at bounding box center [99, 281] width 40 height 20
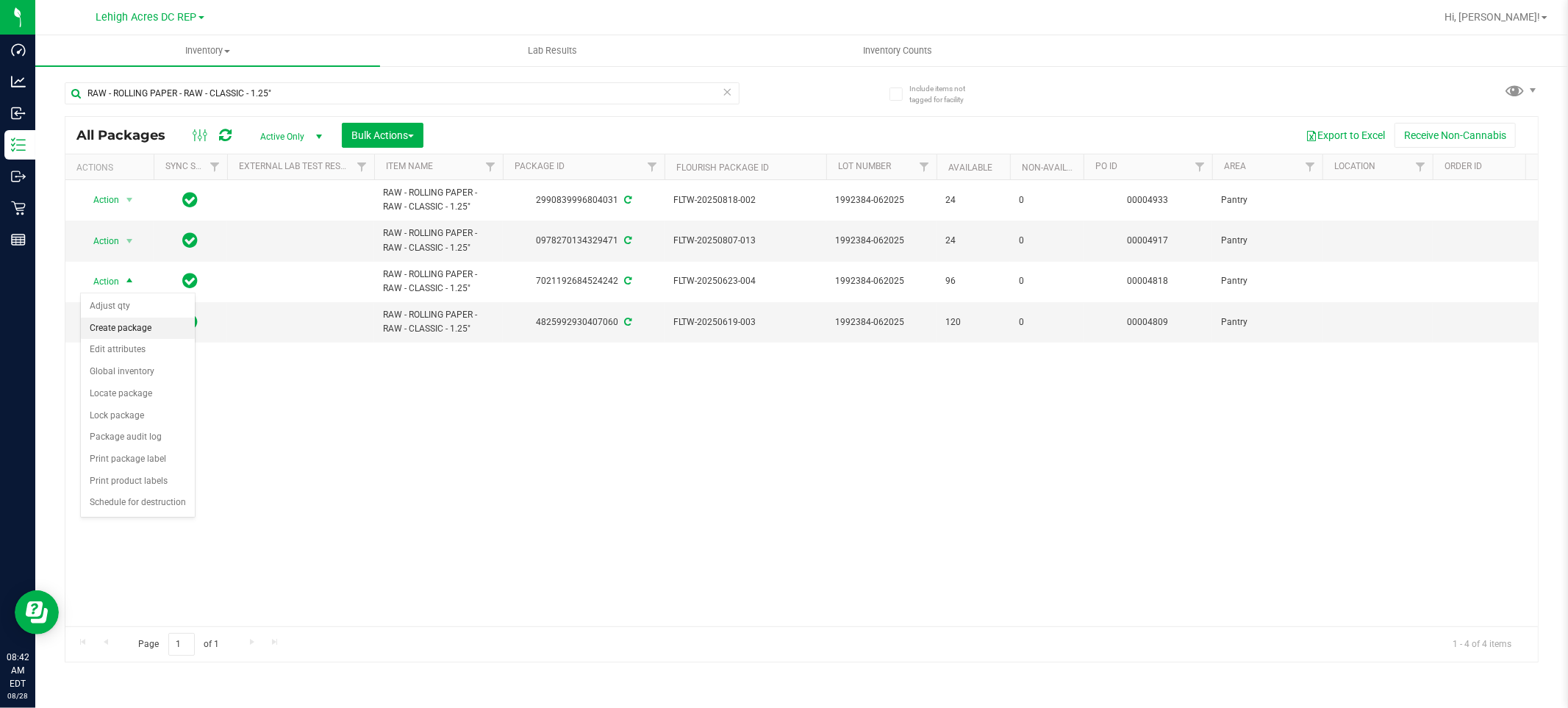
click at [107, 326] on li "Create package" at bounding box center [137, 328] width 114 height 22
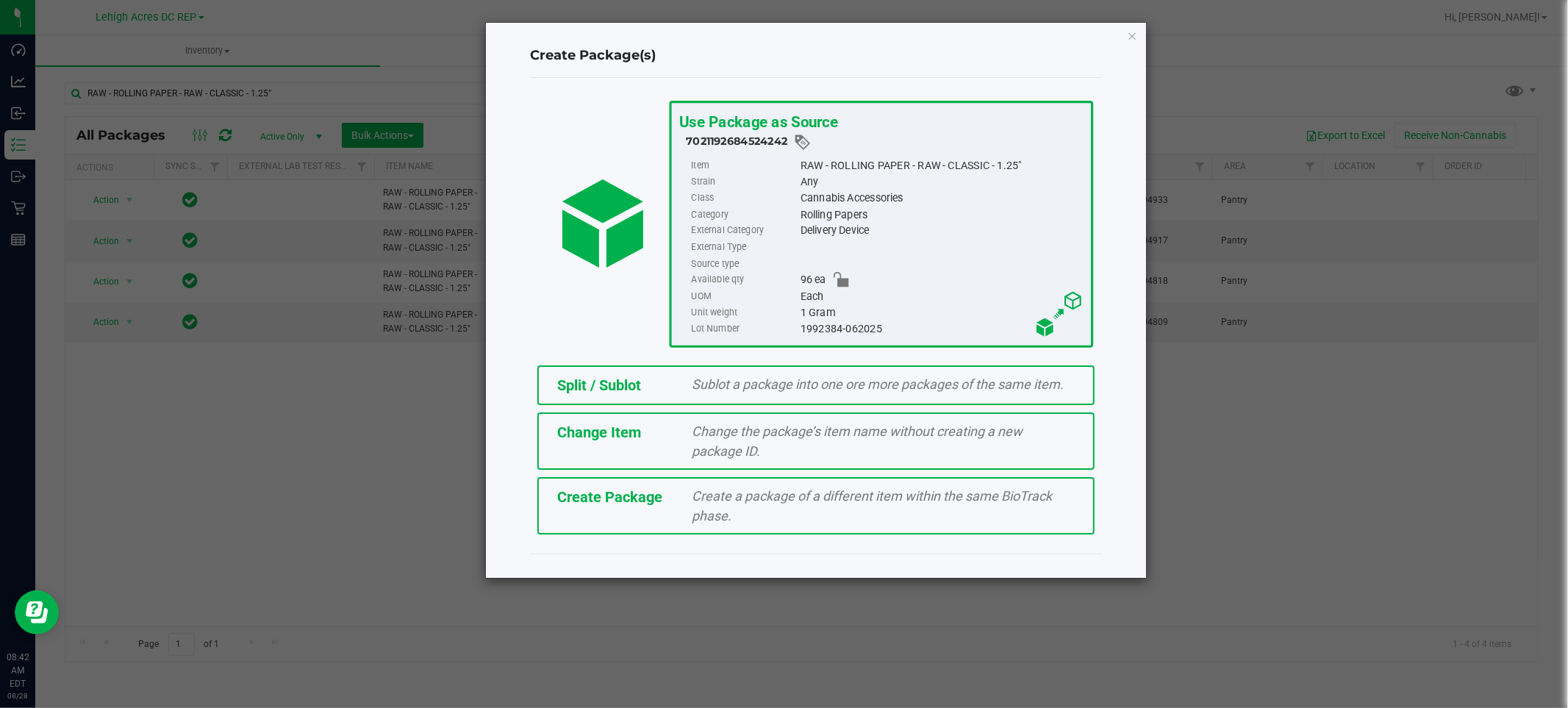
click at [796, 377] on span "Sublot a package into one ore more packages of the same item." at bounding box center [879, 384] width 372 height 15
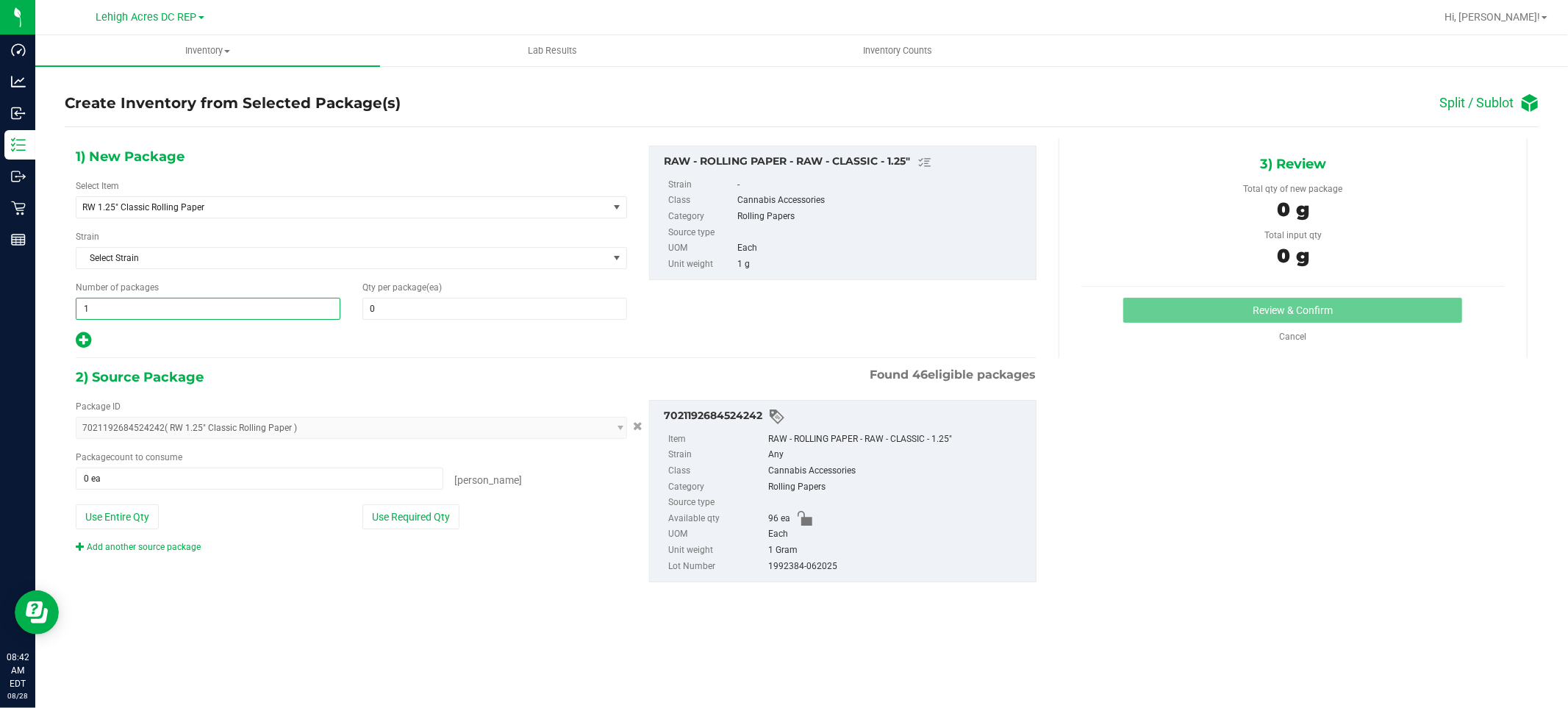
click at [213, 302] on span "1 1" at bounding box center [207, 308] width 265 height 22
type input "3"
click at [531, 306] on span at bounding box center [494, 308] width 265 height 22
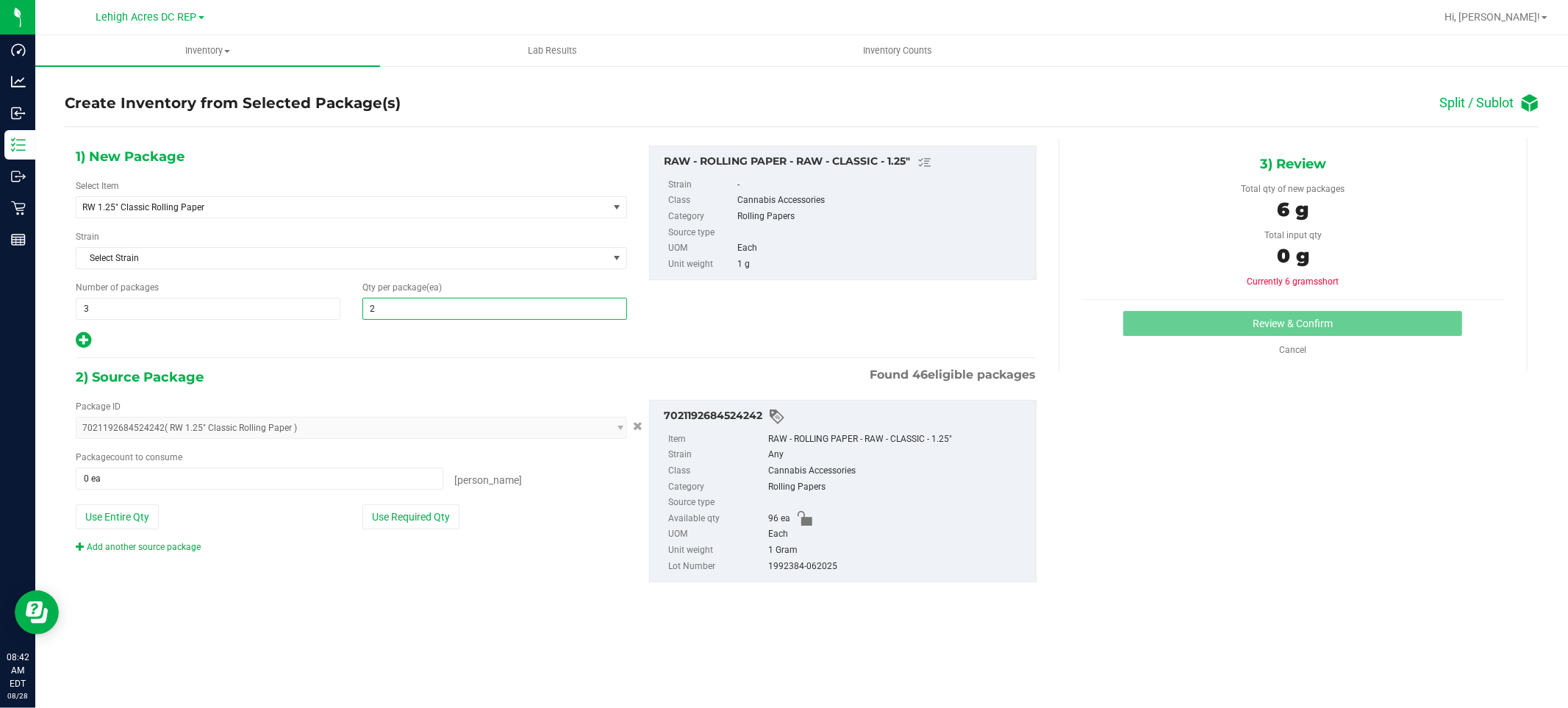
type input "24"
click at [791, 317] on div "1) New Package Select Item RW 1.25" Classic Rolling Paper RW 1.25" Classic Roll…" at bounding box center [555, 247] width 982 height 205
click at [291, 490] on span "0 ea 0" at bounding box center [259, 478] width 368 height 22
click at [297, 486] on span at bounding box center [259, 478] width 368 height 22
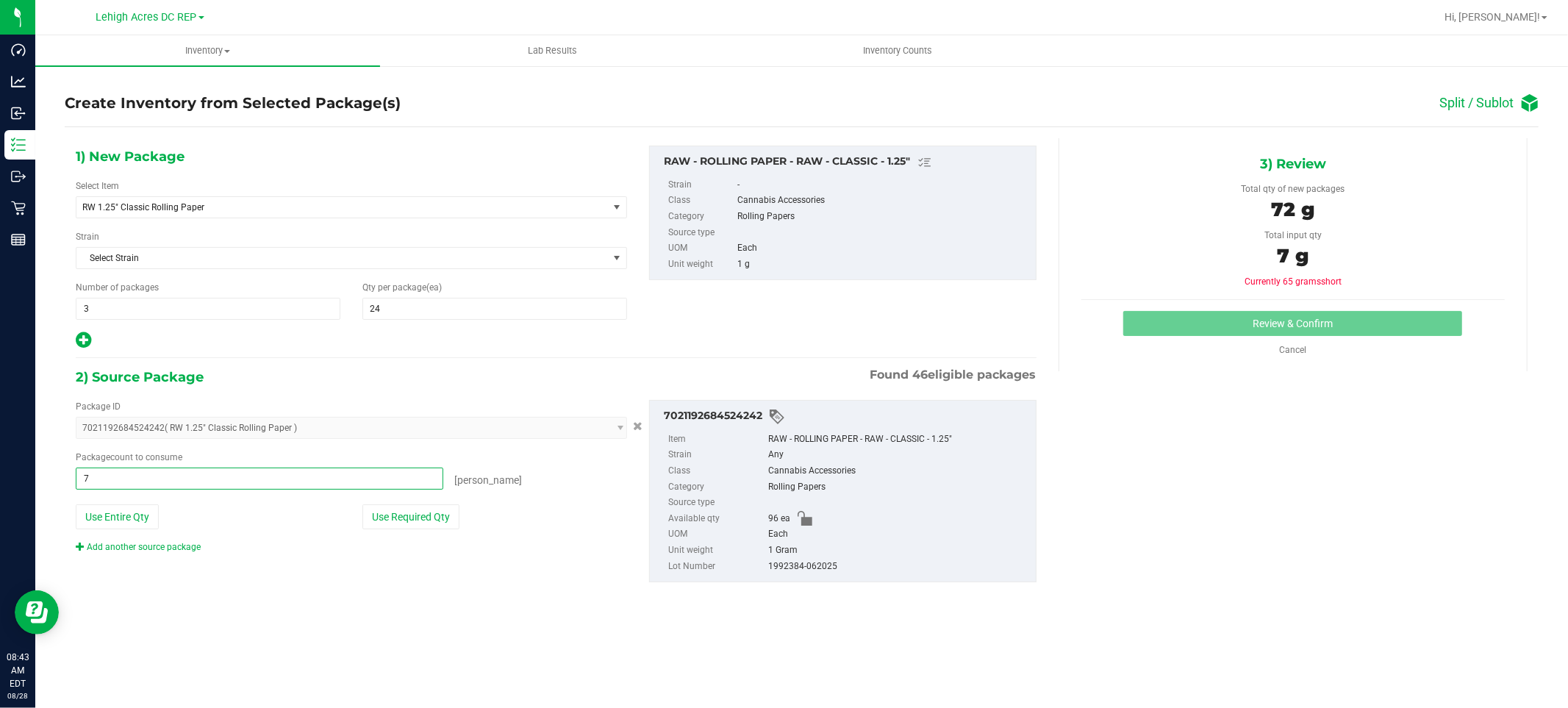
type input "72"
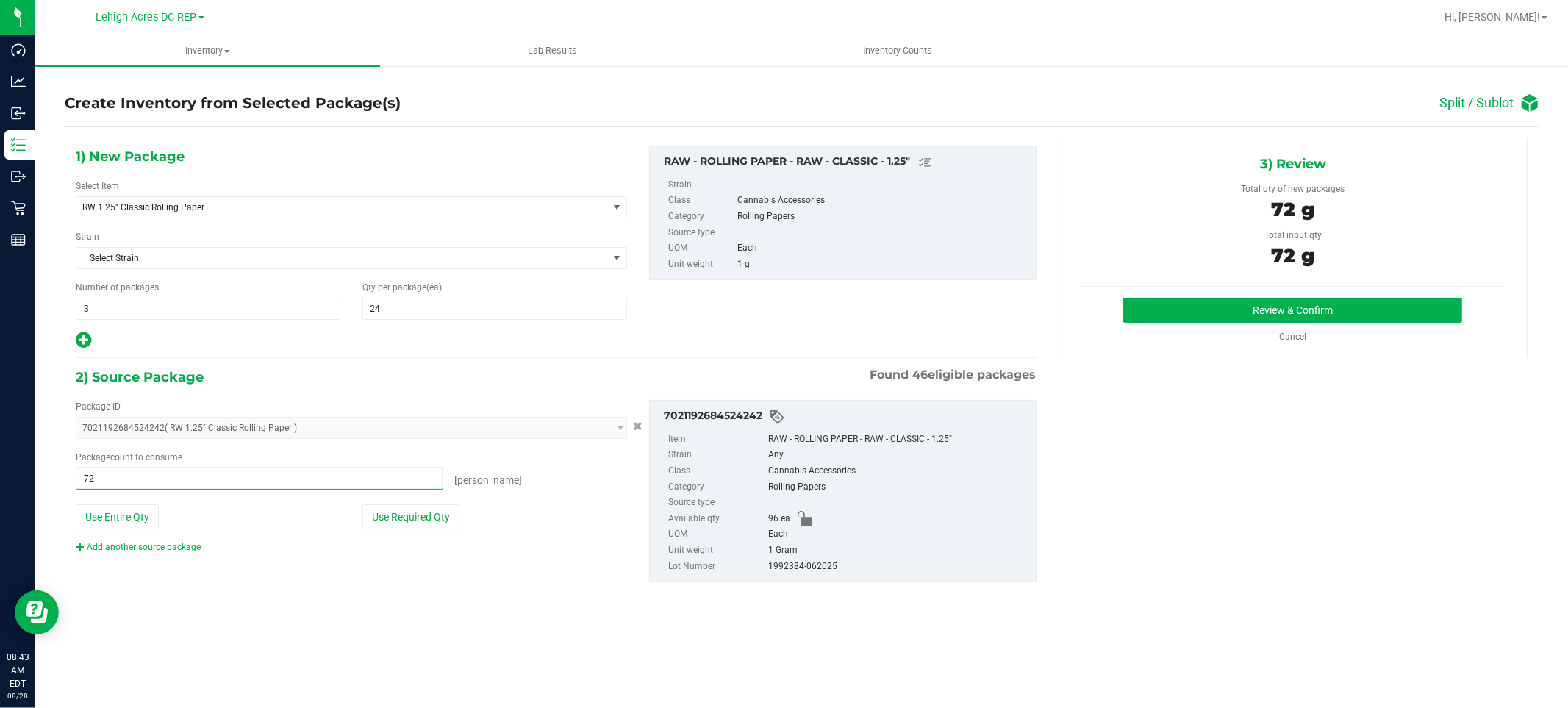
type input "72 ea"
click at [1231, 504] on div "1) New Package Select Item RW 1.25" Classic Rolling Paper RW 1.25" Classic Roll…" at bounding box center [801, 376] width 1473 height 475
click at [1318, 309] on button "Review & Confirm" at bounding box center [1292, 310] width 338 height 25
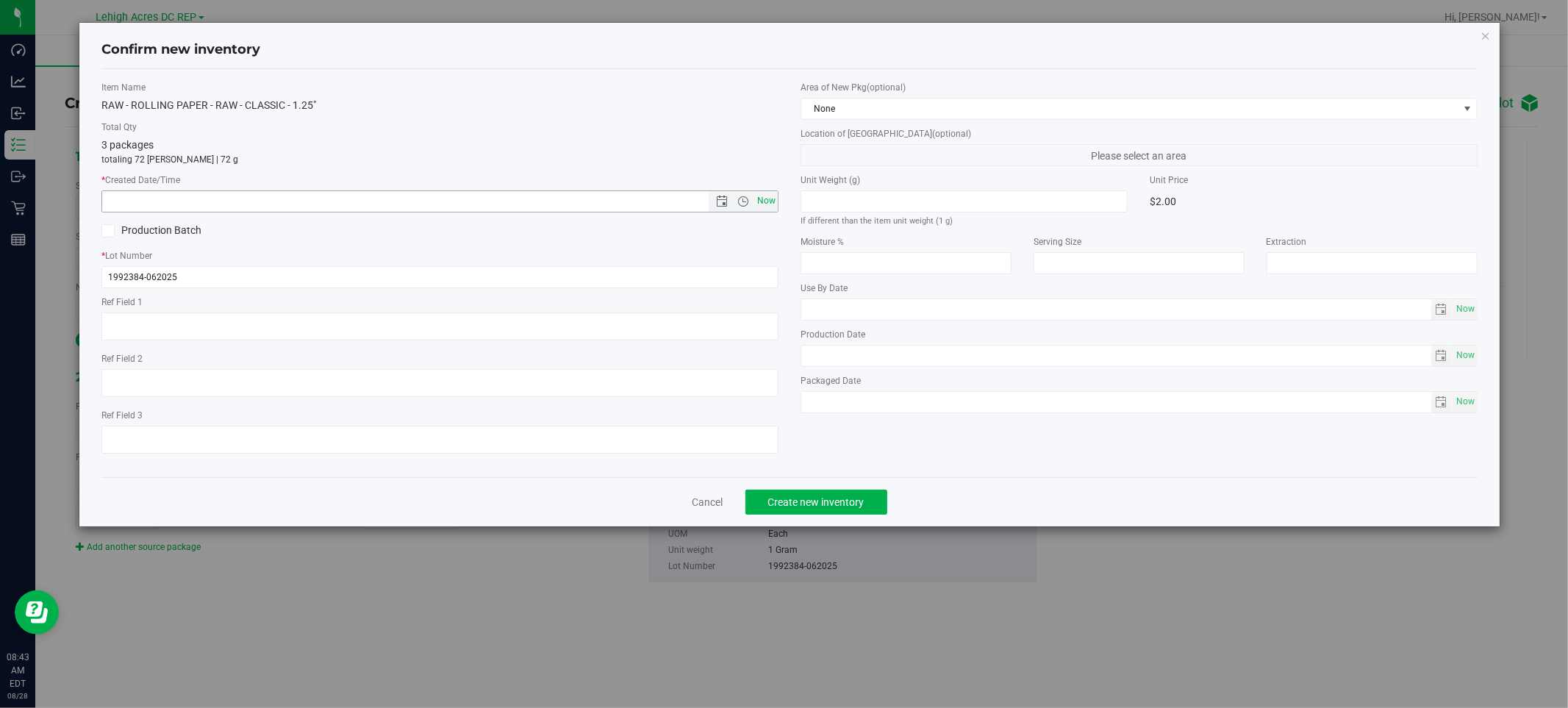
click at [765, 206] on span "Now" at bounding box center [766, 201] width 25 height 21
type input "[DATE] 8:43 AM"
click at [818, 502] on span "Create new inventory" at bounding box center [816, 502] width 97 height 12
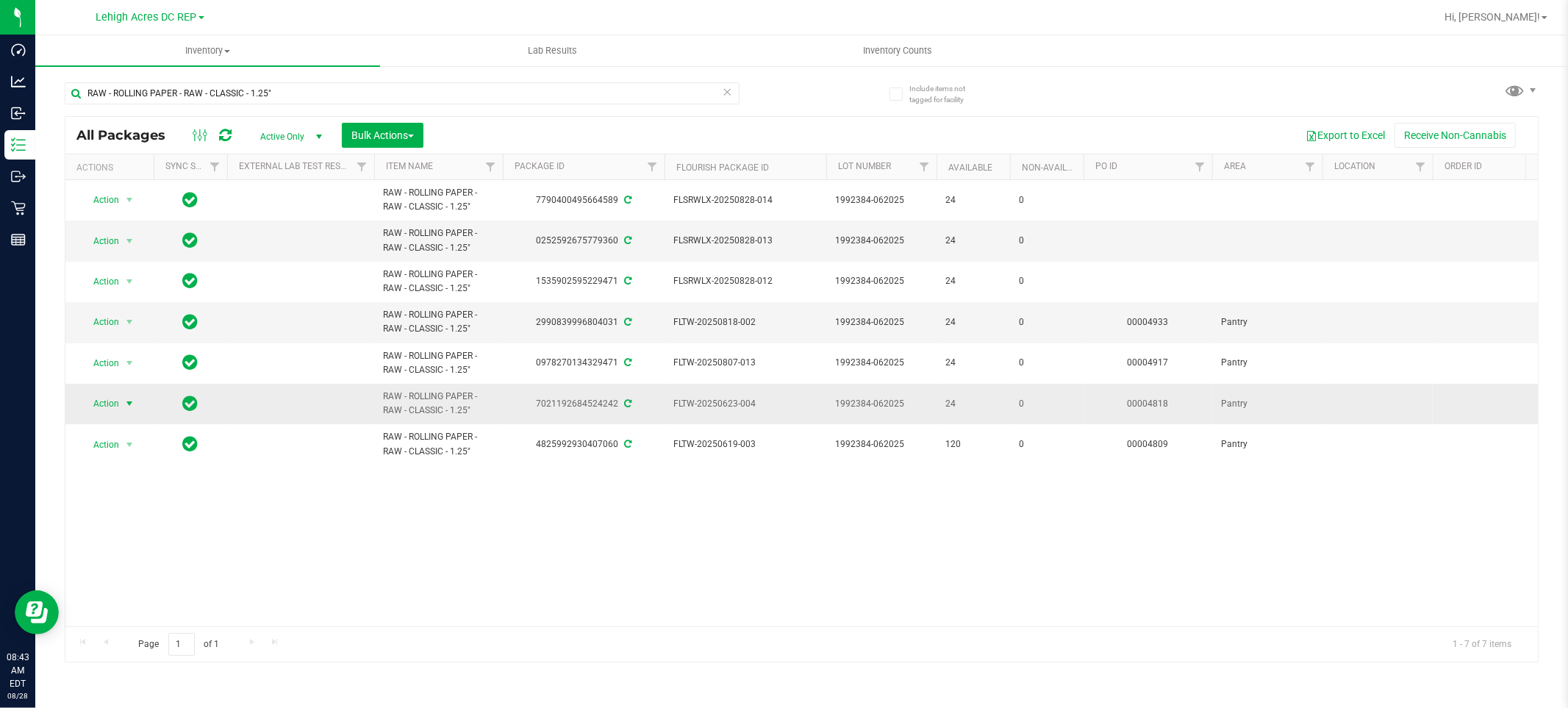
click at [107, 404] on span "Action" at bounding box center [99, 403] width 40 height 20
click at [109, 585] on li "Print package label" at bounding box center [137, 581] width 114 height 22
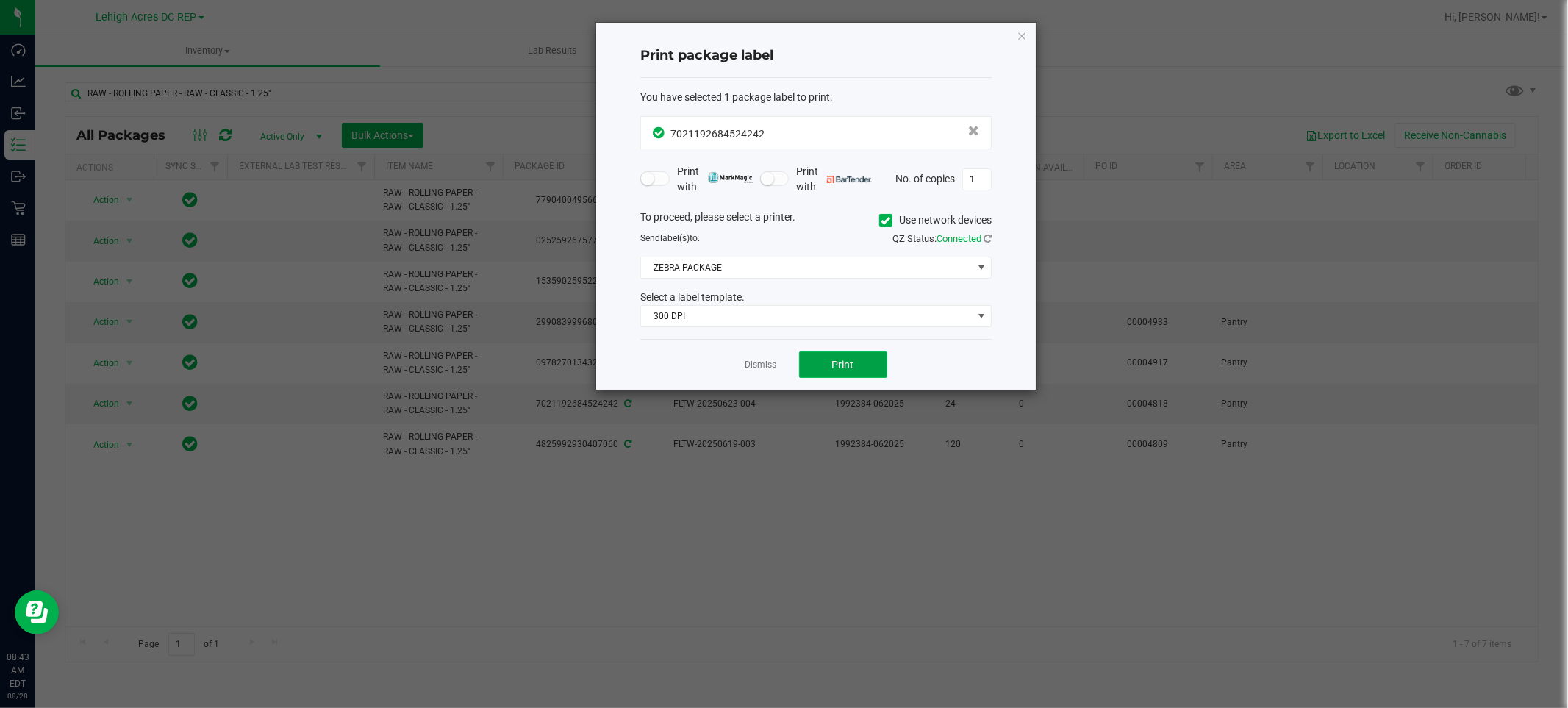
click at [861, 370] on button "Print" at bounding box center [843, 365] width 89 height 27
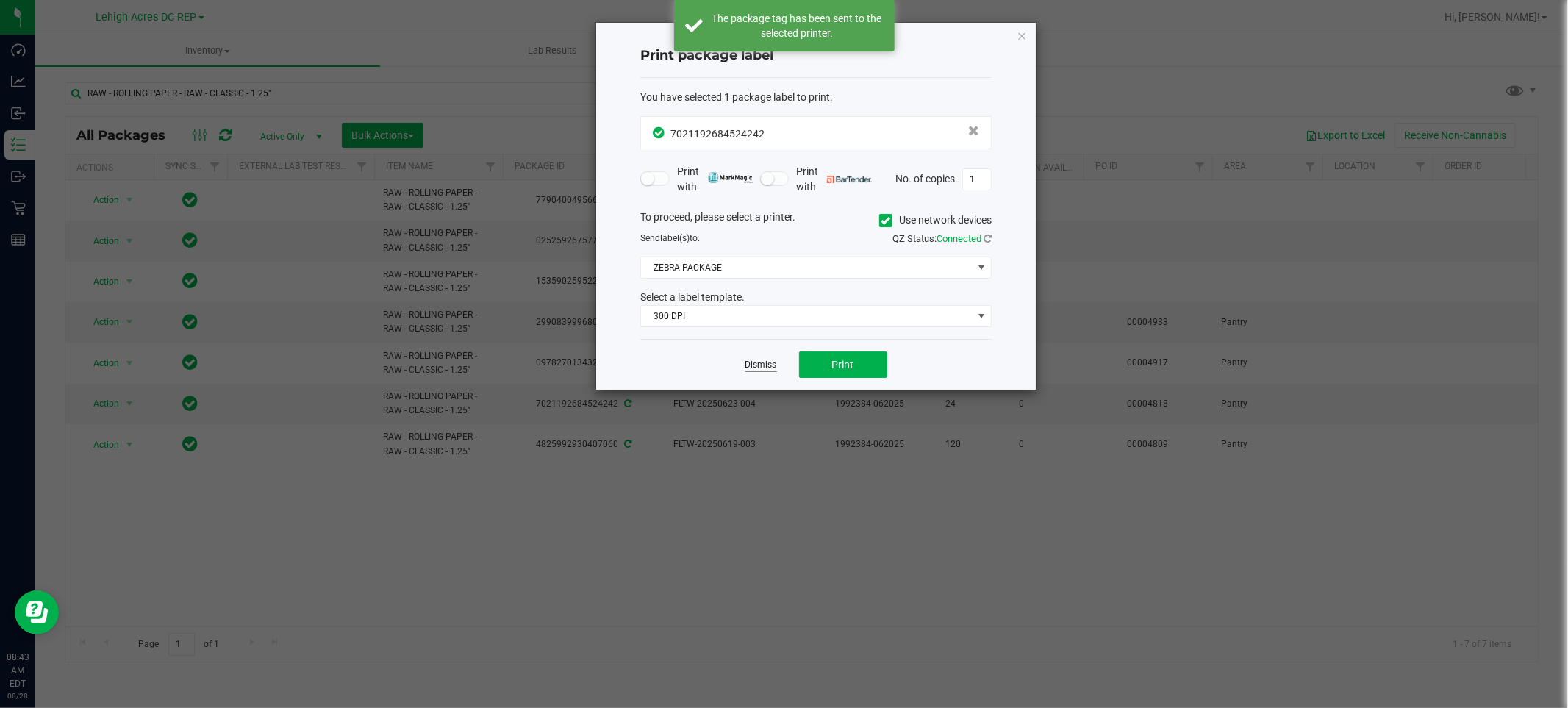
click at [753, 363] on link "Dismiss" at bounding box center [761, 365] width 32 height 12
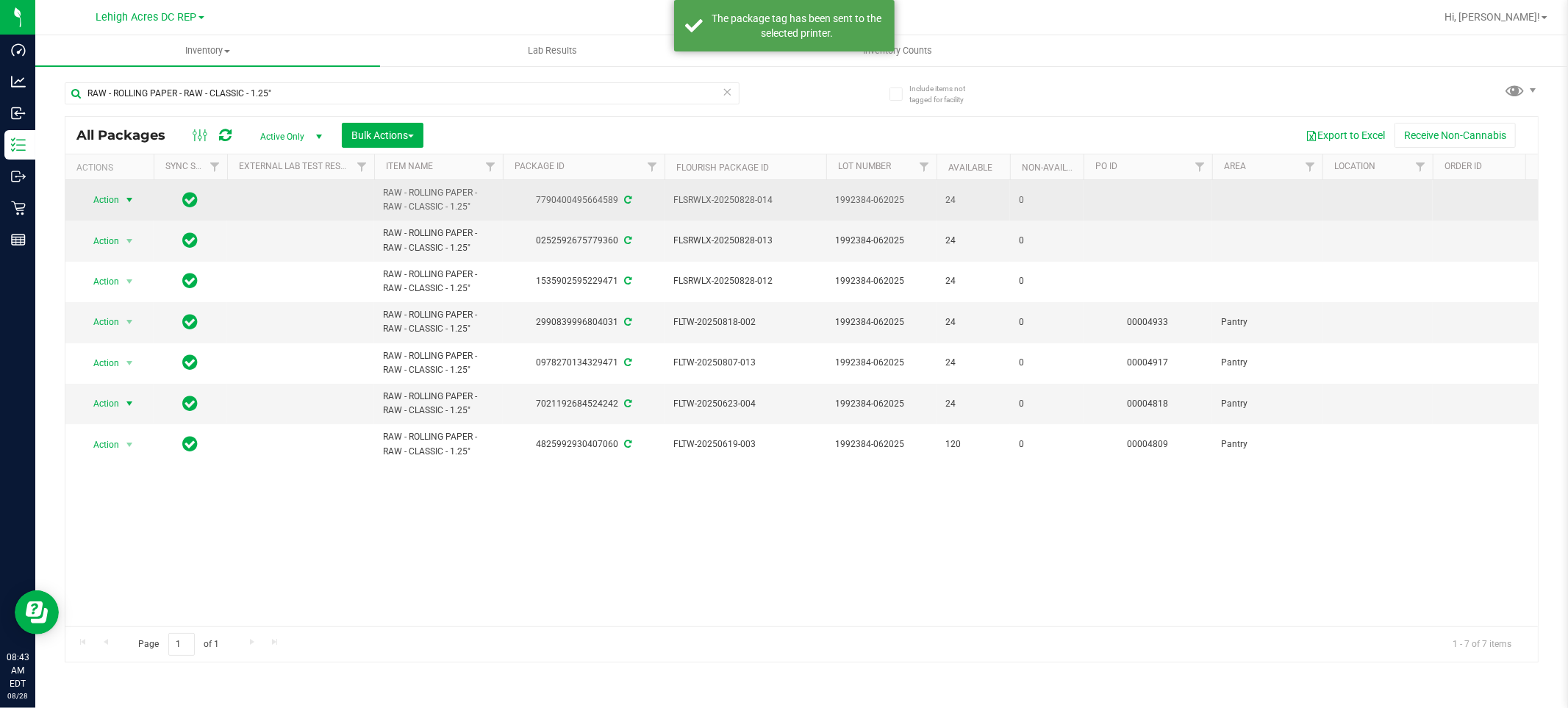
click at [105, 199] on span "Action" at bounding box center [99, 199] width 40 height 20
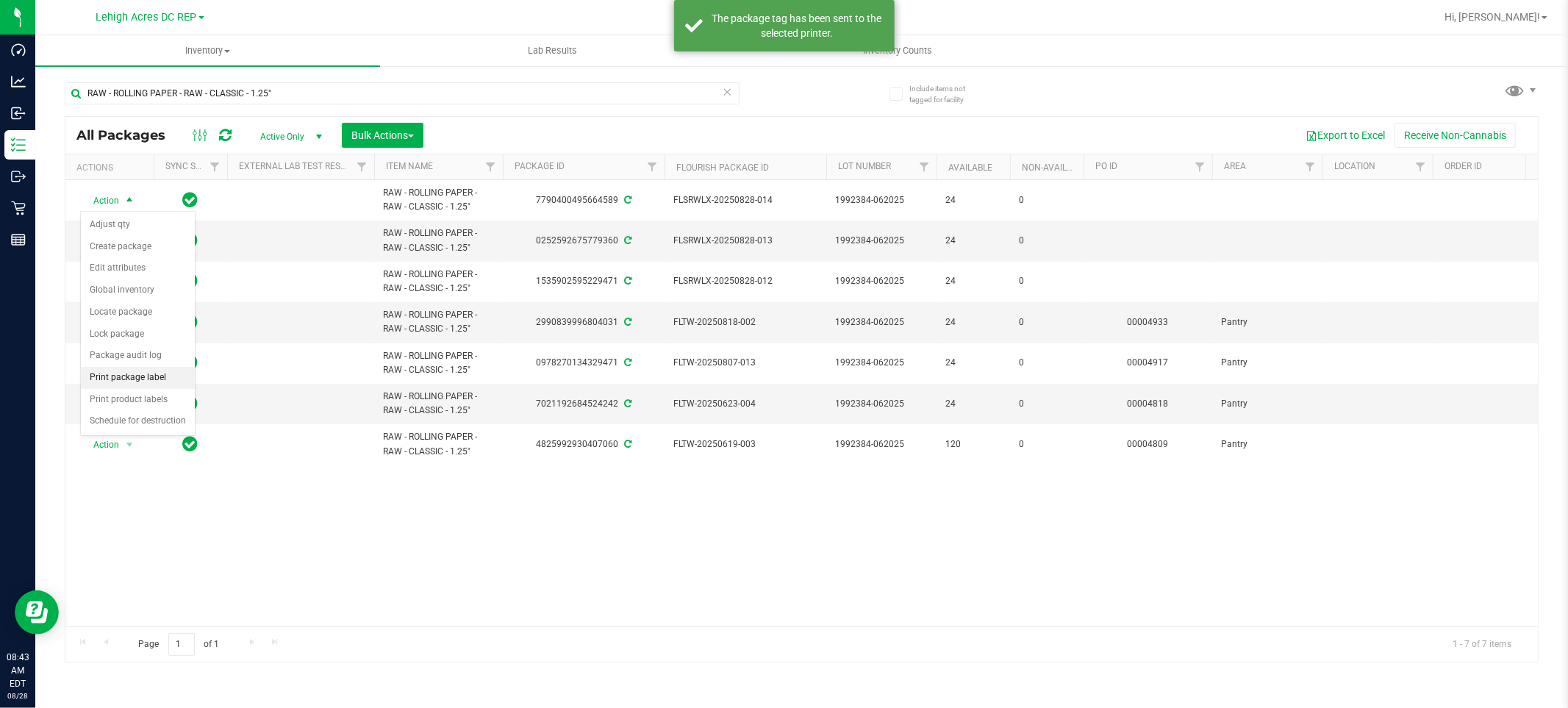
click at [126, 377] on li "Print package label" at bounding box center [137, 377] width 114 height 22
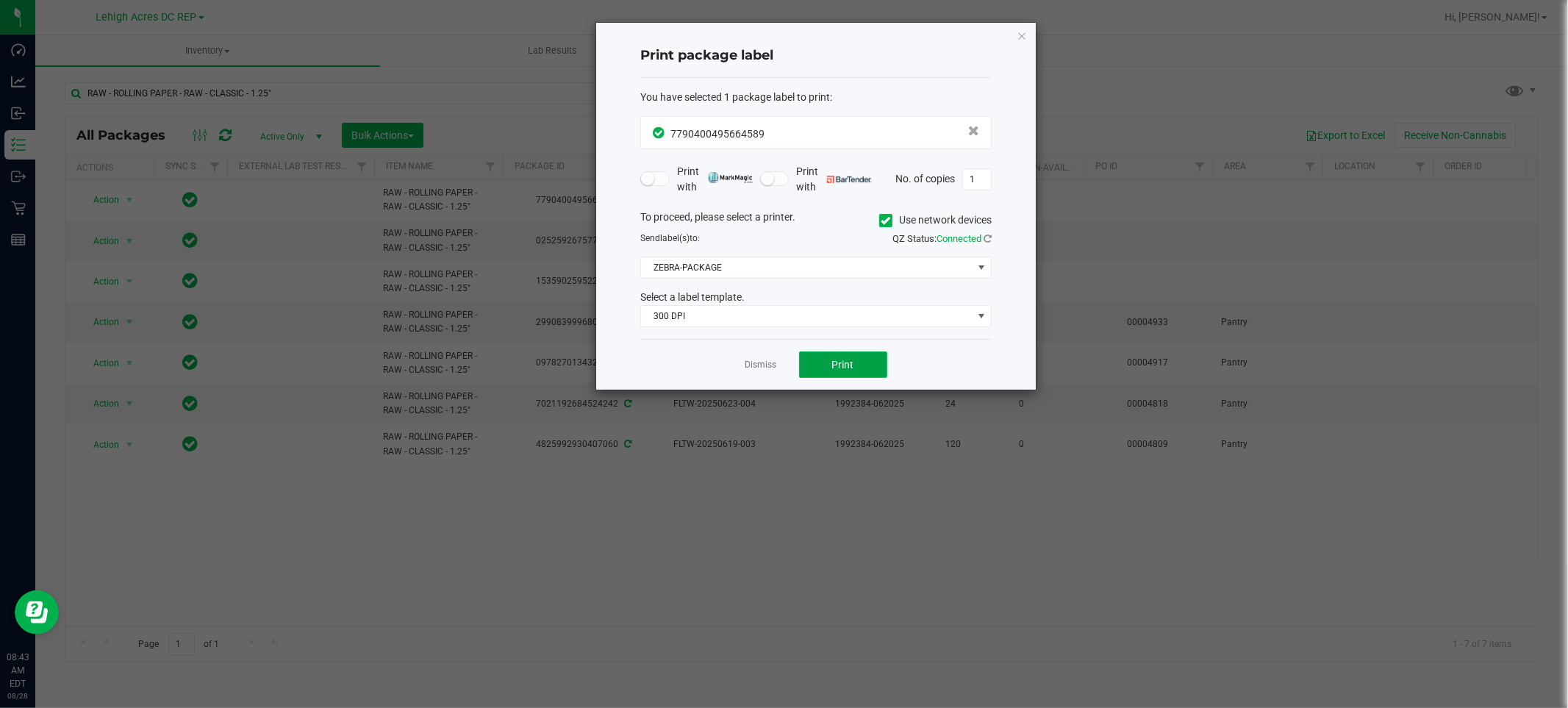
click at [829, 361] on button "Print" at bounding box center [843, 365] width 89 height 27
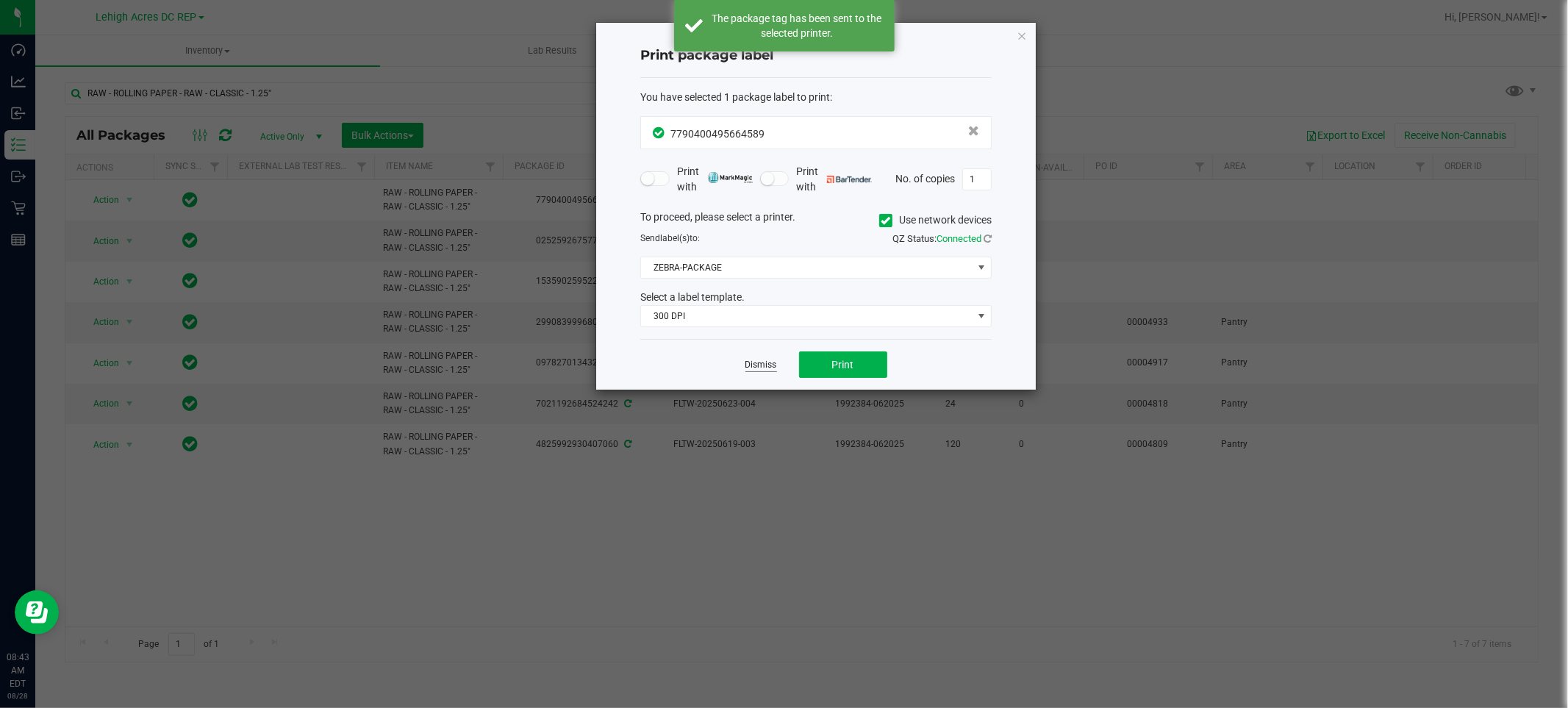
click at [769, 362] on link "Dismiss" at bounding box center [761, 365] width 32 height 12
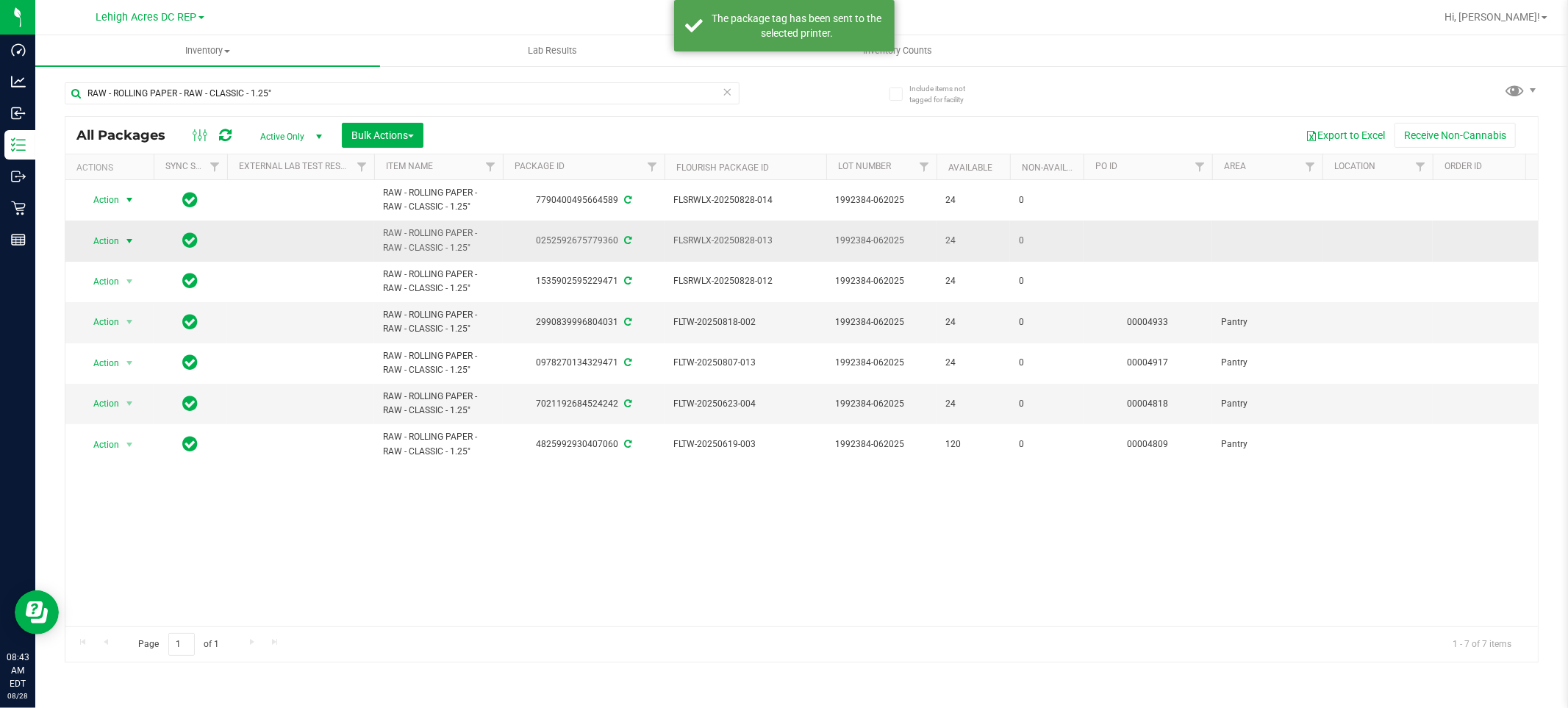
click at [107, 245] on span "Action" at bounding box center [99, 241] width 40 height 20
click at [126, 421] on li "Print package label" at bounding box center [137, 418] width 114 height 22
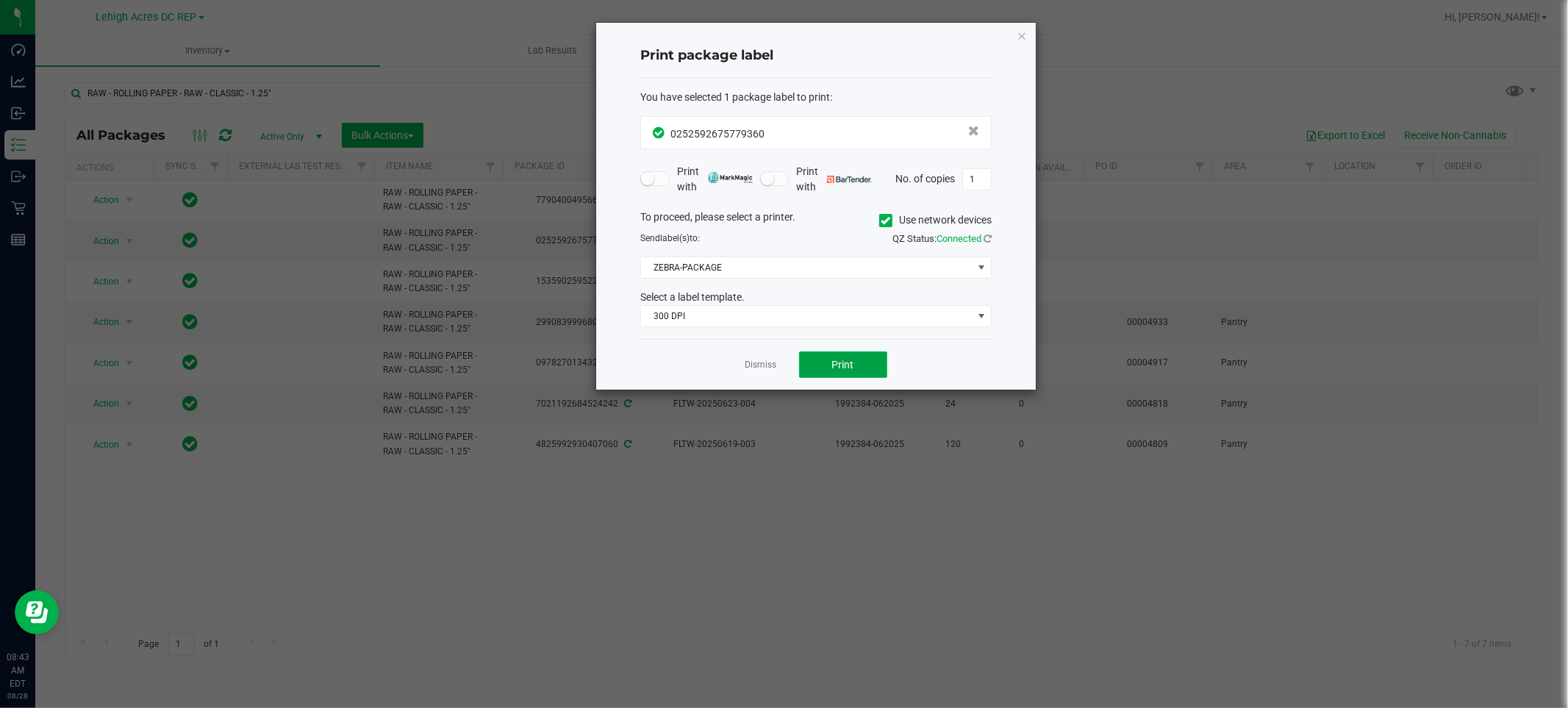
click at [843, 356] on button "Print" at bounding box center [843, 365] width 89 height 27
click at [755, 369] on link "Dismiss" at bounding box center [761, 365] width 32 height 12
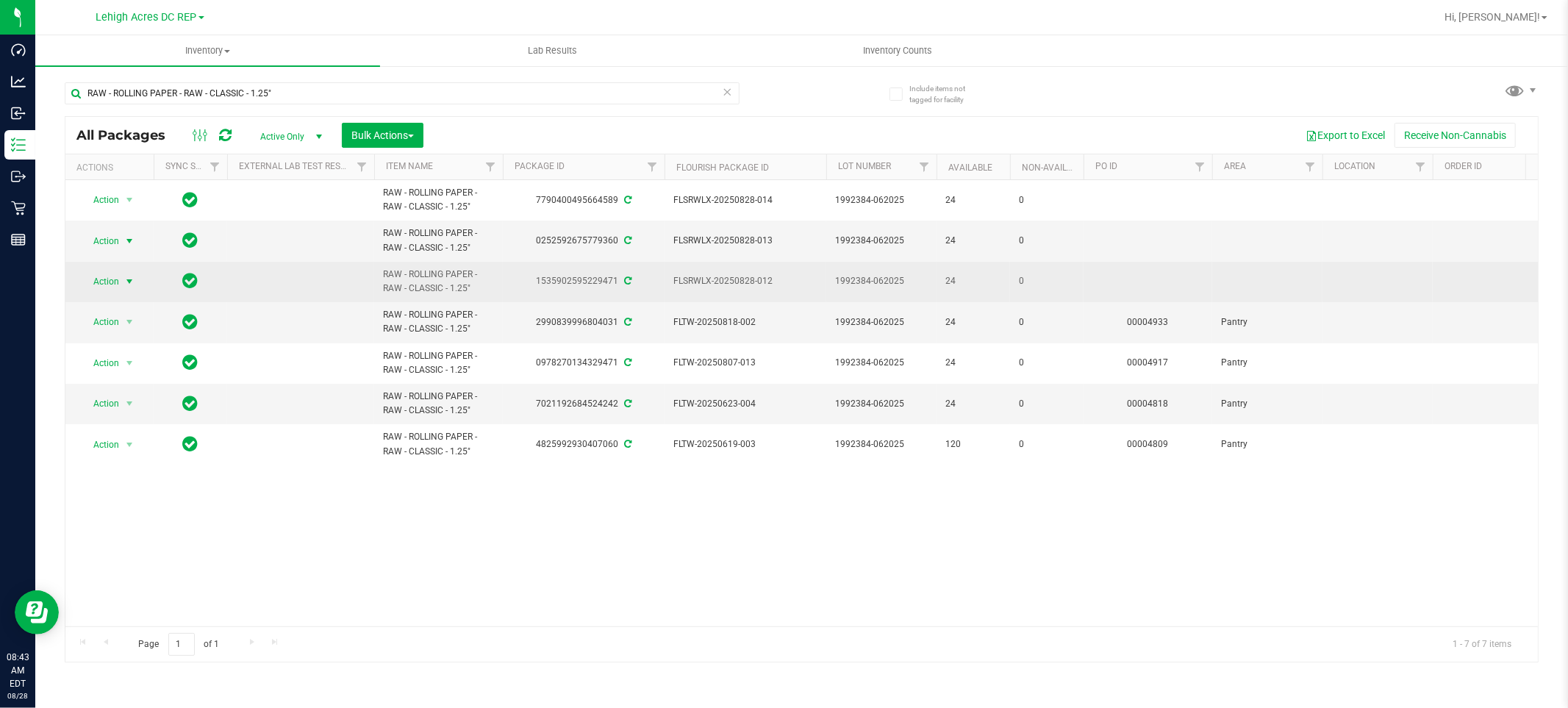
click at [104, 283] on span "Action" at bounding box center [99, 281] width 40 height 20
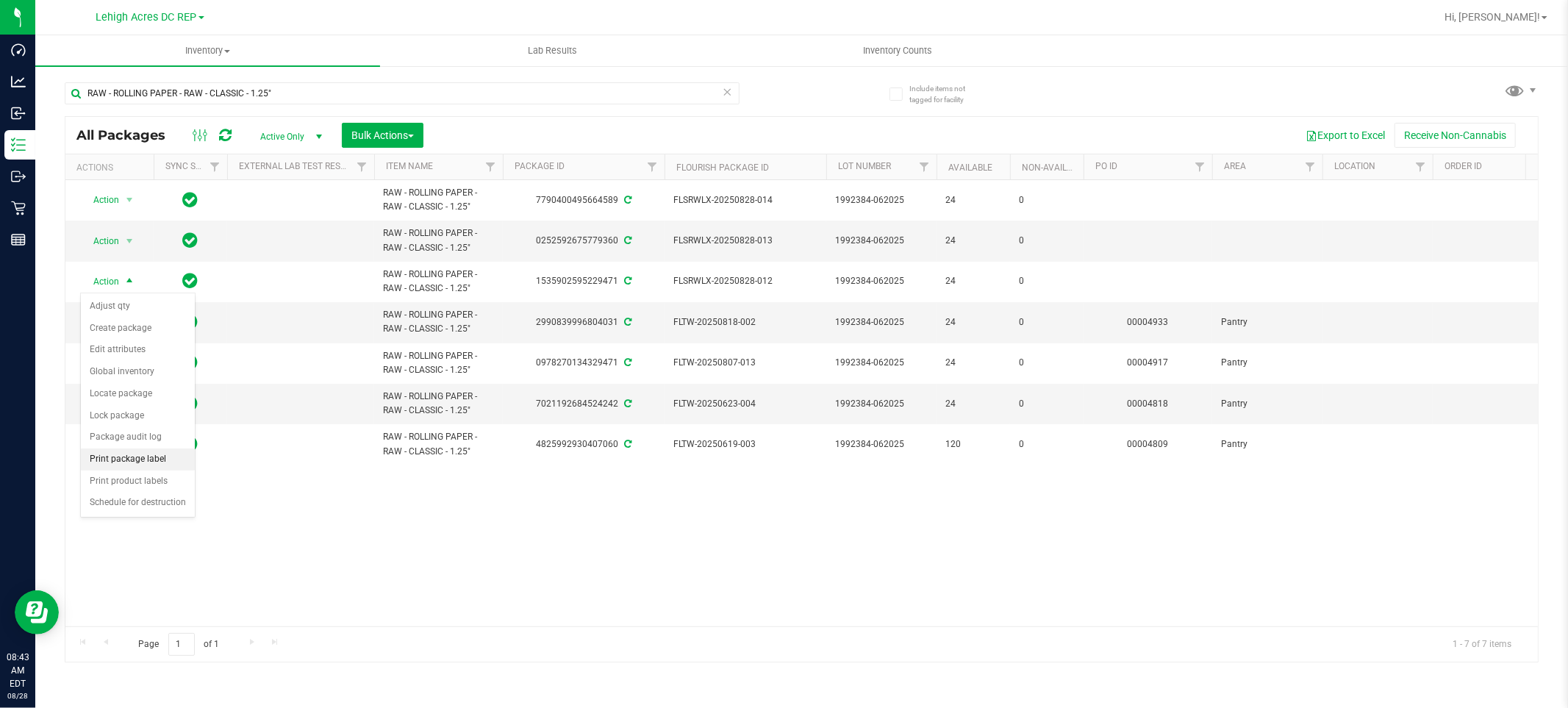
click at [140, 462] on li "Print package label" at bounding box center [137, 459] width 114 height 22
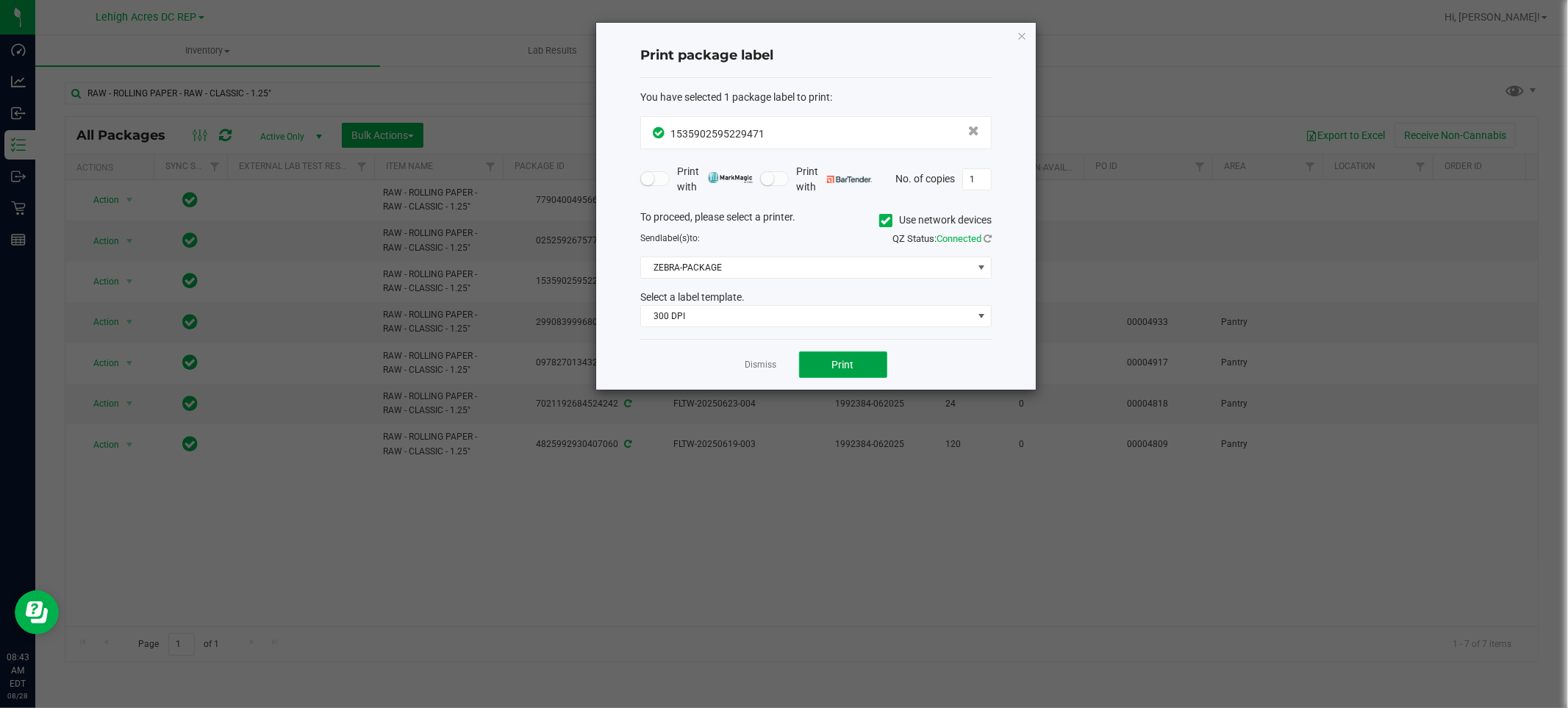
click at [848, 361] on span "Print" at bounding box center [842, 364] width 22 height 12
click at [763, 361] on link "Dismiss" at bounding box center [761, 365] width 32 height 12
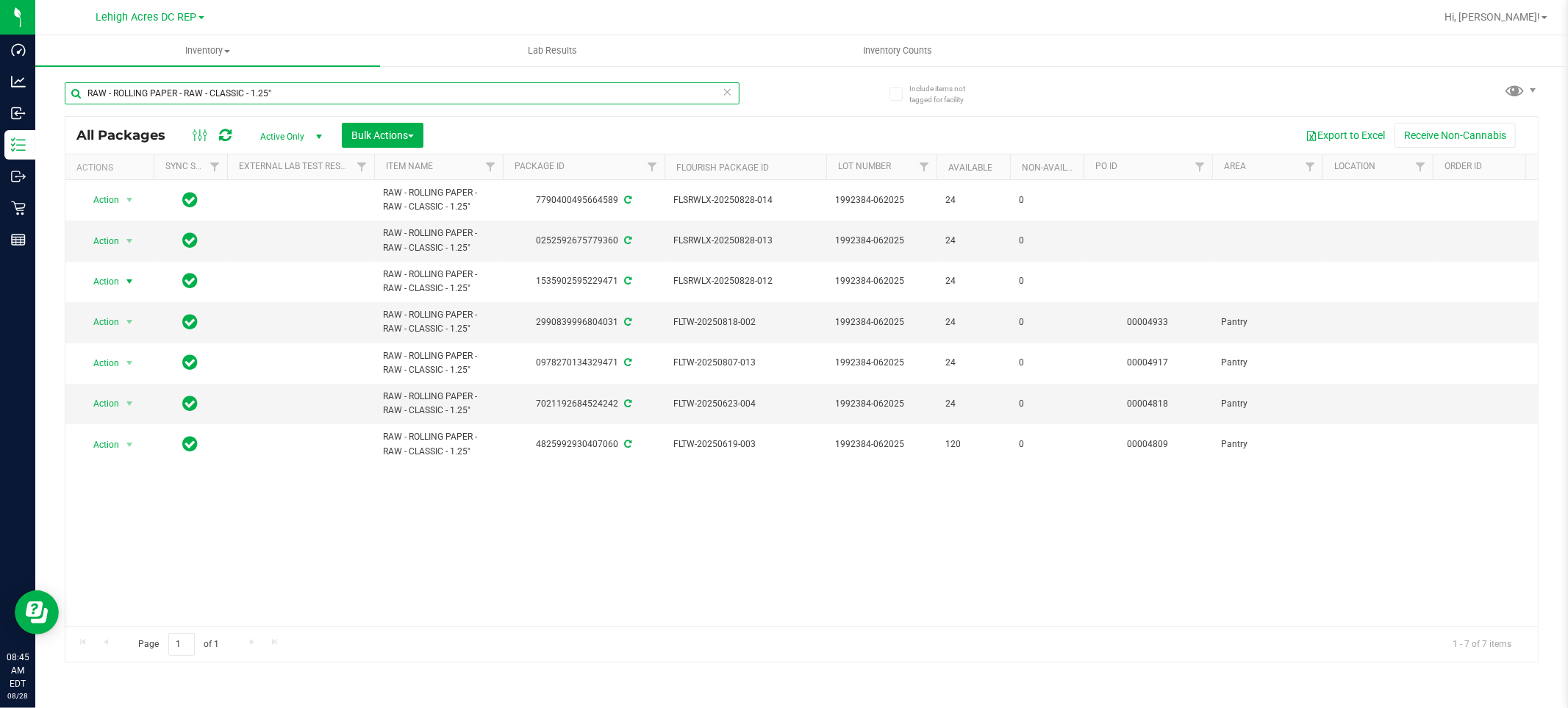
click at [345, 87] on input "RAW - ROLLING PAPER - RAW - CLASSIC - 1.25"" at bounding box center [402, 93] width 675 height 22
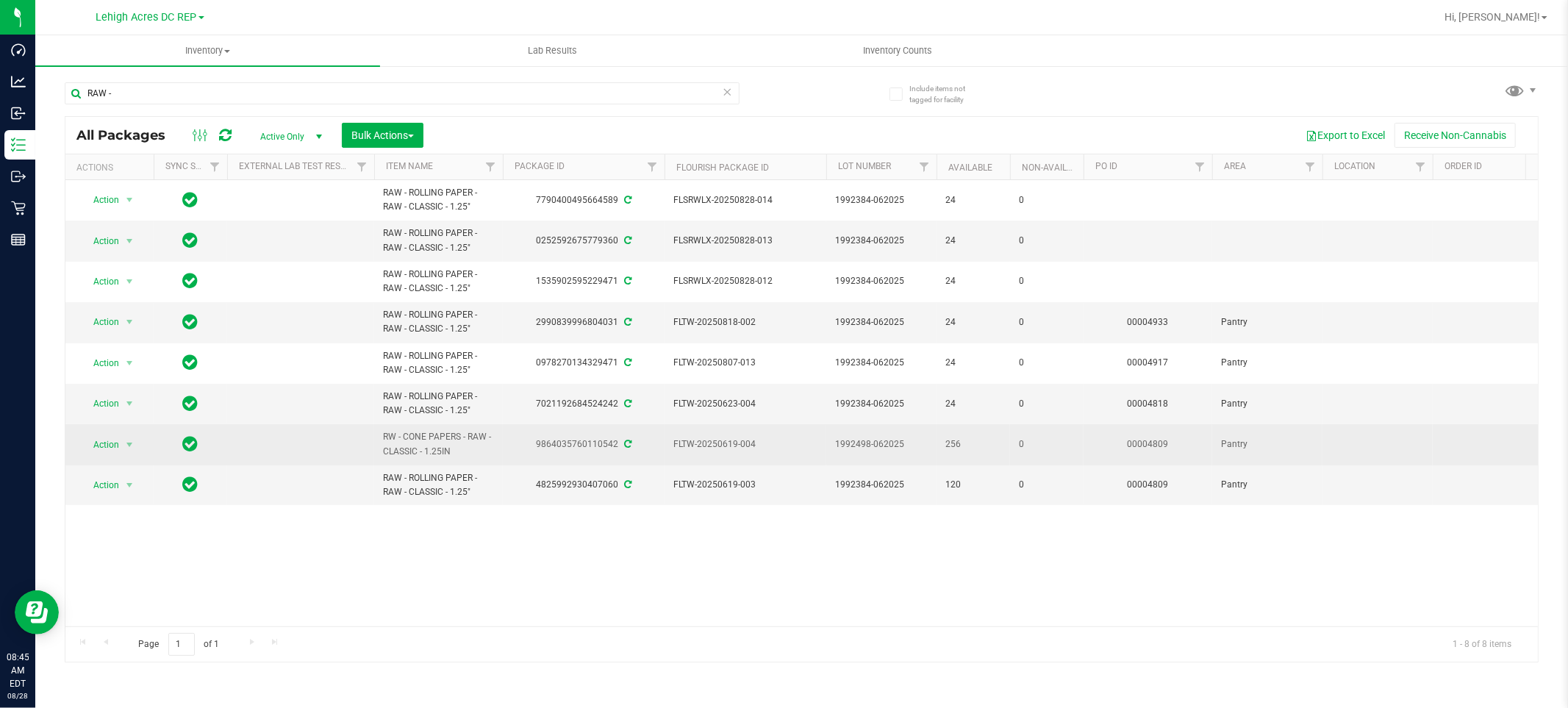
drag, startPoint x: 481, startPoint y: 456, endPoint x: 356, endPoint y: 442, distance: 125.8
copy tr "RW - CONE PAPERS - RAW - CLASSIC - 1.25IN"
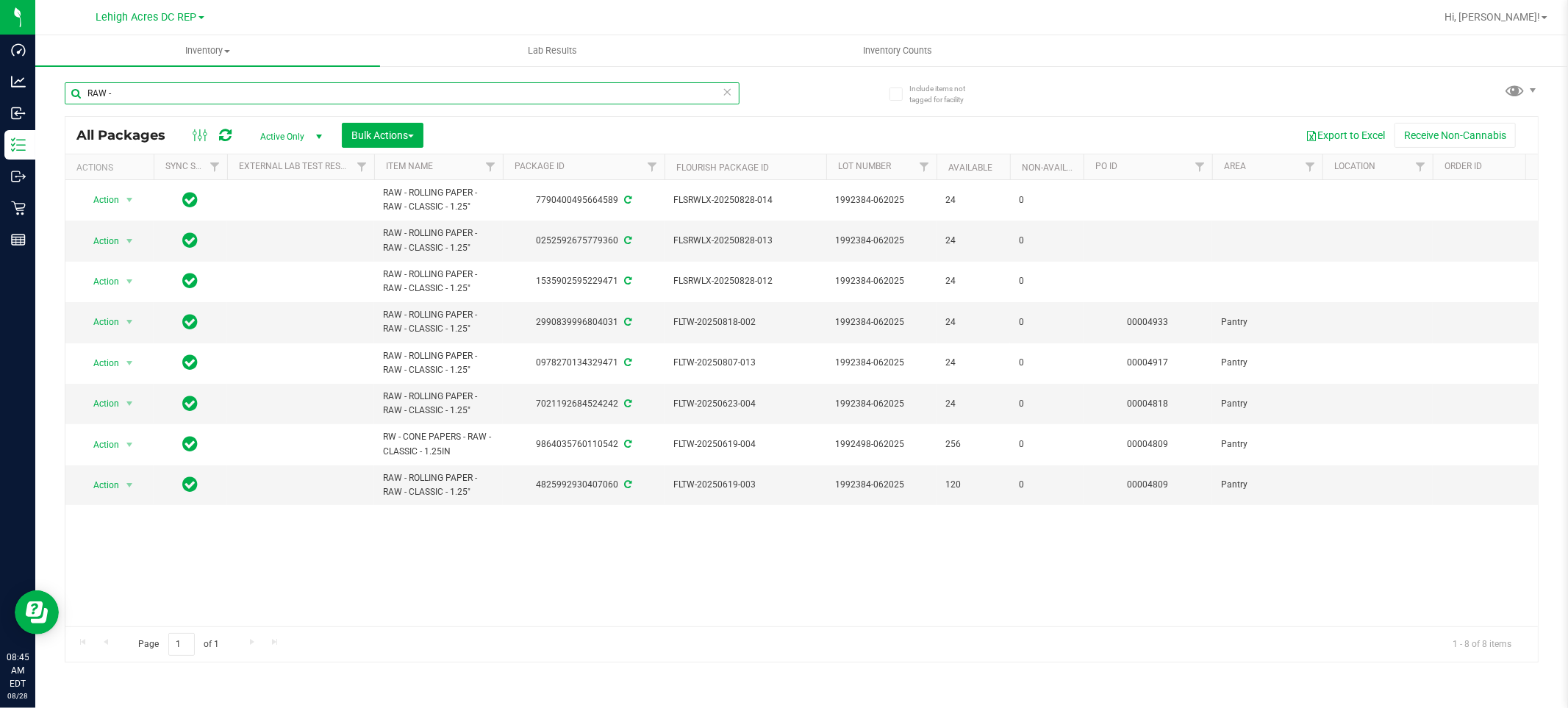
click at [222, 97] on input "RAW -" at bounding box center [402, 93] width 675 height 22
type input "R"
paste input "RW - CONE PAPERS - RAW - CLASSIC - 1.25IN"
type input "RW - CONE PAPERS - RAW - CLASSIC - 1.25IN"
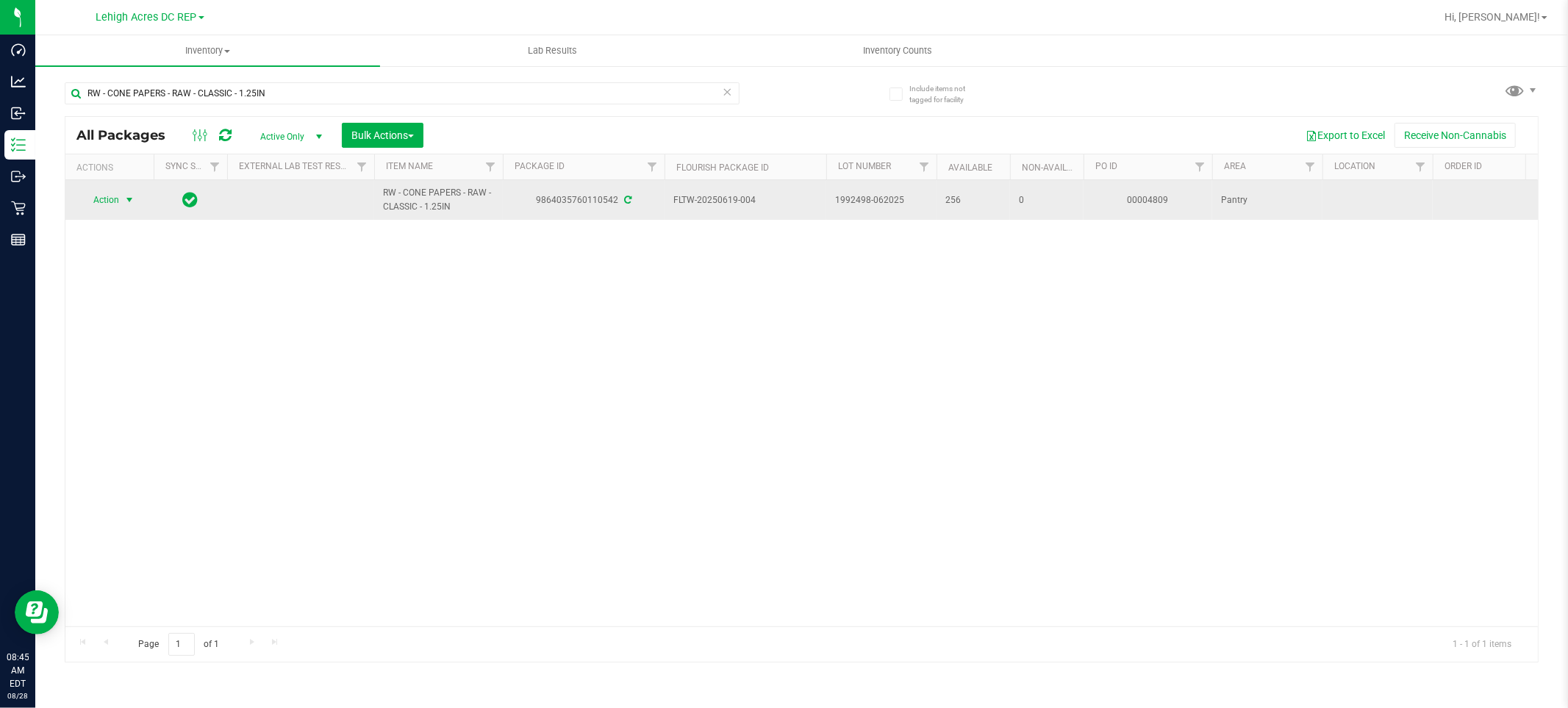
click at [108, 200] on span "Action" at bounding box center [99, 199] width 40 height 20
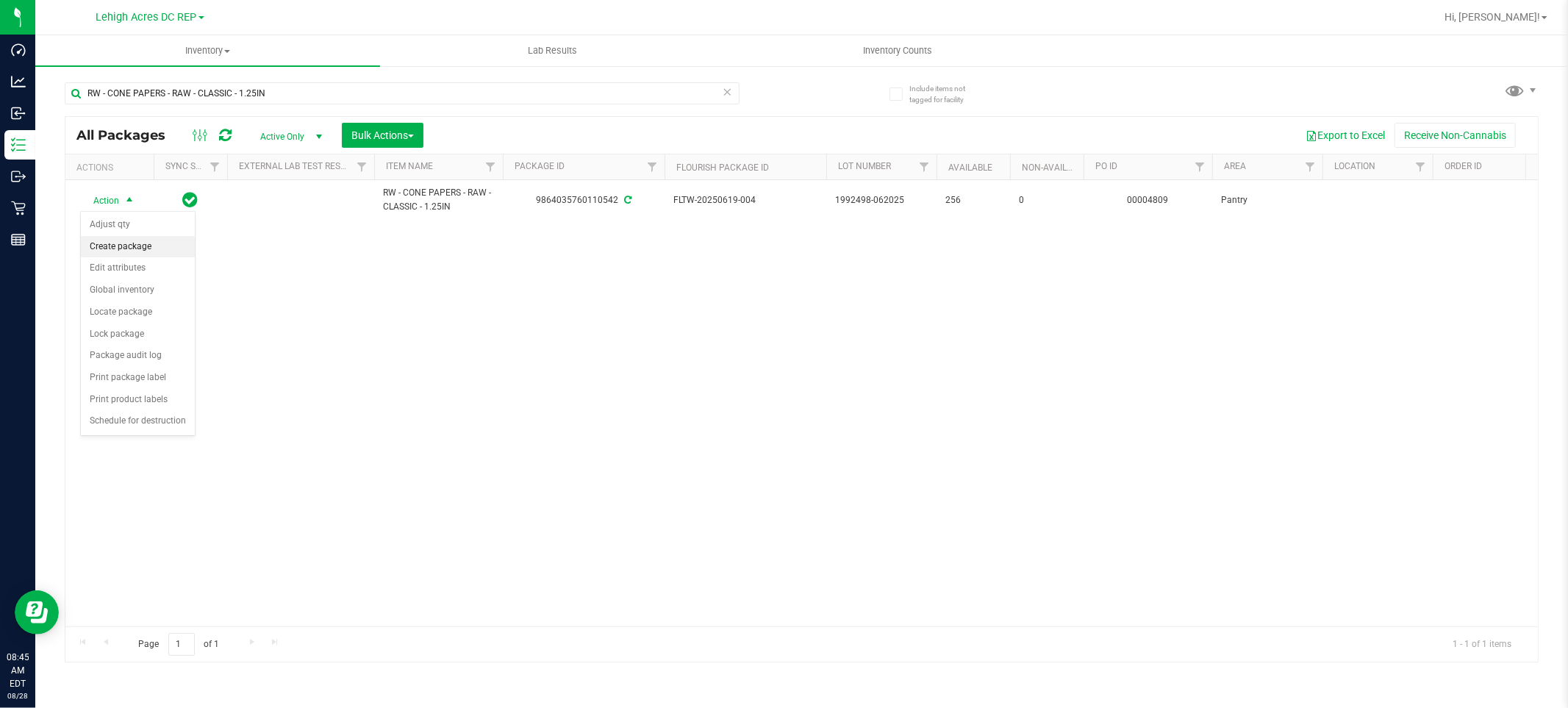
click at [128, 248] on li "Create package" at bounding box center [137, 246] width 114 height 22
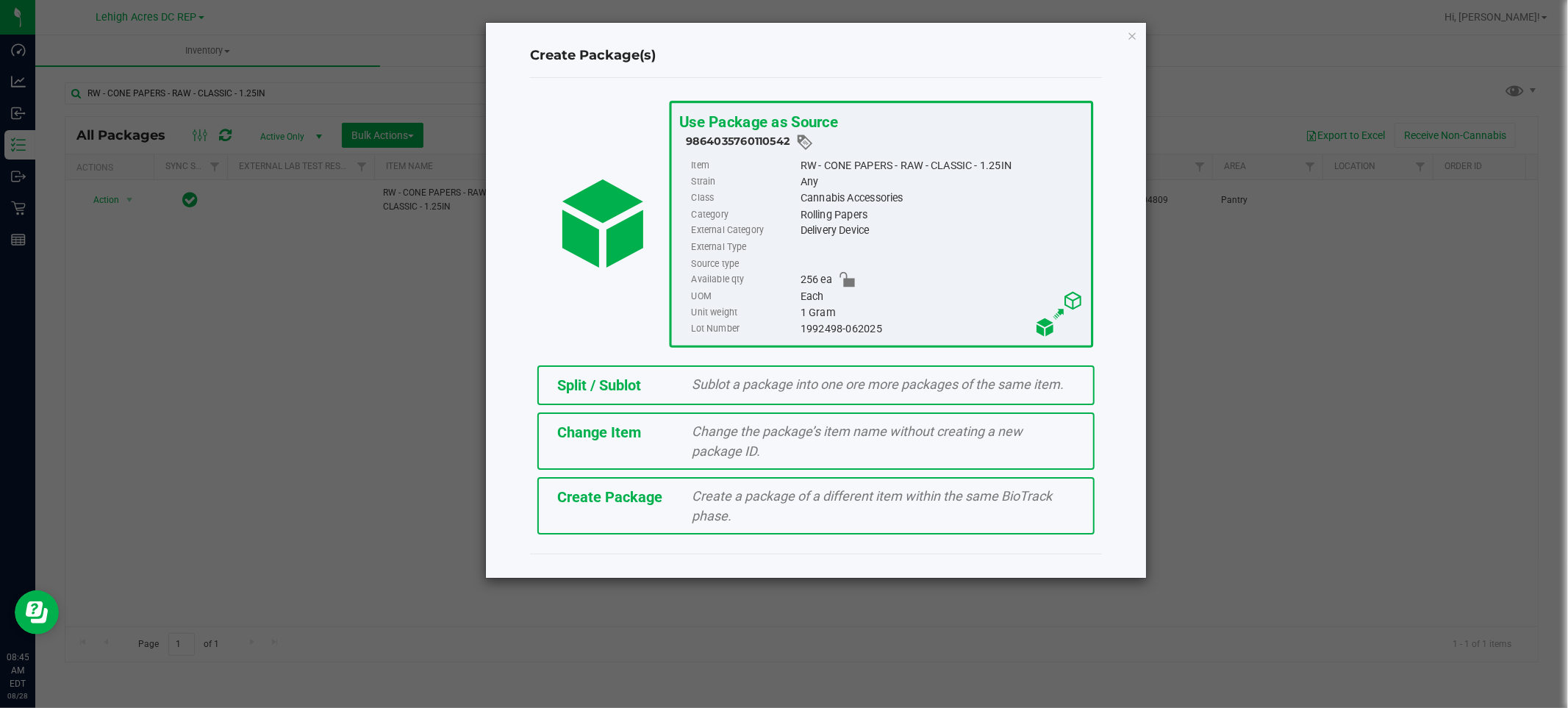
click at [803, 380] on span "Sublot a package into one ore more packages of the same item." at bounding box center [879, 384] width 372 height 15
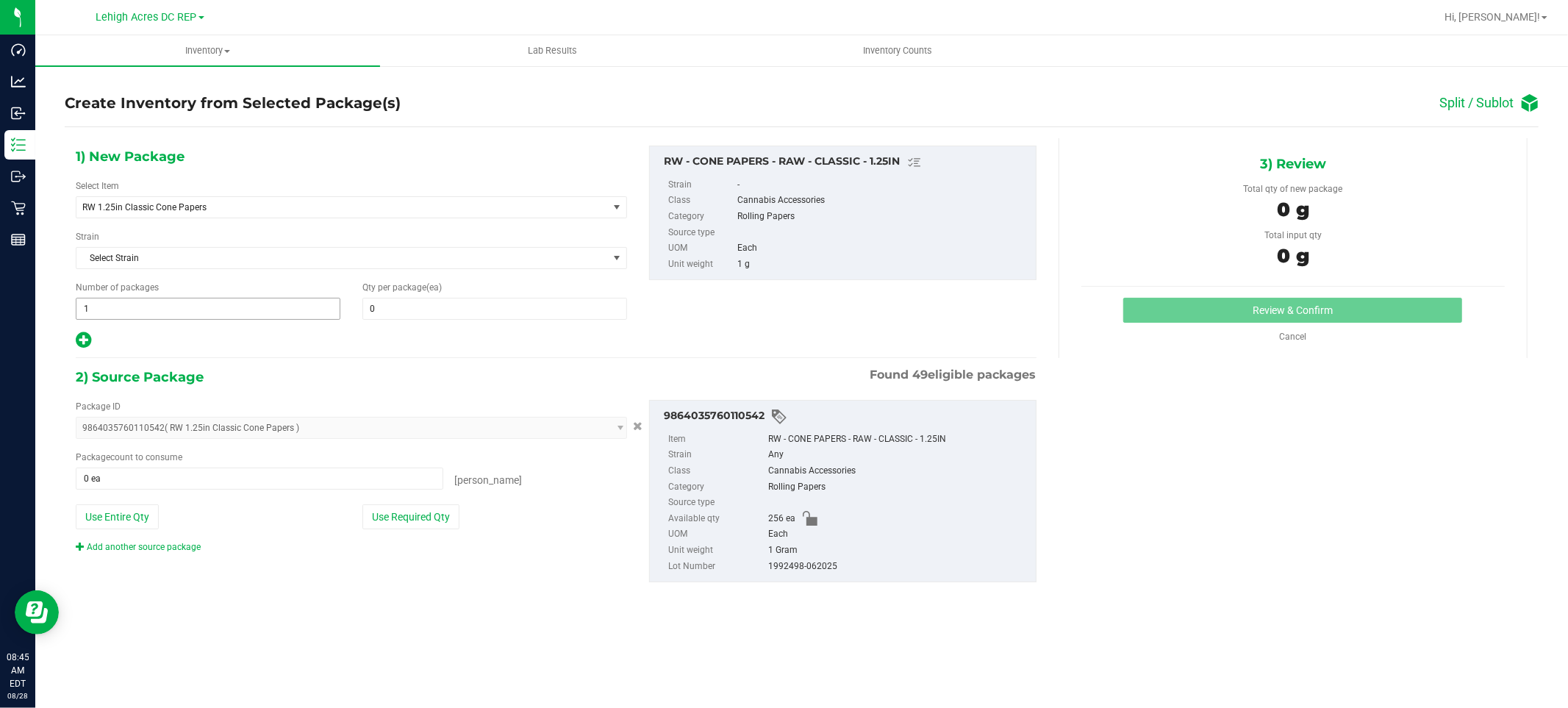
click at [252, 305] on span "1 1" at bounding box center [207, 308] width 265 height 22
type input "4"
click at [412, 309] on span at bounding box center [494, 308] width 265 height 22
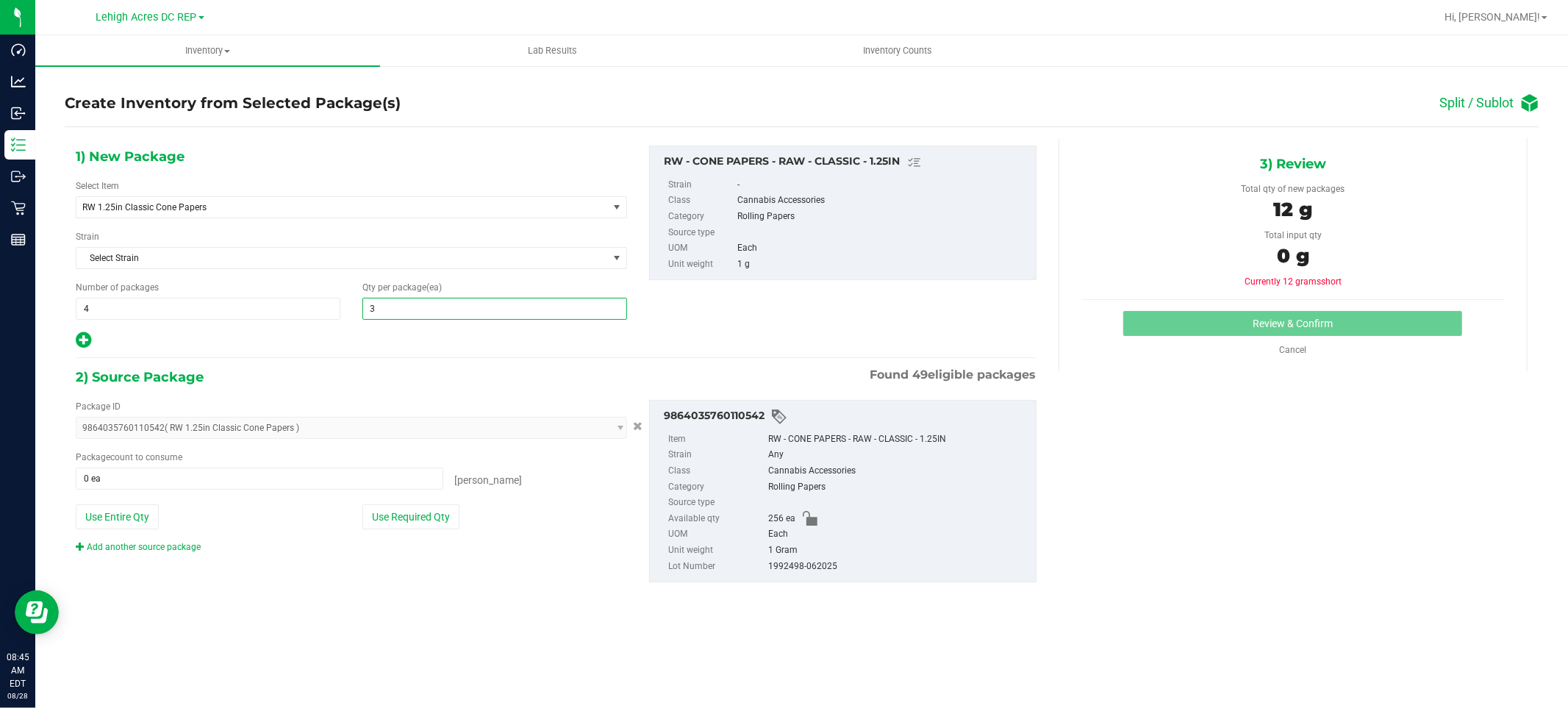
type input "32"
click at [397, 477] on span at bounding box center [259, 478] width 368 height 22
type input "128"
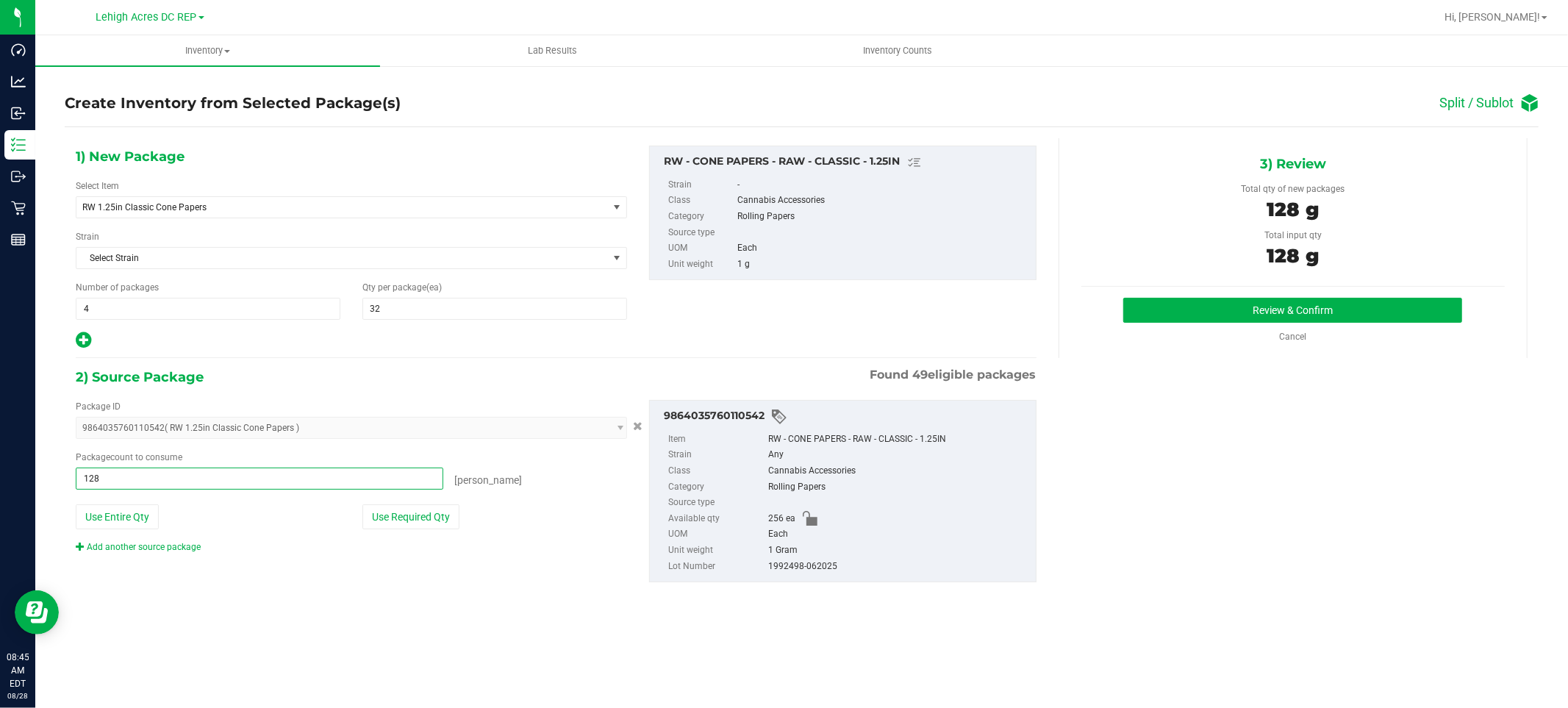
type input "128 ea"
click at [1286, 473] on div "1) New Package Select Item RW 1.25in Classic Cone Papers RW 1.25in Classic Cone…" at bounding box center [801, 376] width 1473 height 475
click at [1284, 312] on button "Review & Confirm" at bounding box center [1292, 310] width 338 height 25
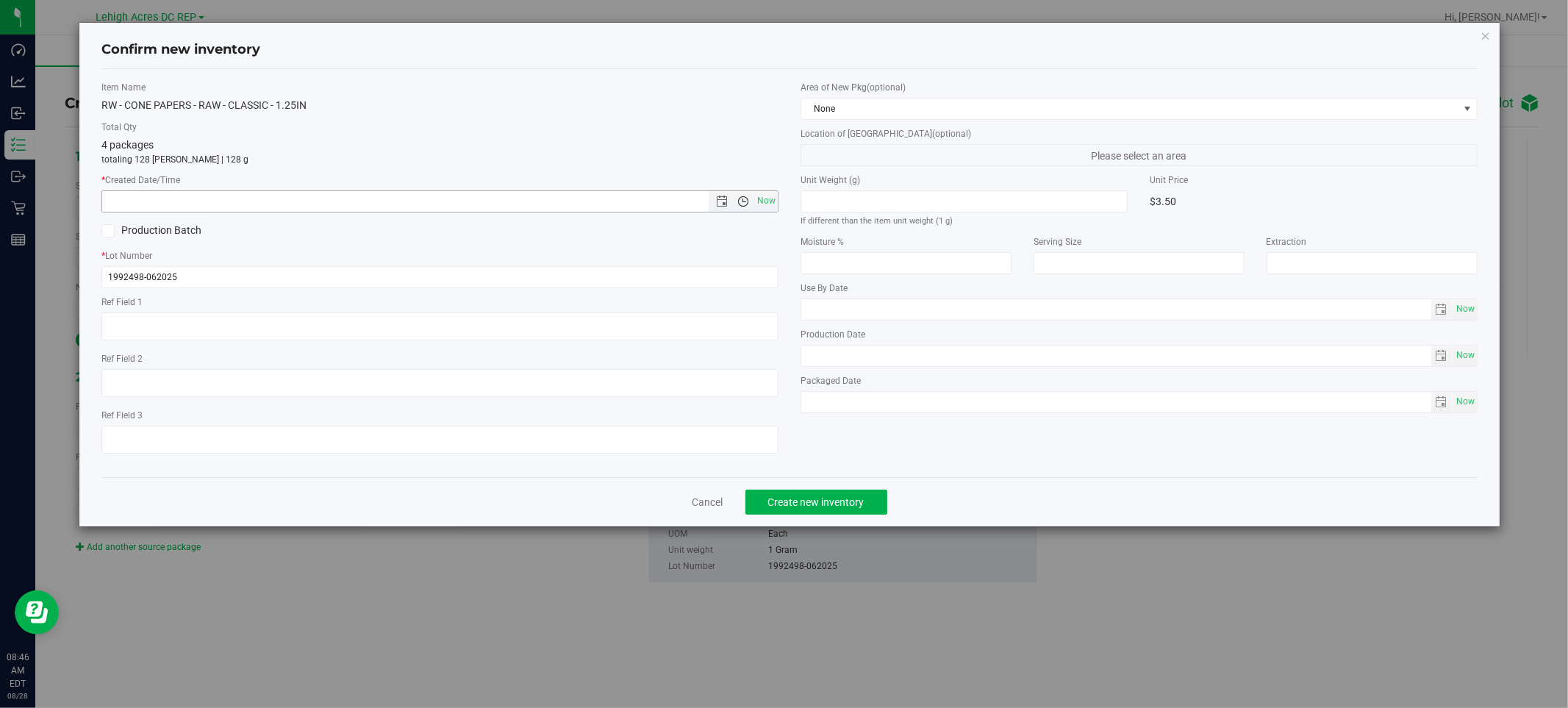
click at [753, 200] on span "Open the time view" at bounding box center [743, 201] width 25 height 12
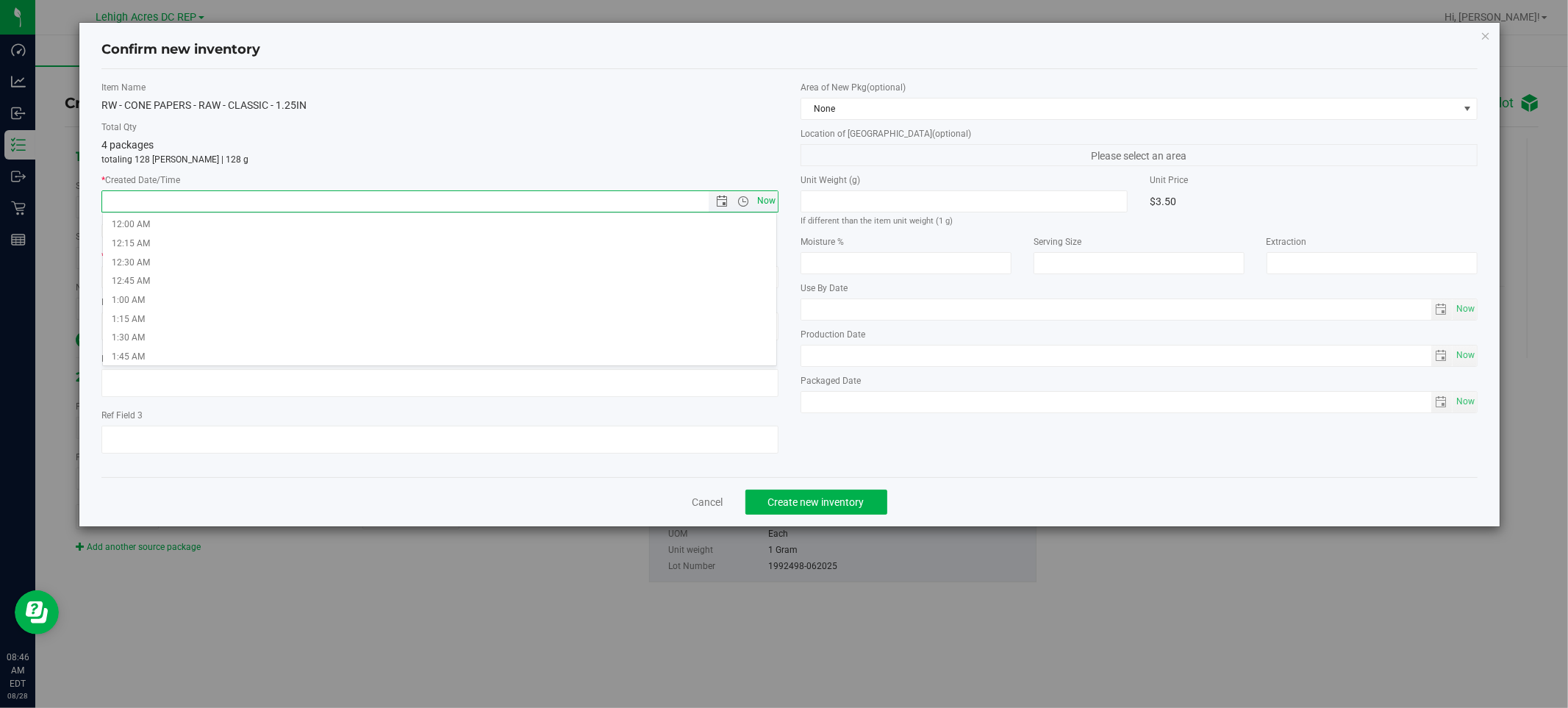
click at [758, 192] on span "Now" at bounding box center [766, 201] width 25 height 21
type input "[DATE] 8:46 AM"
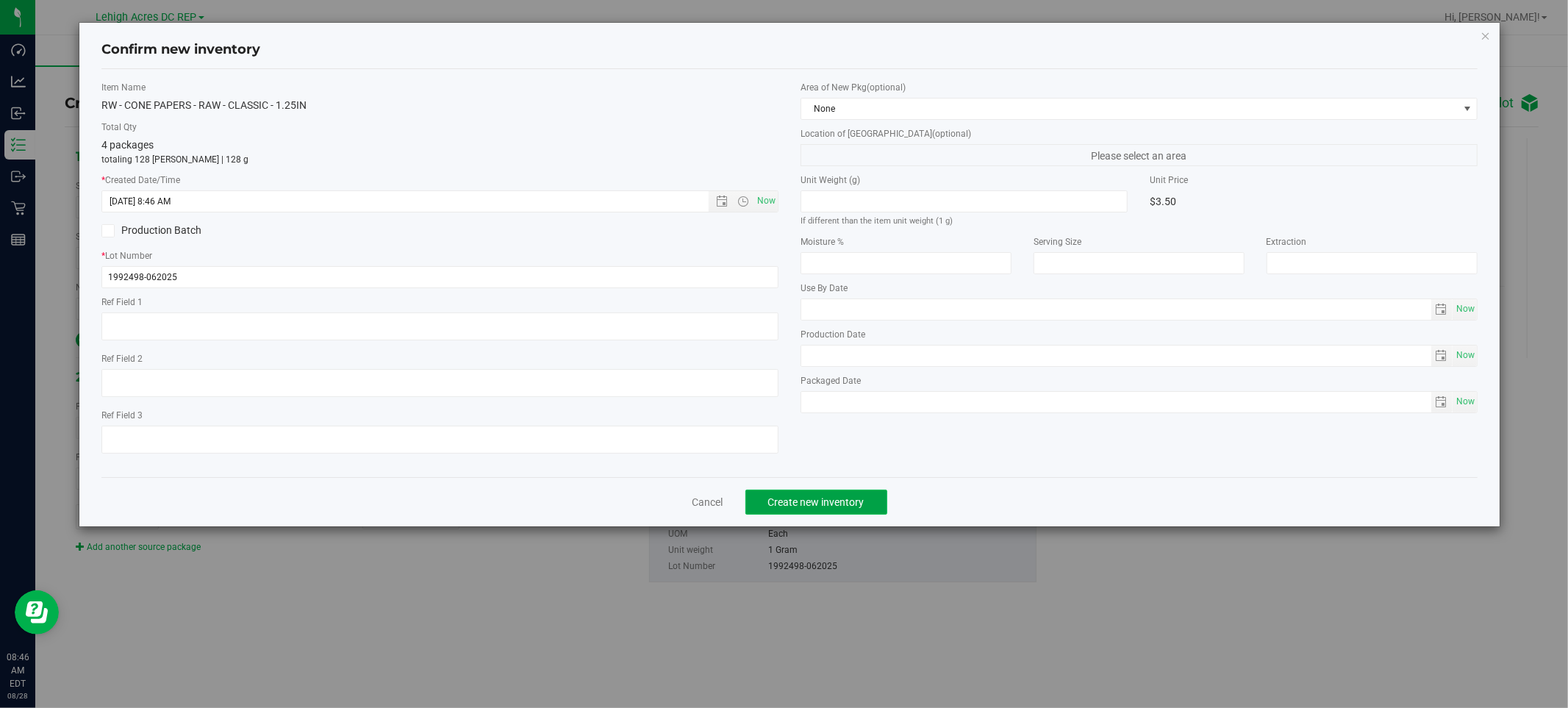
click at [861, 502] on span "Create new inventory" at bounding box center [816, 502] width 97 height 12
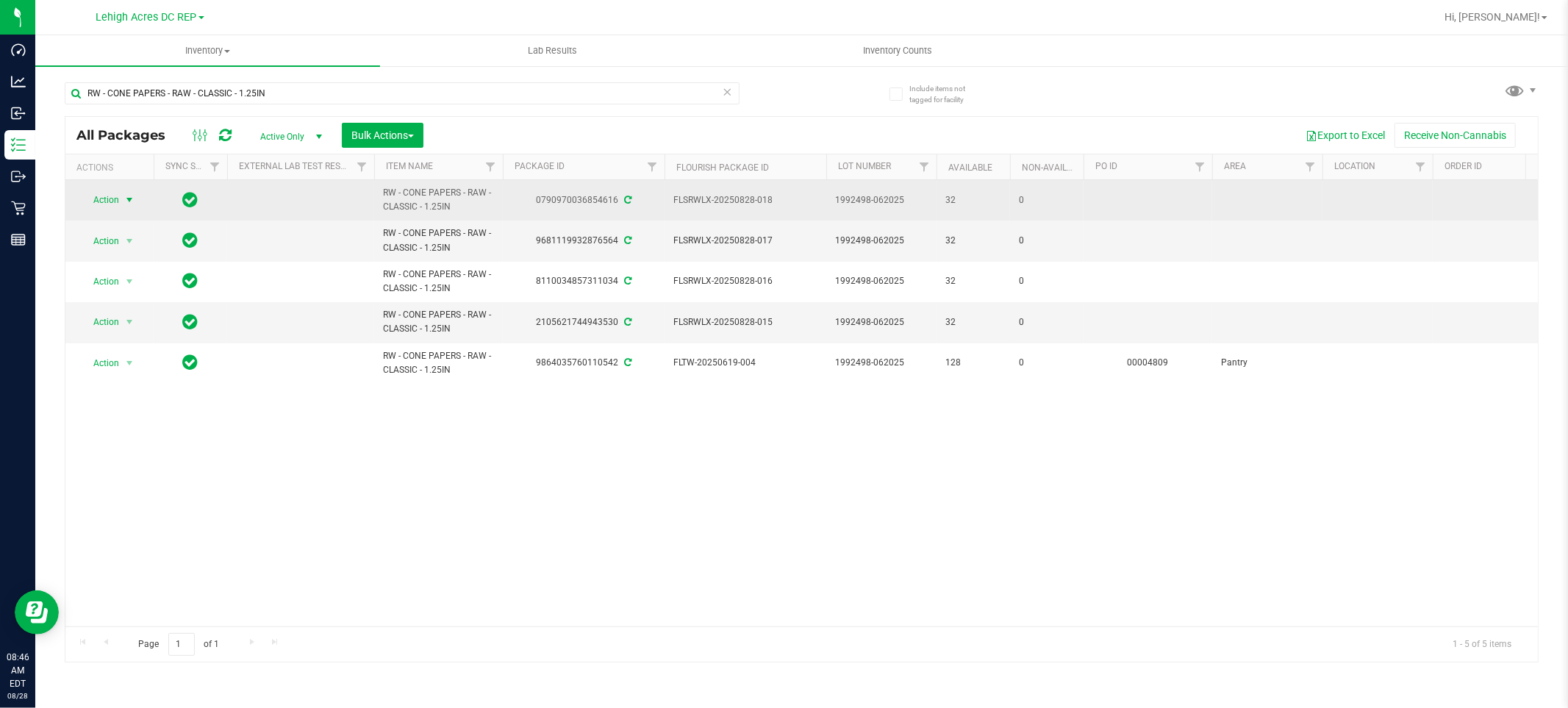
click at [111, 200] on span "Action" at bounding box center [99, 199] width 40 height 20
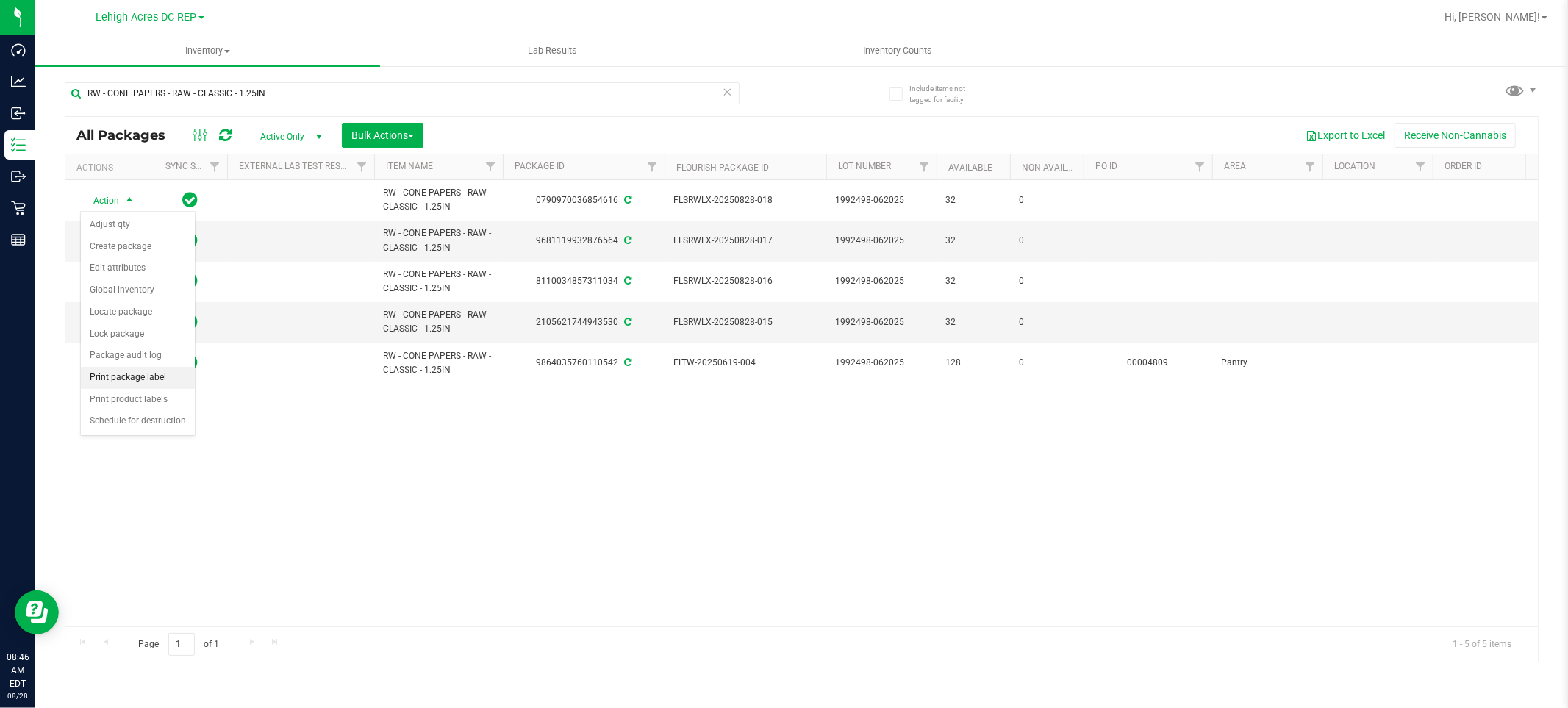
click at [144, 384] on li "Print package label" at bounding box center [137, 377] width 114 height 22
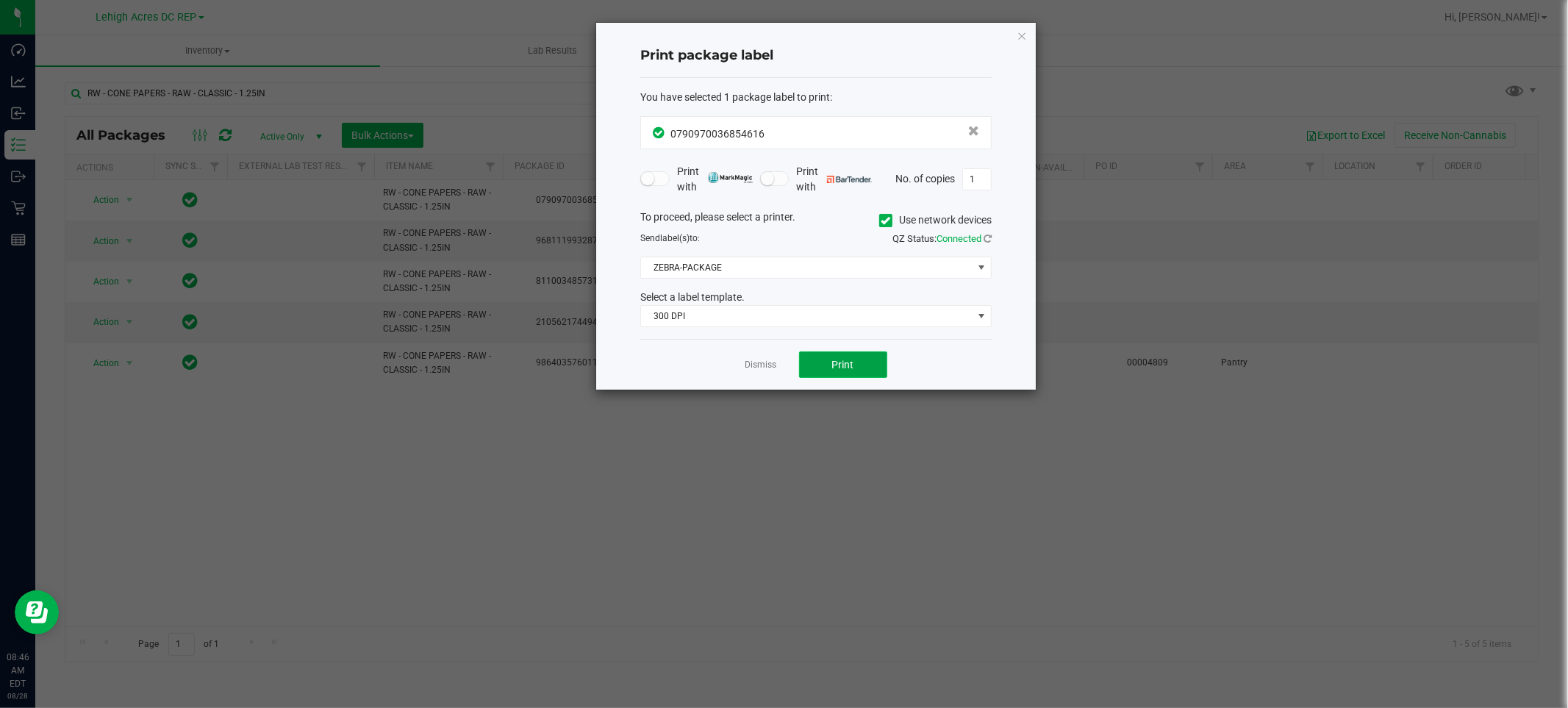
click at [839, 361] on span "Print" at bounding box center [842, 364] width 22 height 12
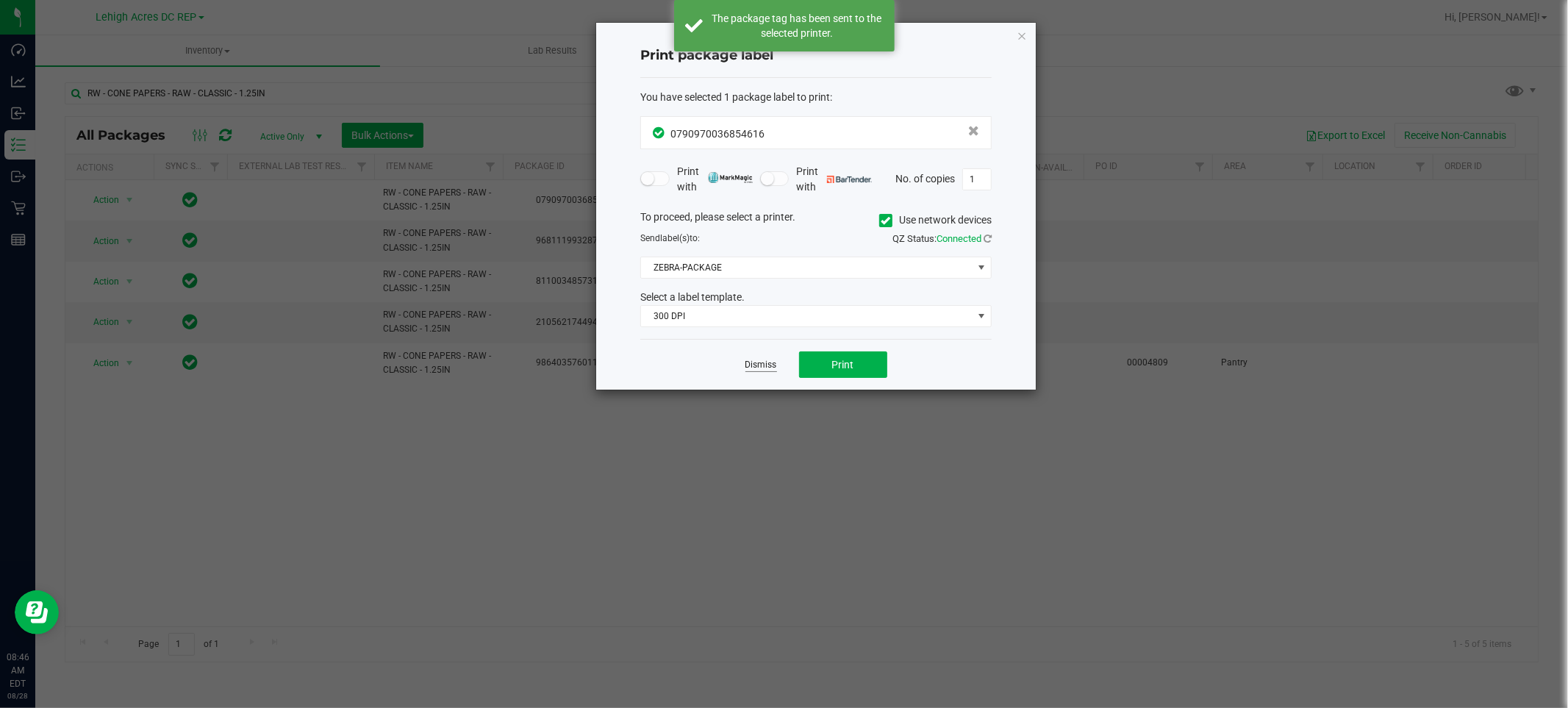
click at [757, 370] on link "Dismiss" at bounding box center [761, 365] width 32 height 12
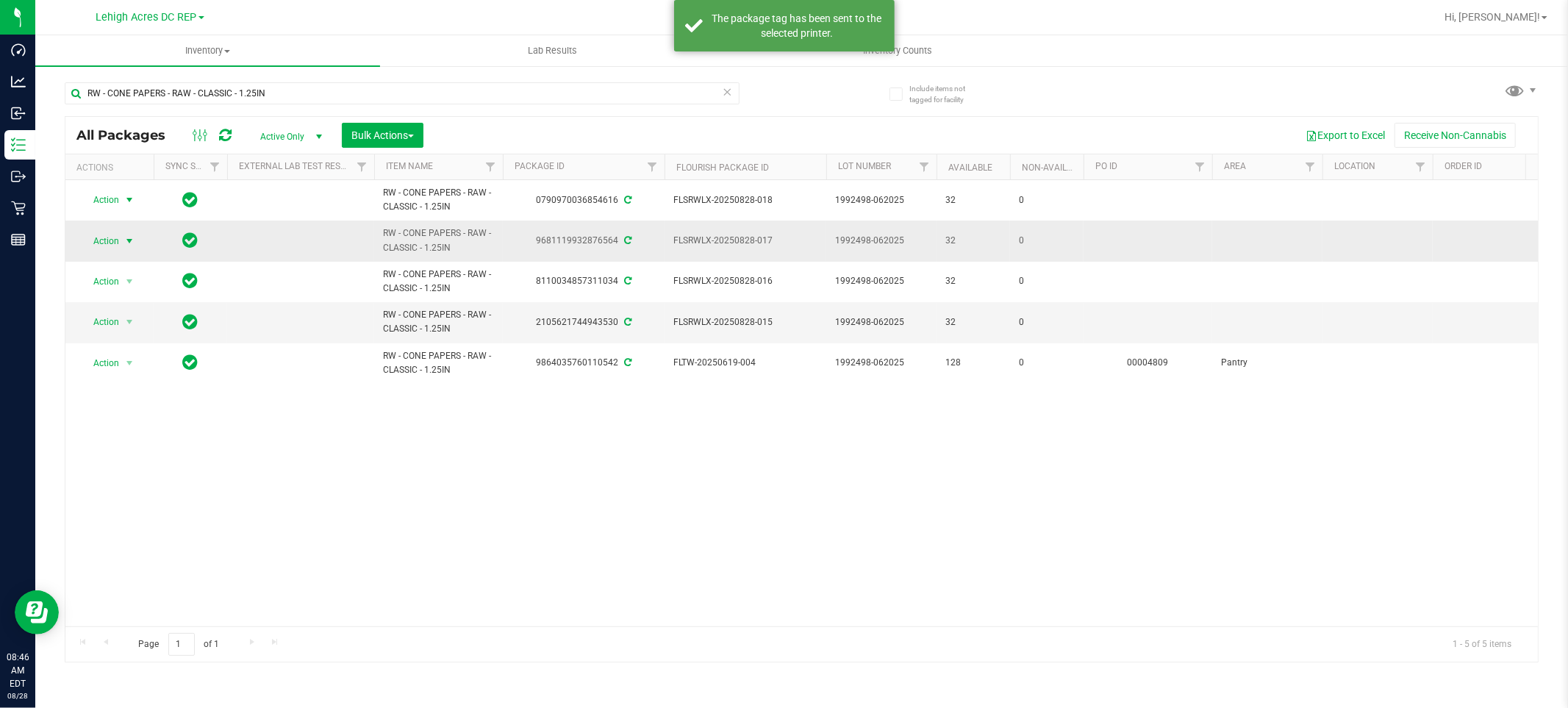
click at [119, 244] on span "Action" at bounding box center [99, 241] width 40 height 20
click at [137, 419] on li "Print package label" at bounding box center [137, 418] width 114 height 22
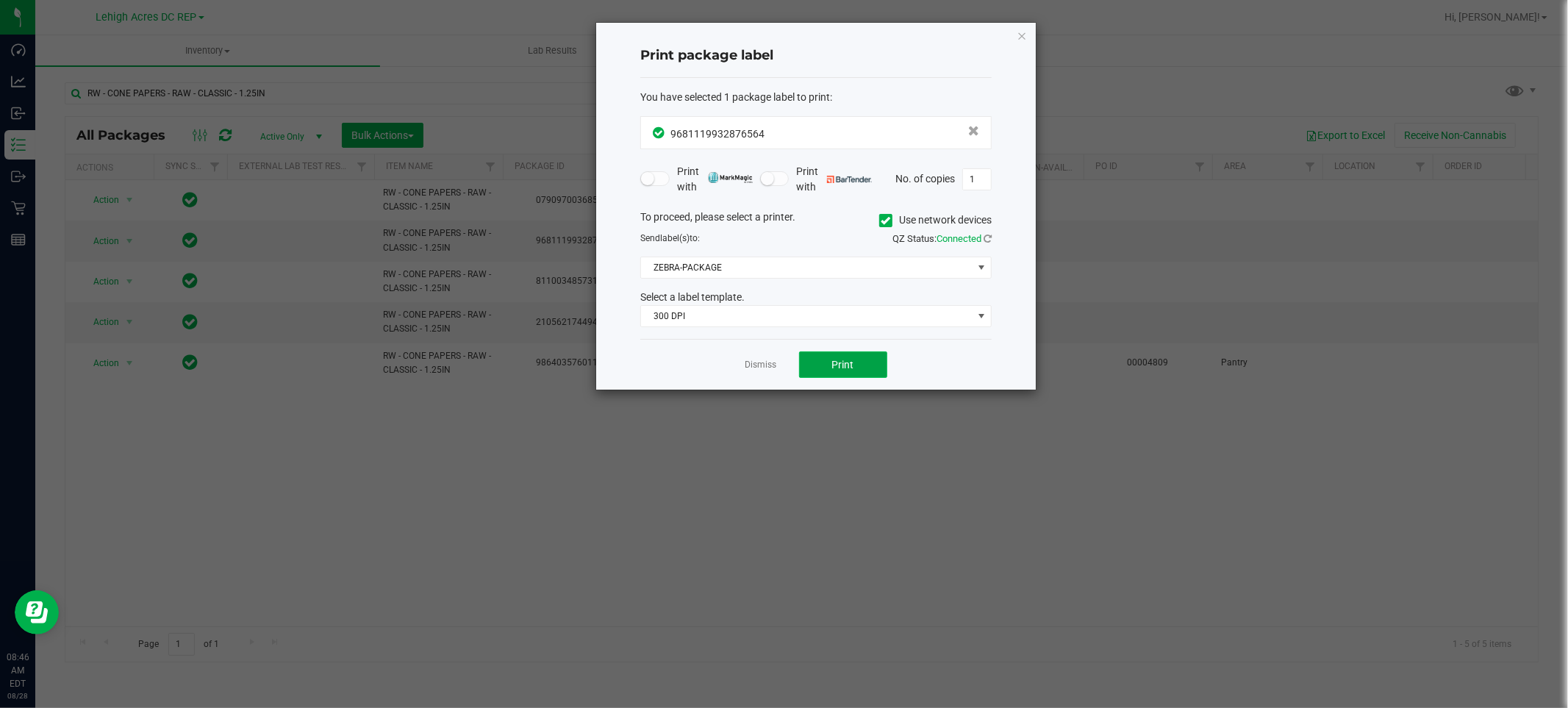
click at [825, 364] on button "Print" at bounding box center [843, 365] width 89 height 27
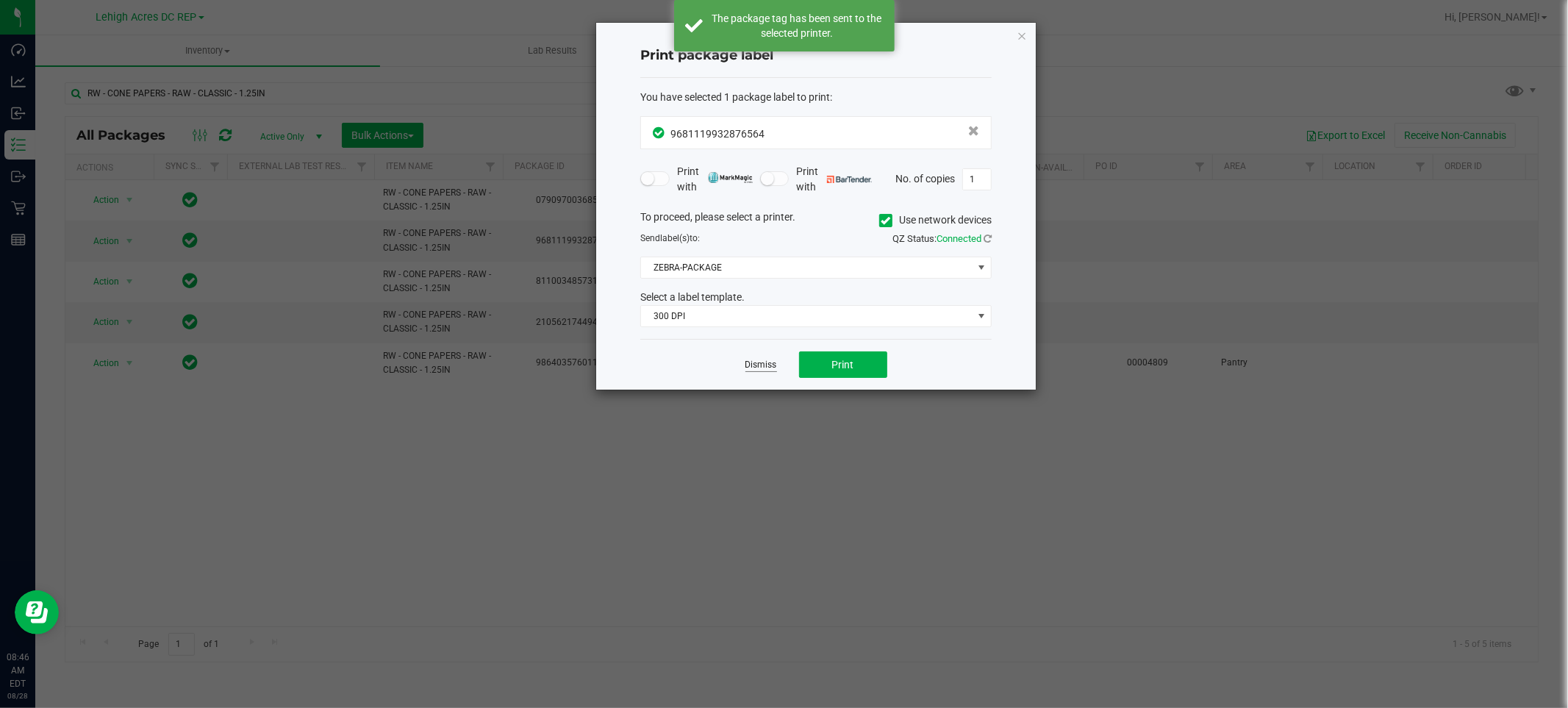
click at [752, 363] on link "Dismiss" at bounding box center [761, 365] width 32 height 12
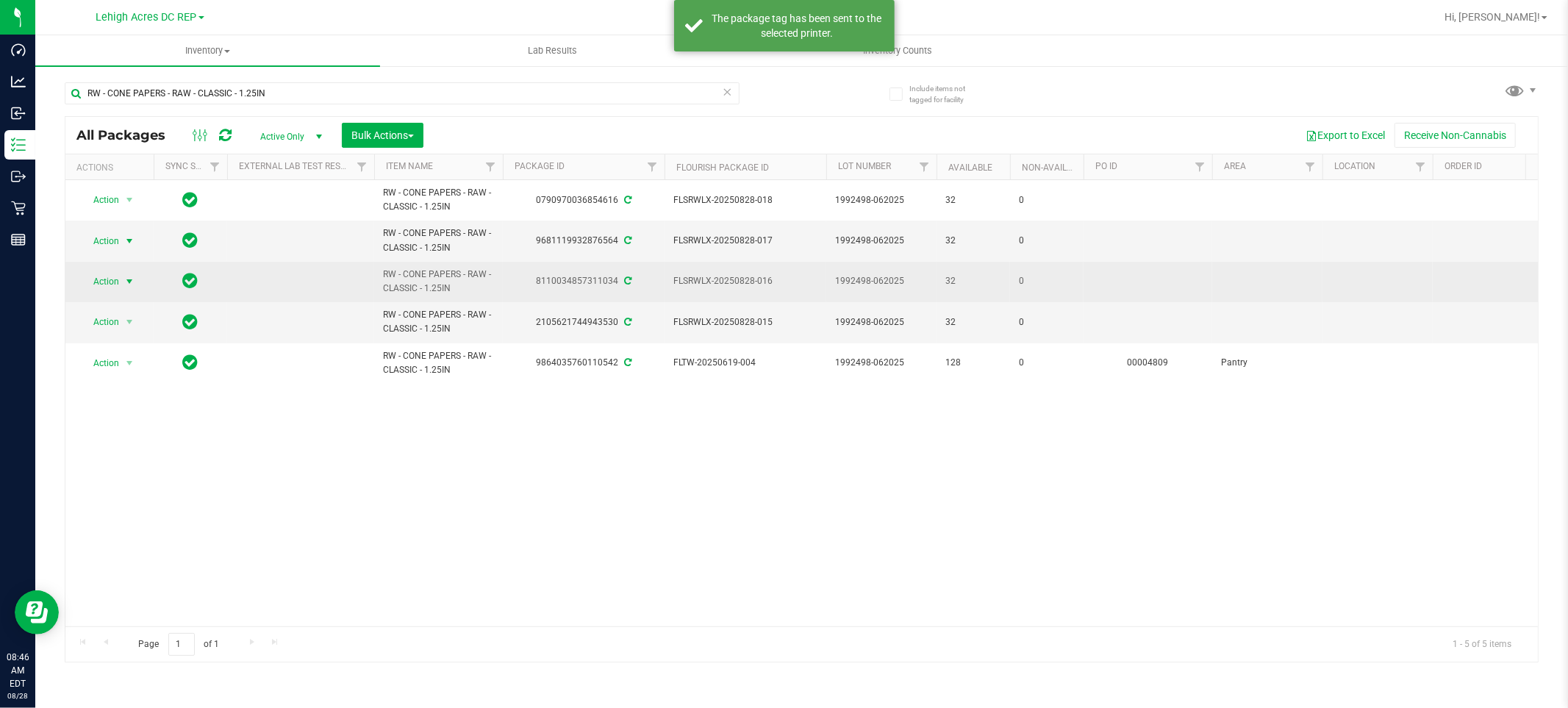
click at [94, 283] on span "Action" at bounding box center [99, 281] width 40 height 20
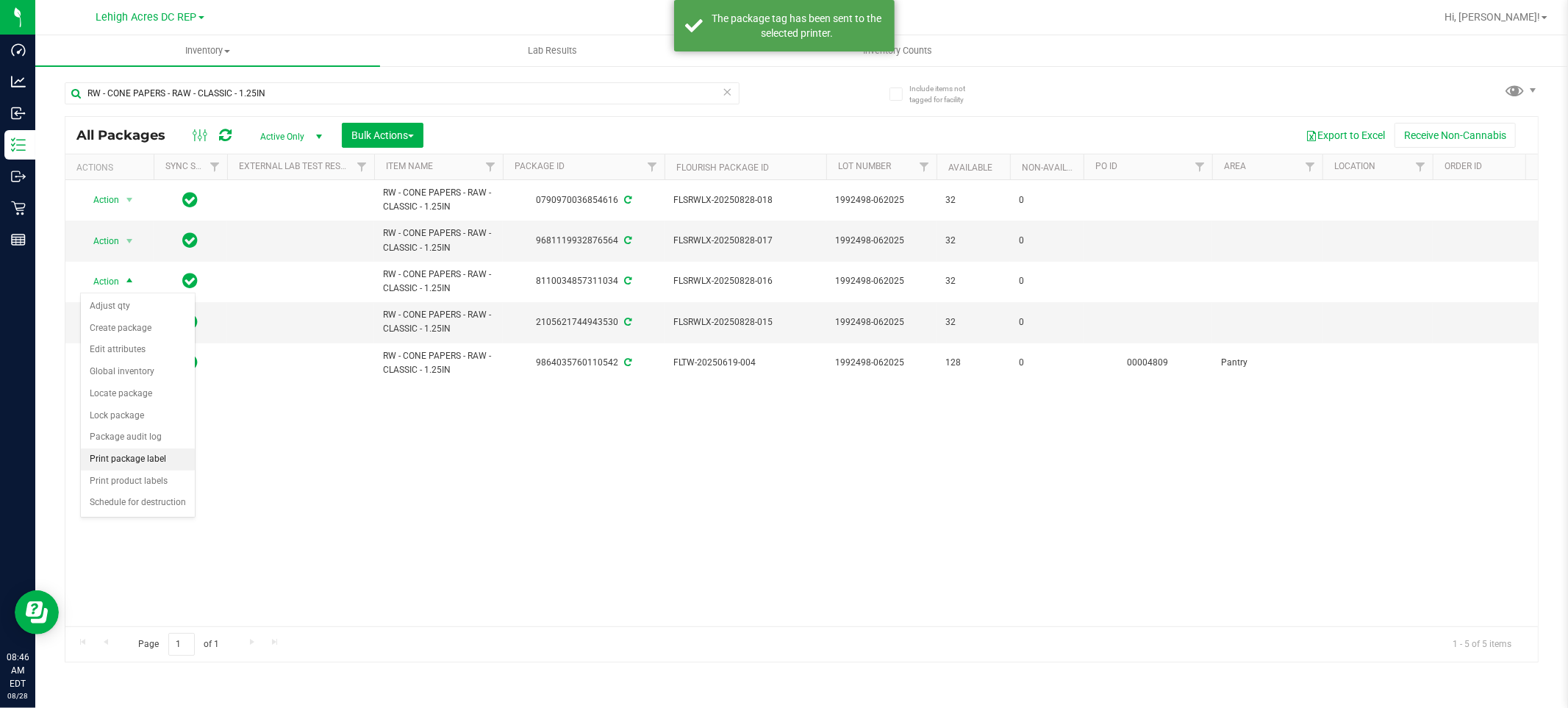
click at [149, 461] on li "Print package label" at bounding box center [137, 459] width 114 height 22
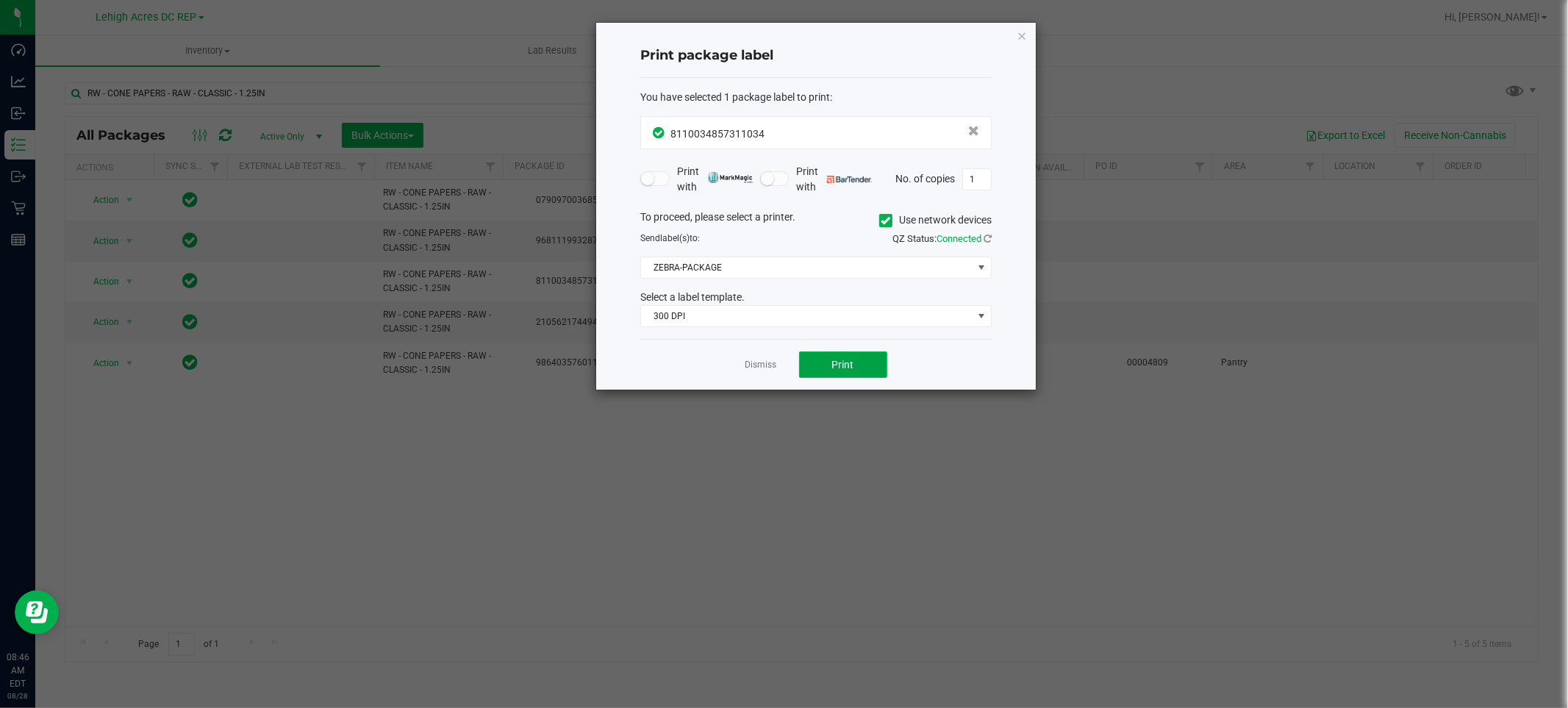
click at [851, 370] on span "Print" at bounding box center [842, 364] width 22 height 12
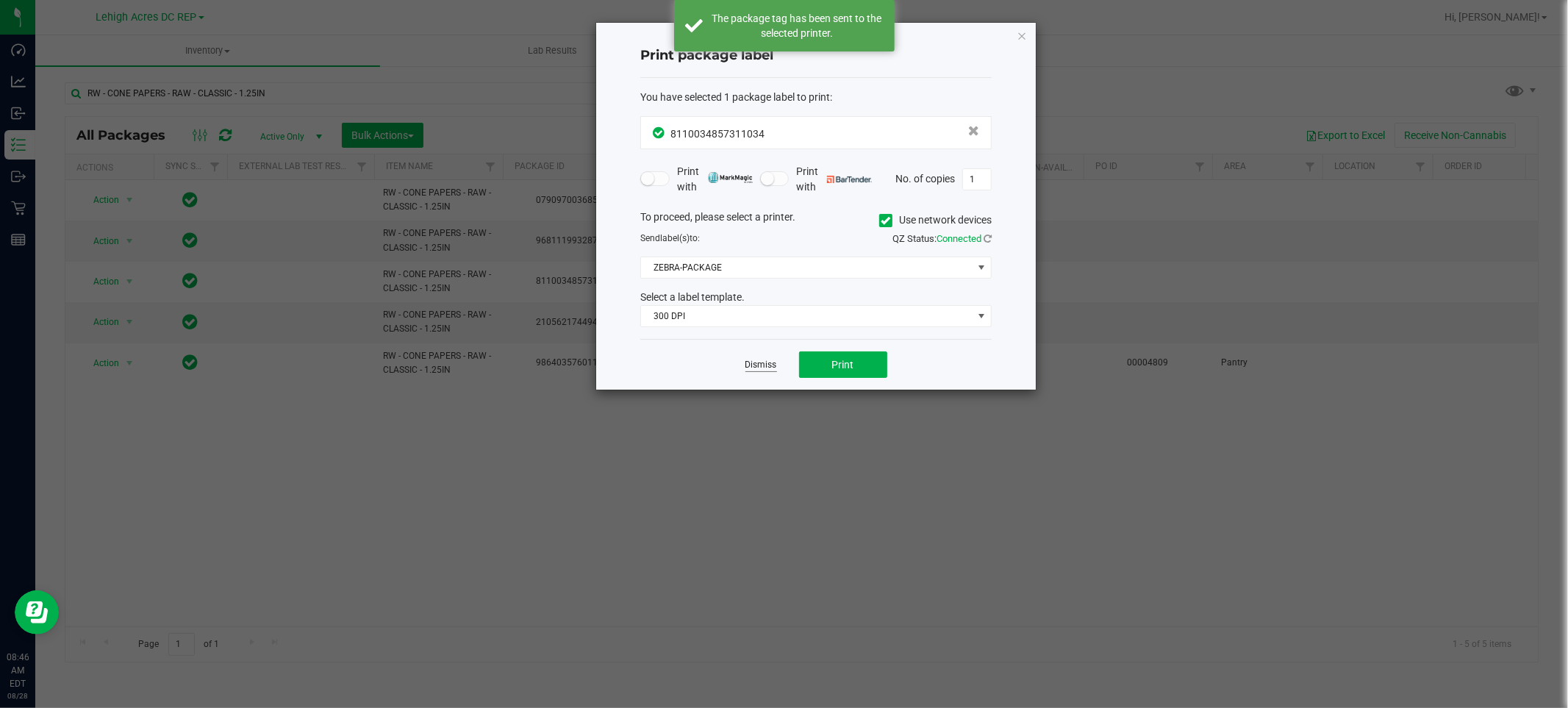
click at [752, 359] on link "Dismiss" at bounding box center [761, 365] width 32 height 12
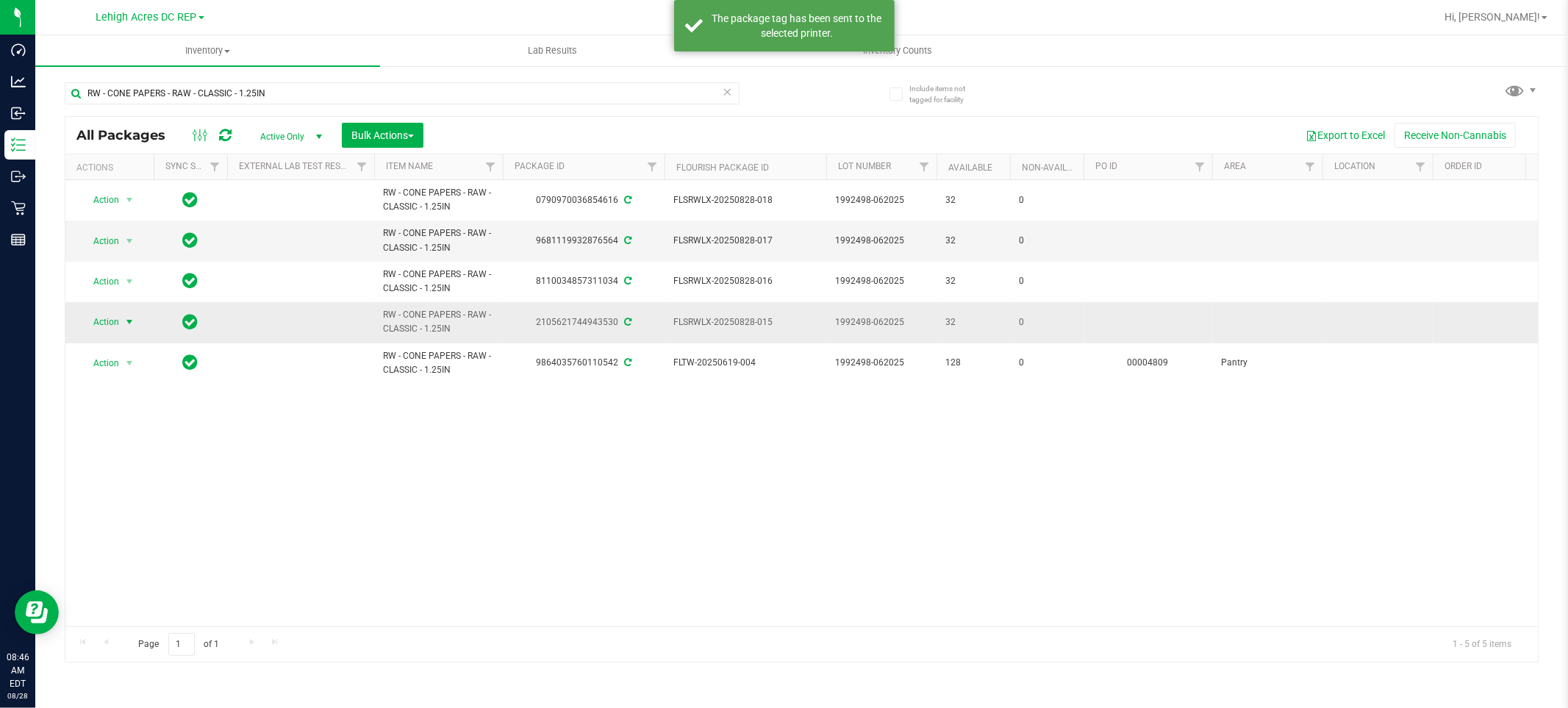
click at [105, 319] on span "Action" at bounding box center [99, 322] width 40 height 20
click at [153, 498] on li "Print package label" at bounding box center [137, 501] width 114 height 22
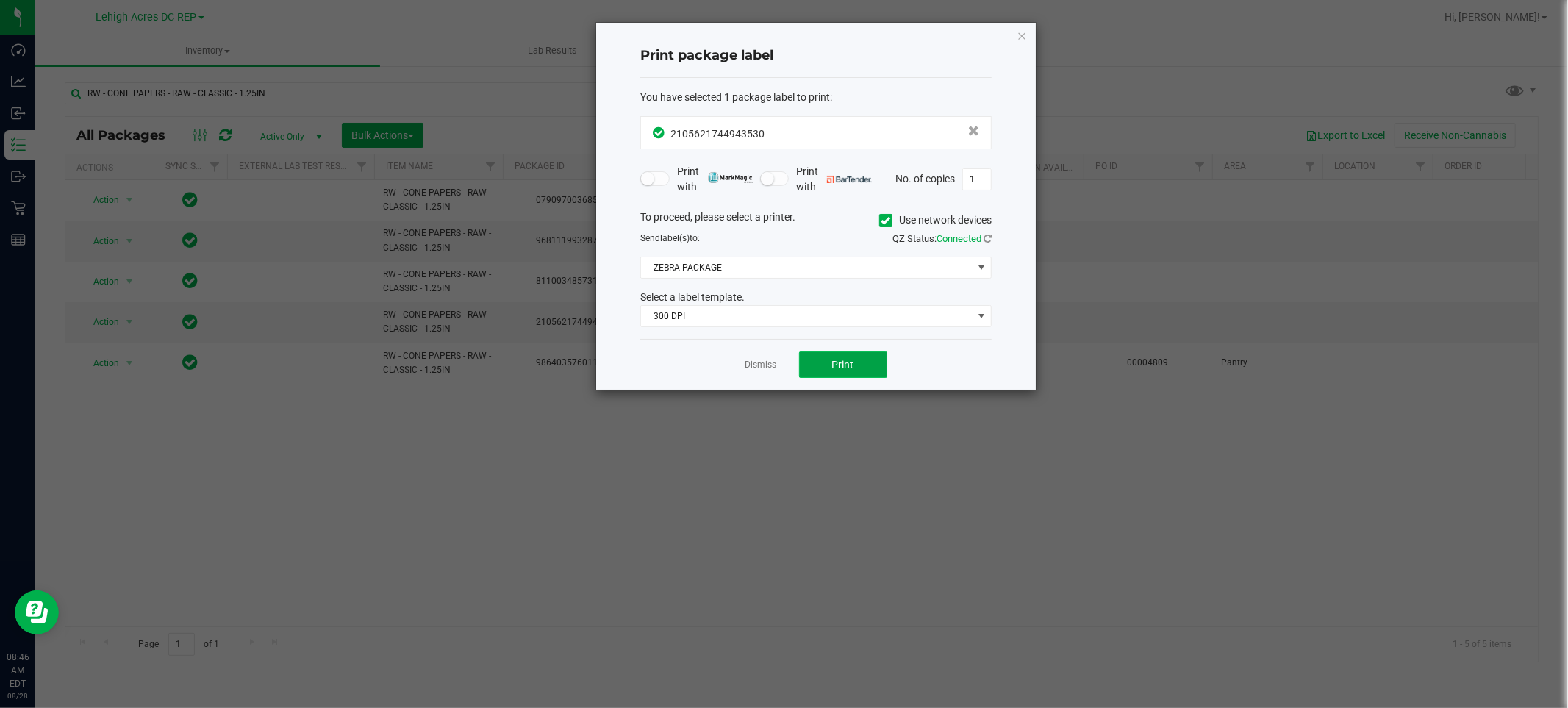
click at [842, 369] on span "Print" at bounding box center [842, 364] width 22 height 12
click at [752, 375] on div "Dismiss Print" at bounding box center [816, 363] width 352 height 51
click at [755, 365] on link "Dismiss" at bounding box center [761, 365] width 32 height 12
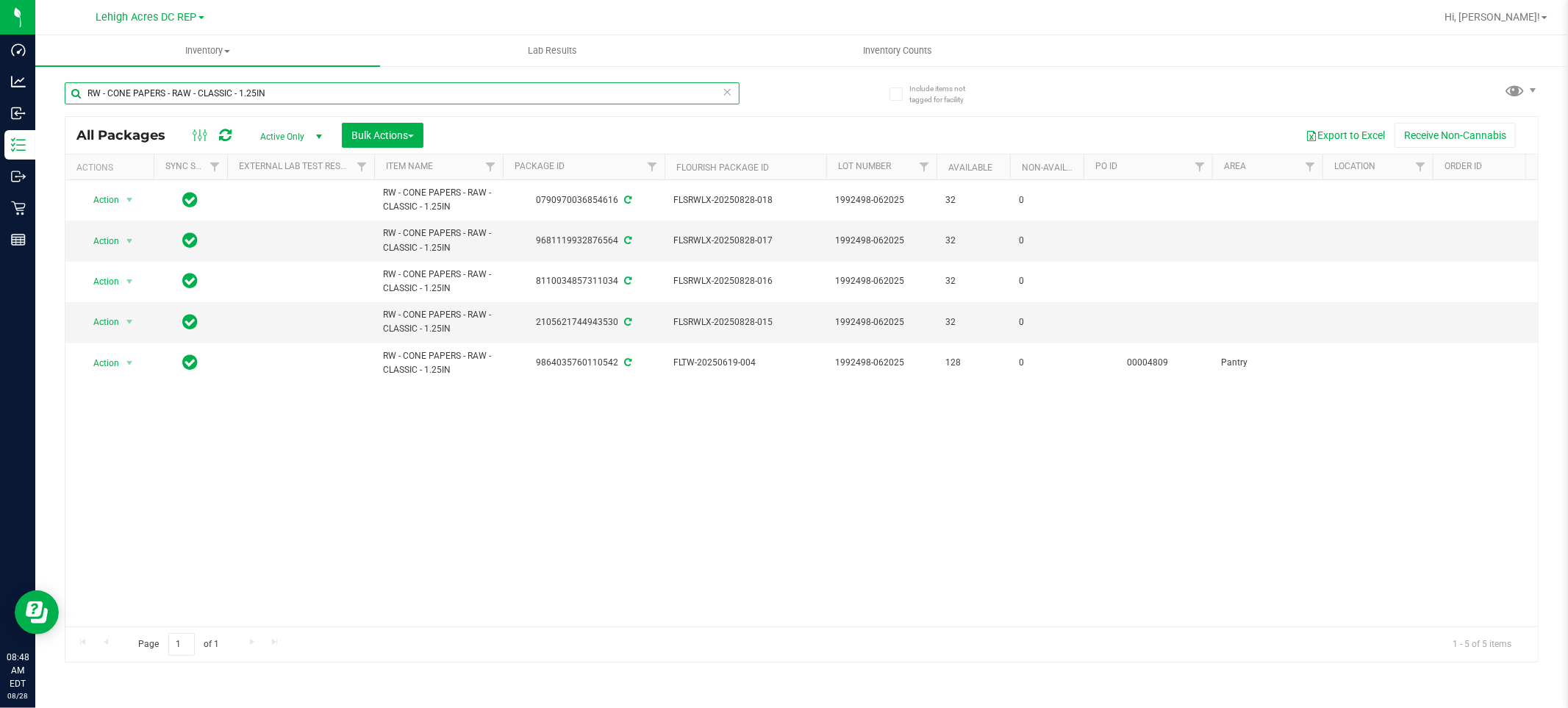
click at [343, 96] on input "RW - CONE PAPERS - RAW - CLASSIC - 1.25IN" at bounding box center [402, 93] width 675 height 22
type input "R"
type input "grv"
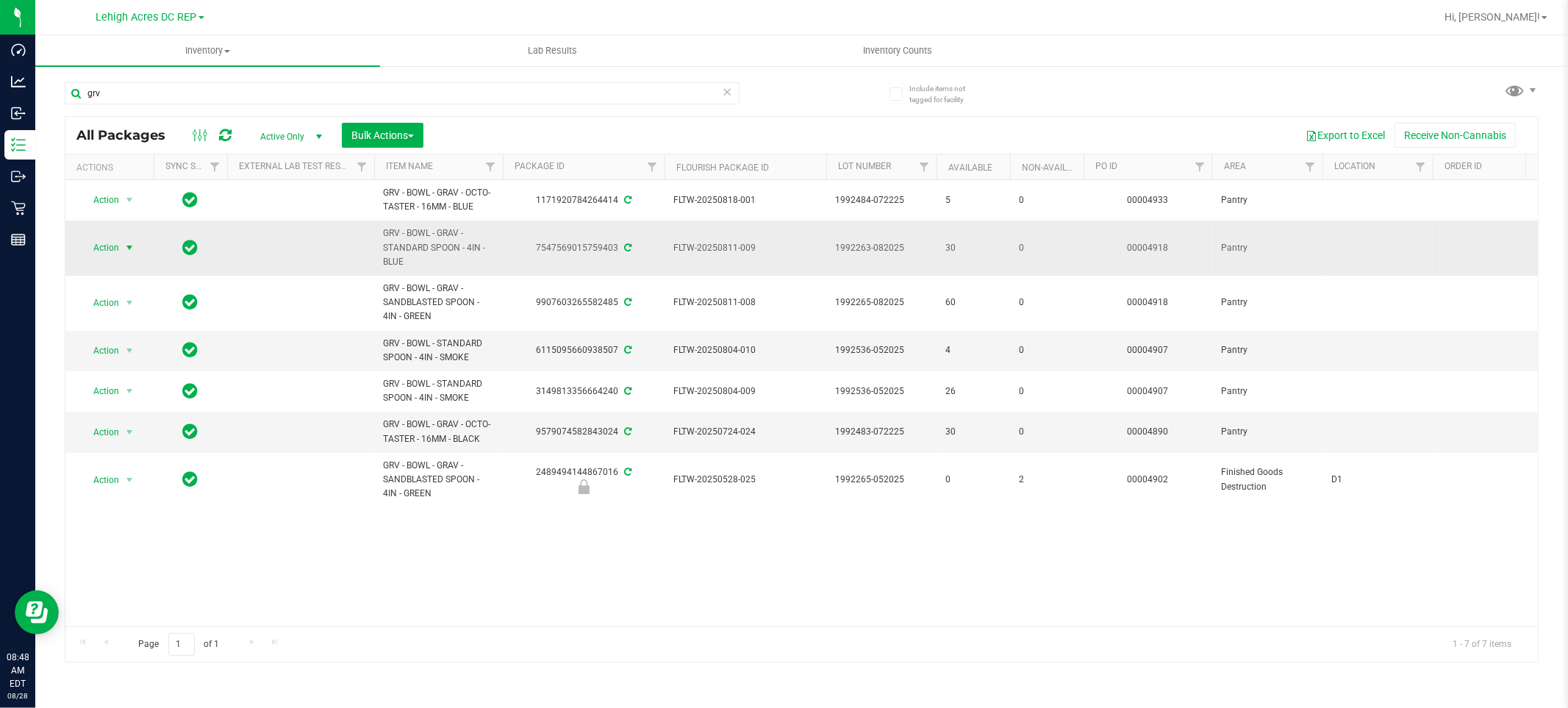
click at [103, 238] on span "Action" at bounding box center [99, 247] width 40 height 20
click at [123, 425] on li "Print package label" at bounding box center [137, 425] width 114 height 22
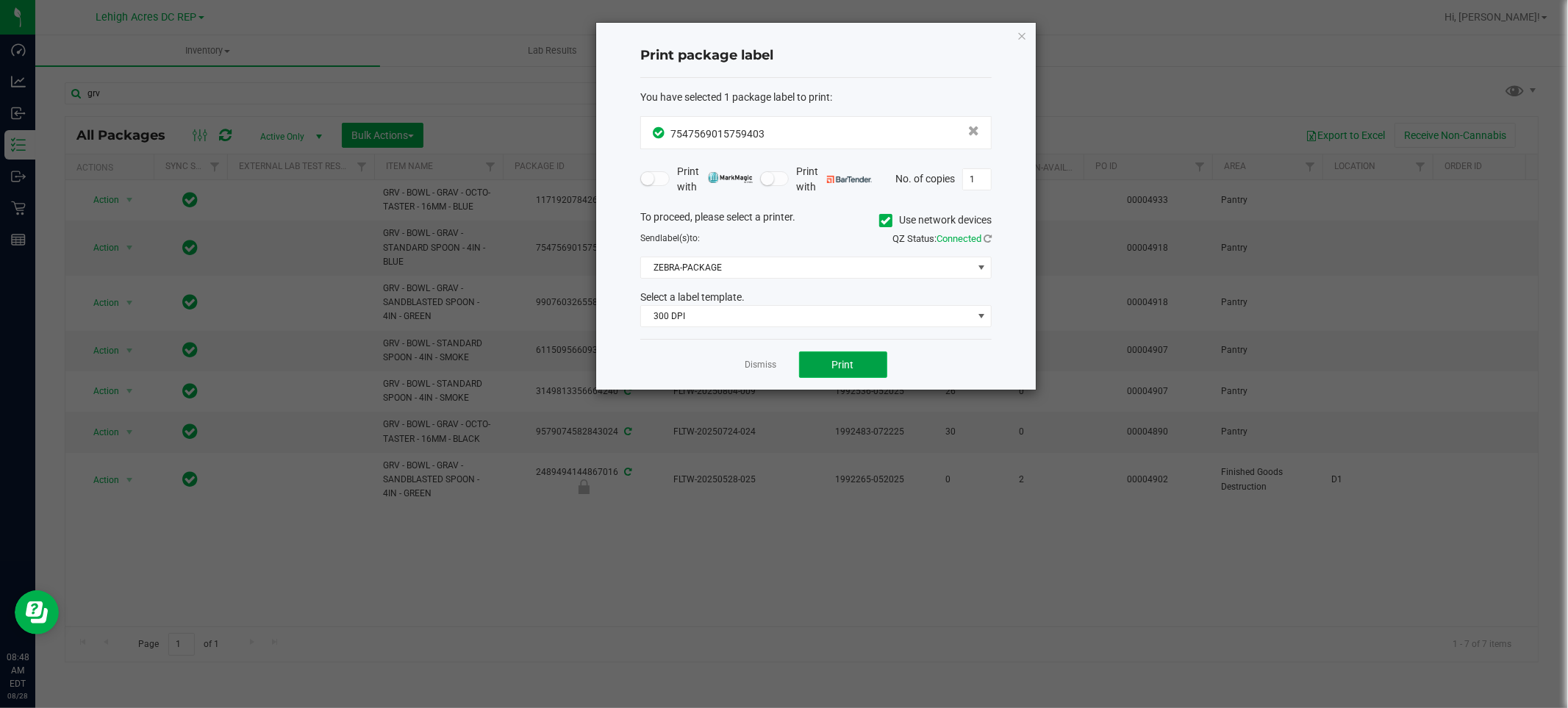
click at [852, 359] on span "Print" at bounding box center [842, 364] width 22 height 12
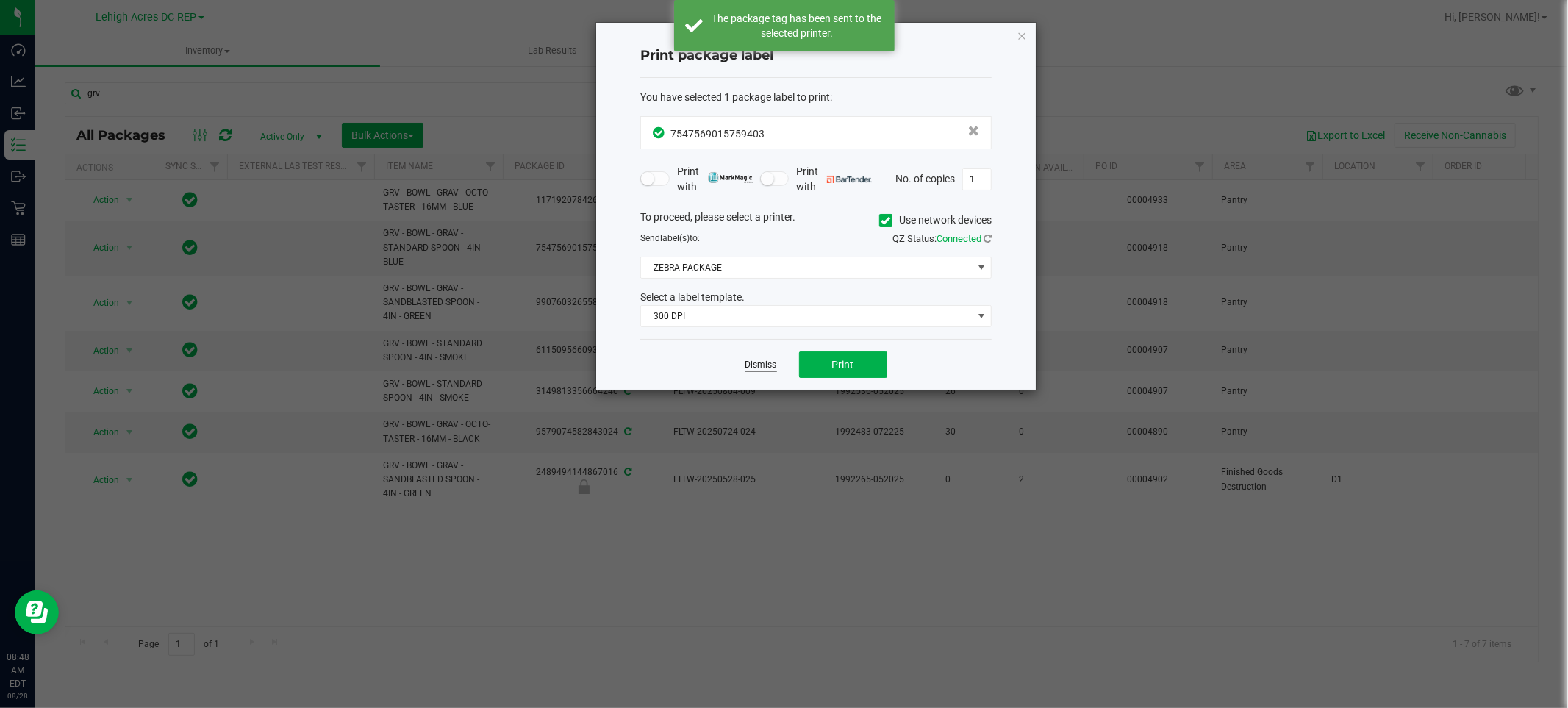
click at [766, 364] on link "Dismiss" at bounding box center [761, 365] width 32 height 12
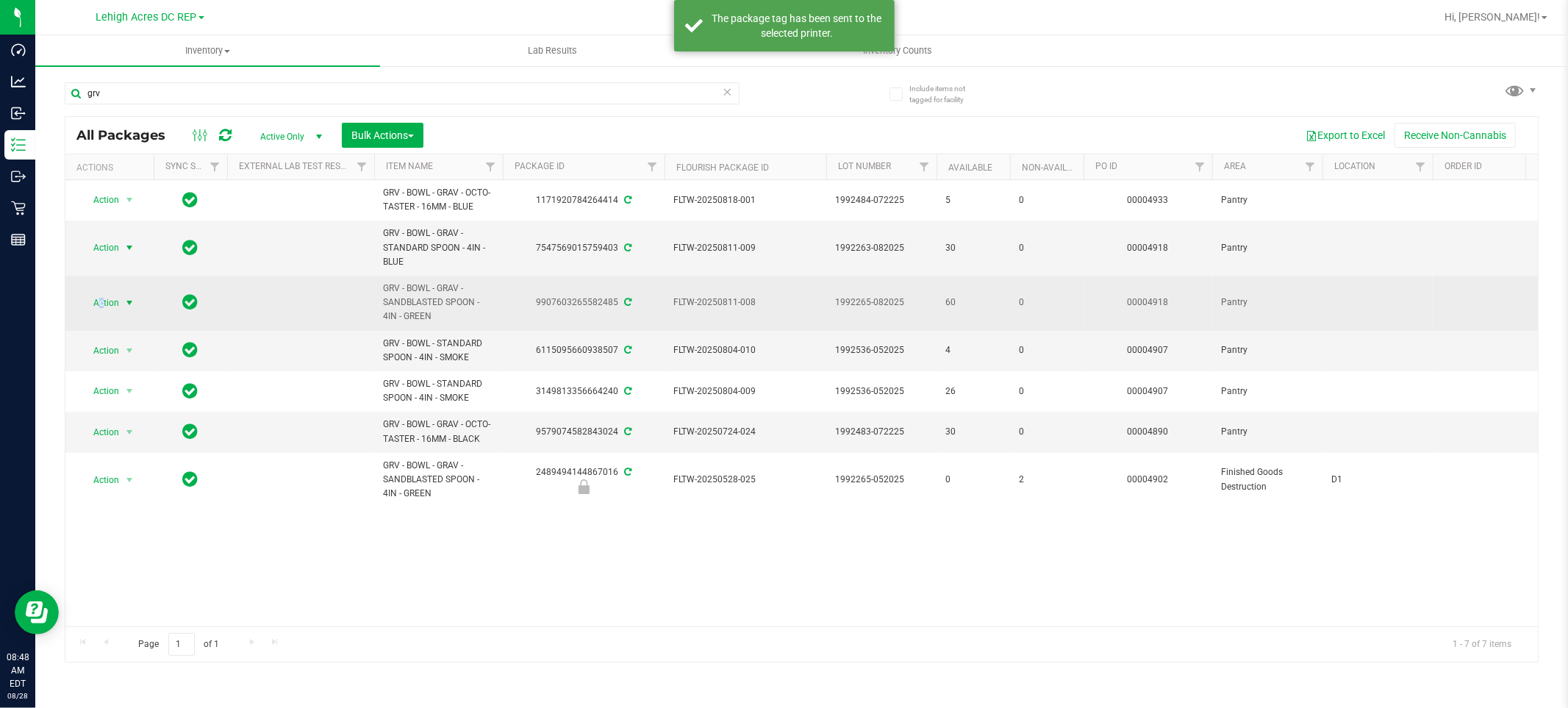
click at [100, 302] on span "Action" at bounding box center [99, 302] width 40 height 20
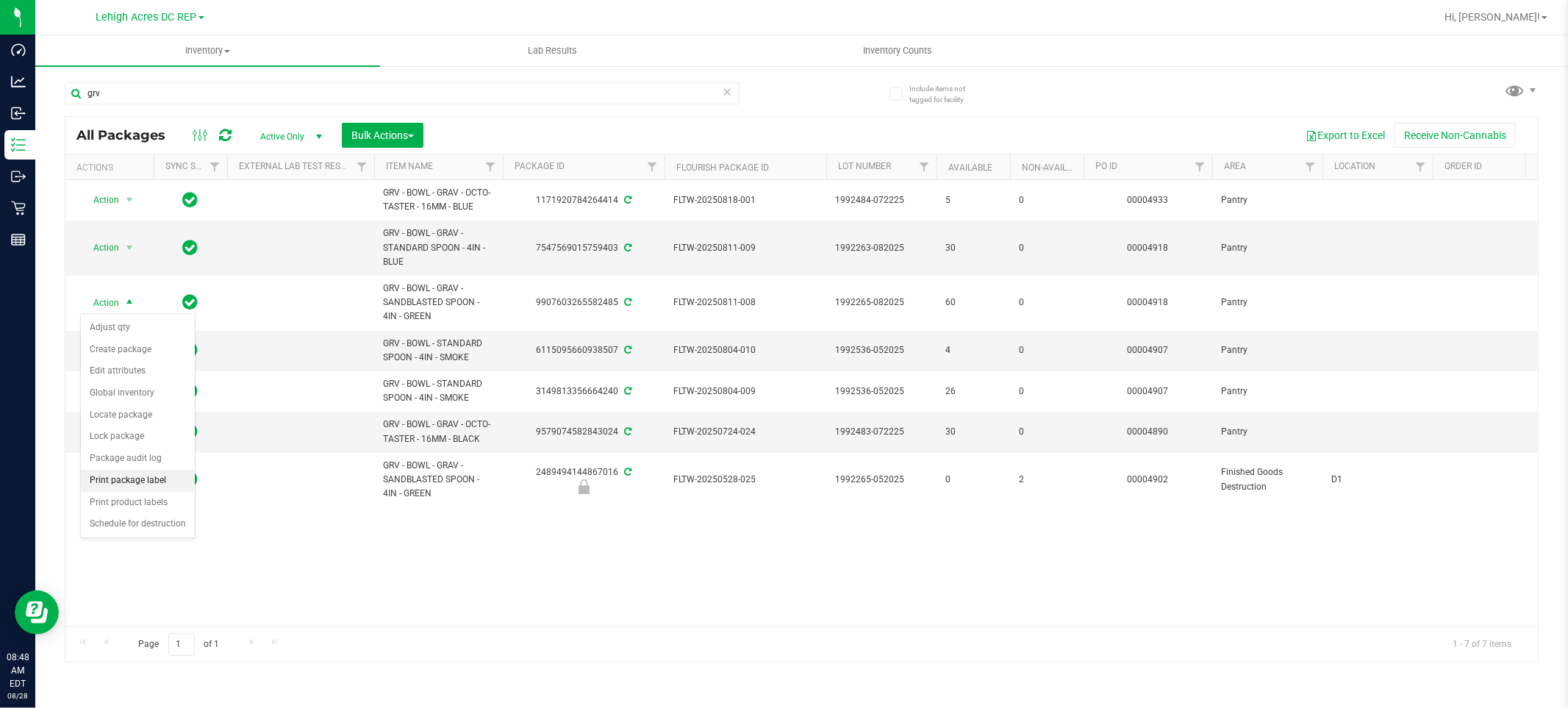
click at [136, 482] on li "Print package label" at bounding box center [137, 480] width 114 height 22
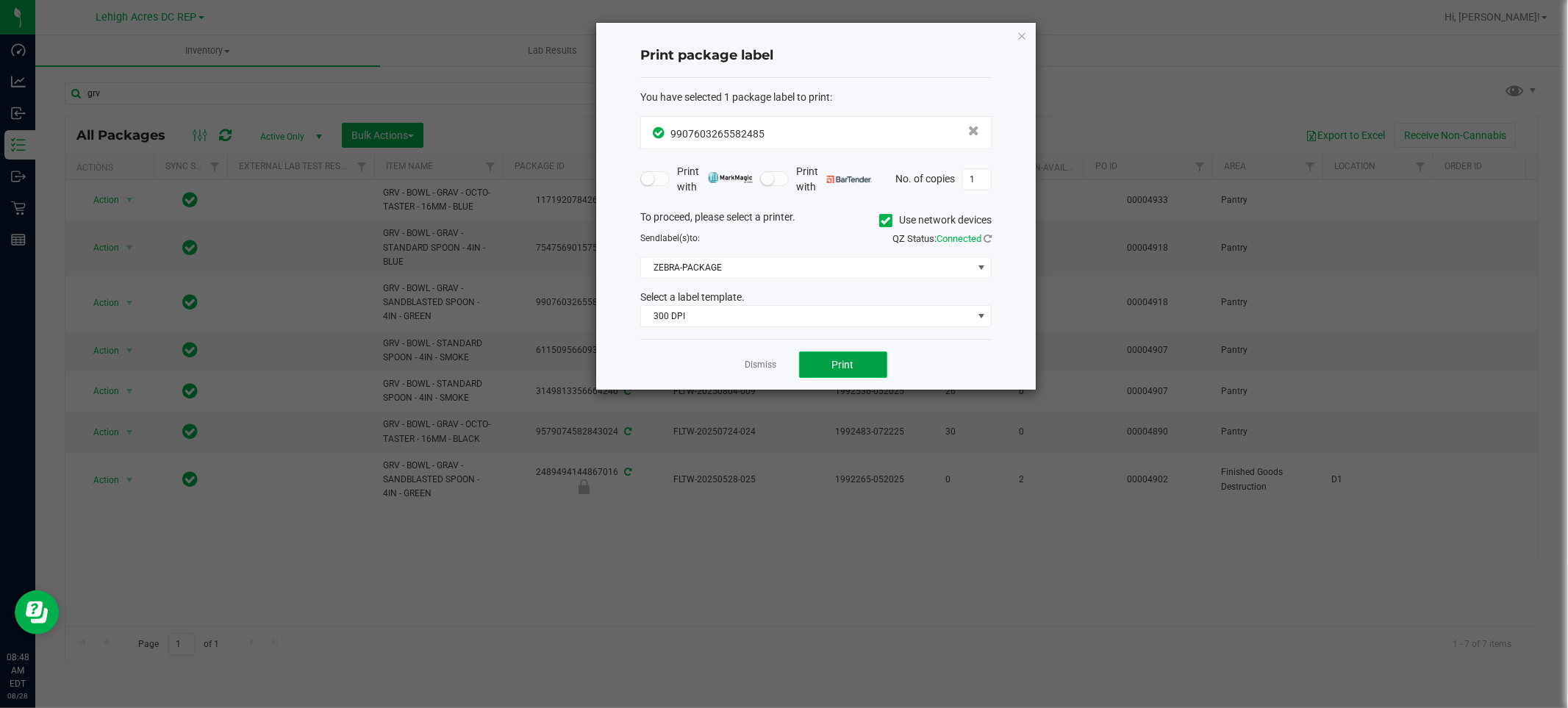
click at [862, 362] on button "Print" at bounding box center [843, 365] width 89 height 27
click at [754, 363] on link "Dismiss" at bounding box center [761, 365] width 32 height 12
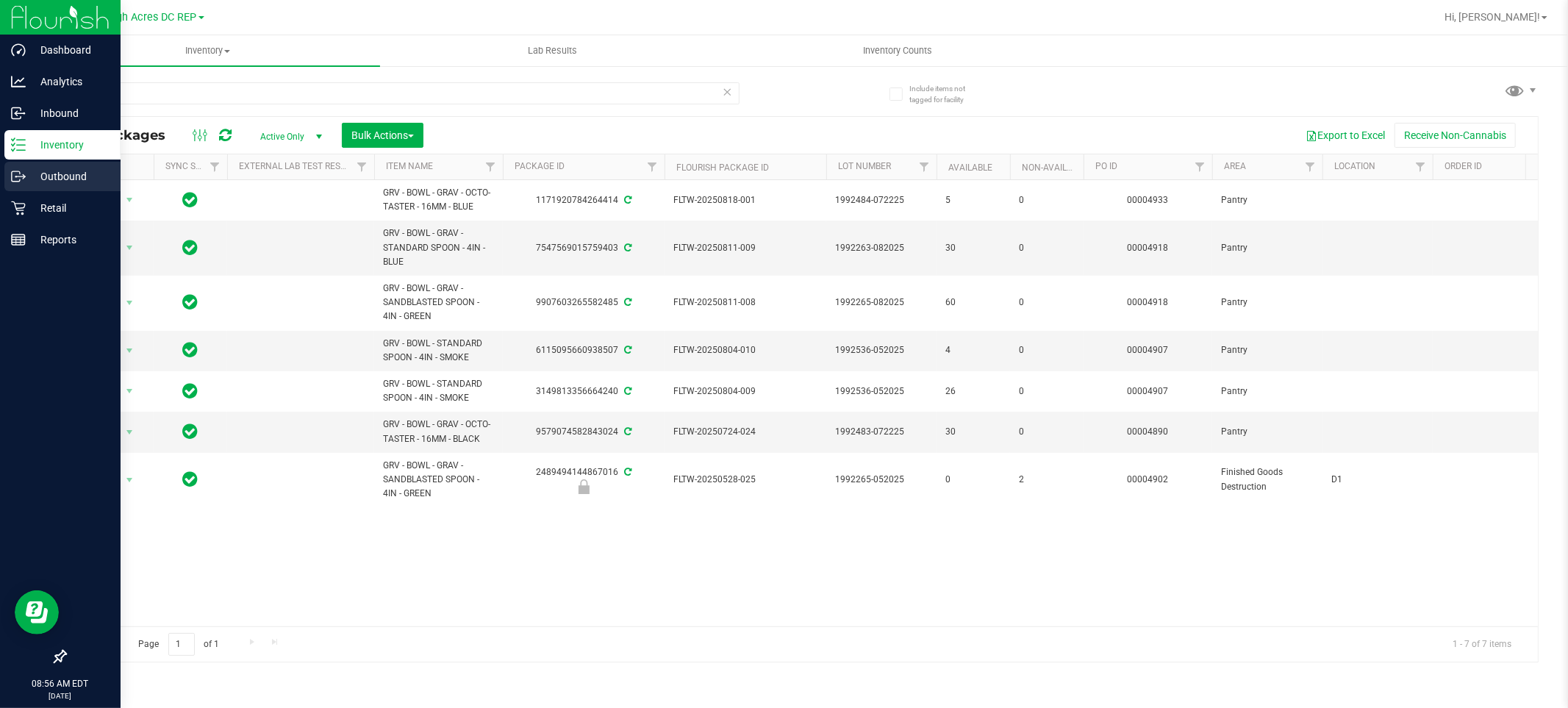
click at [63, 171] on p "Outbound" at bounding box center [70, 176] width 89 height 18
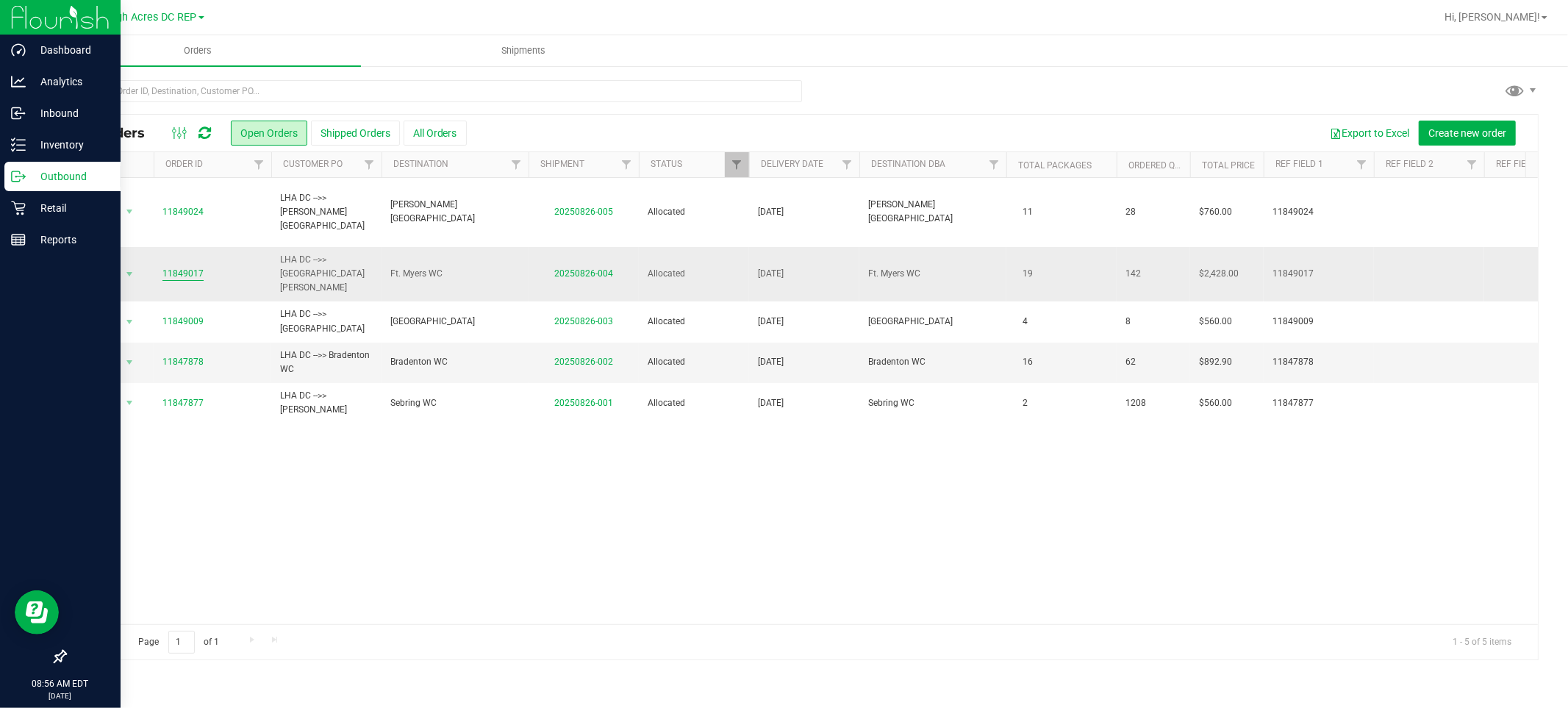
click at [194, 267] on link "11849017" at bounding box center [182, 274] width 41 height 14
